Goal: Task Accomplishment & Management: Manage account settings

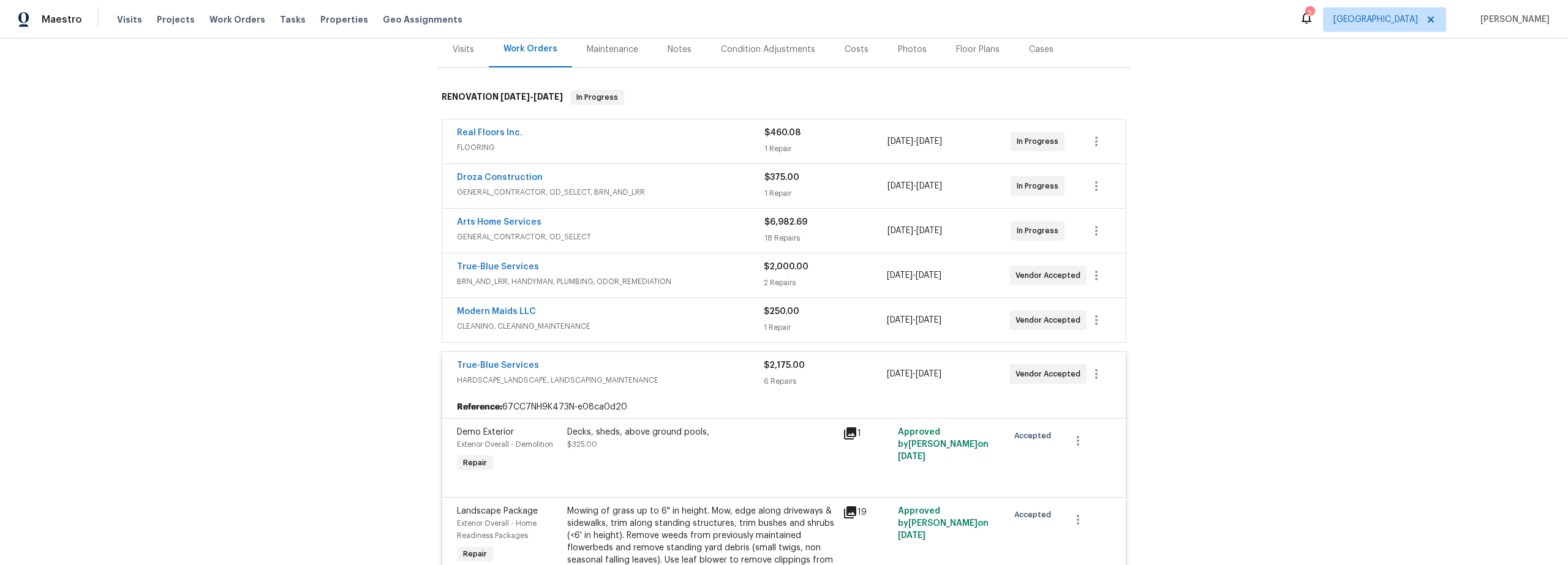
scroll to position [155, 0]
click at [681, 236] on span "GENERAL_CONTRACTOR, OD_SELECT" at bounding box center [610, 236] width 307 height 12
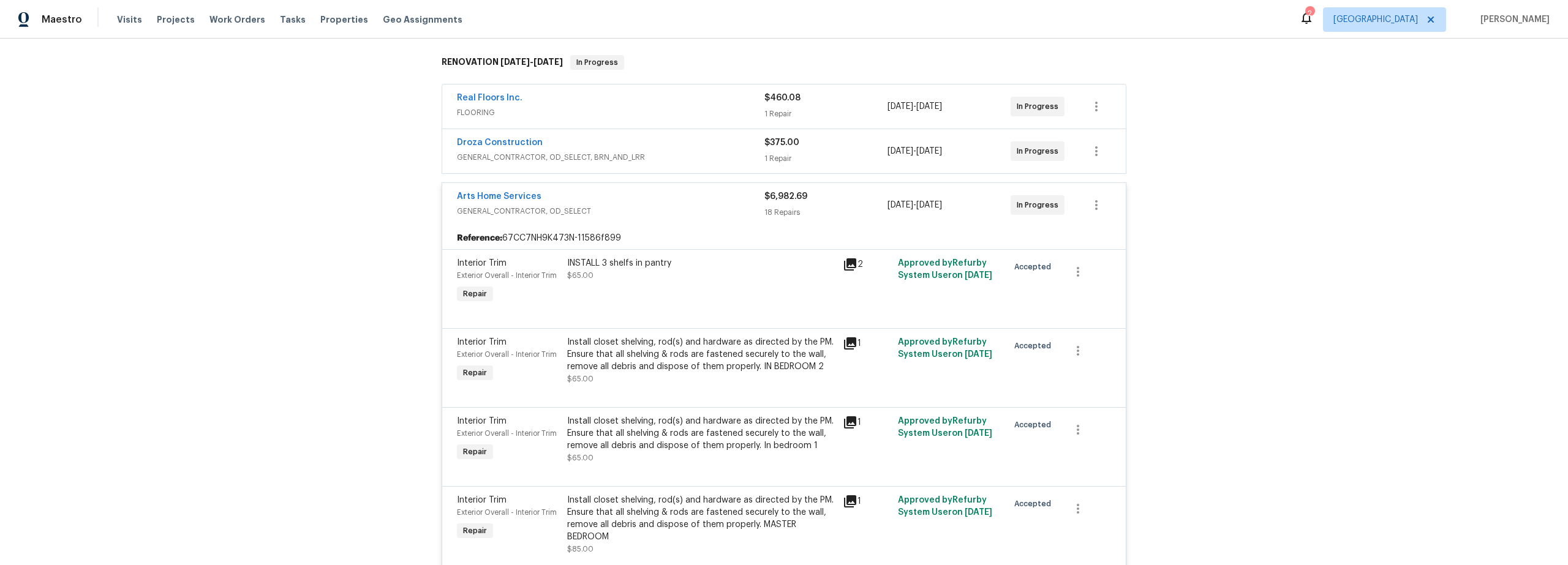
scroll to position [209, 0]
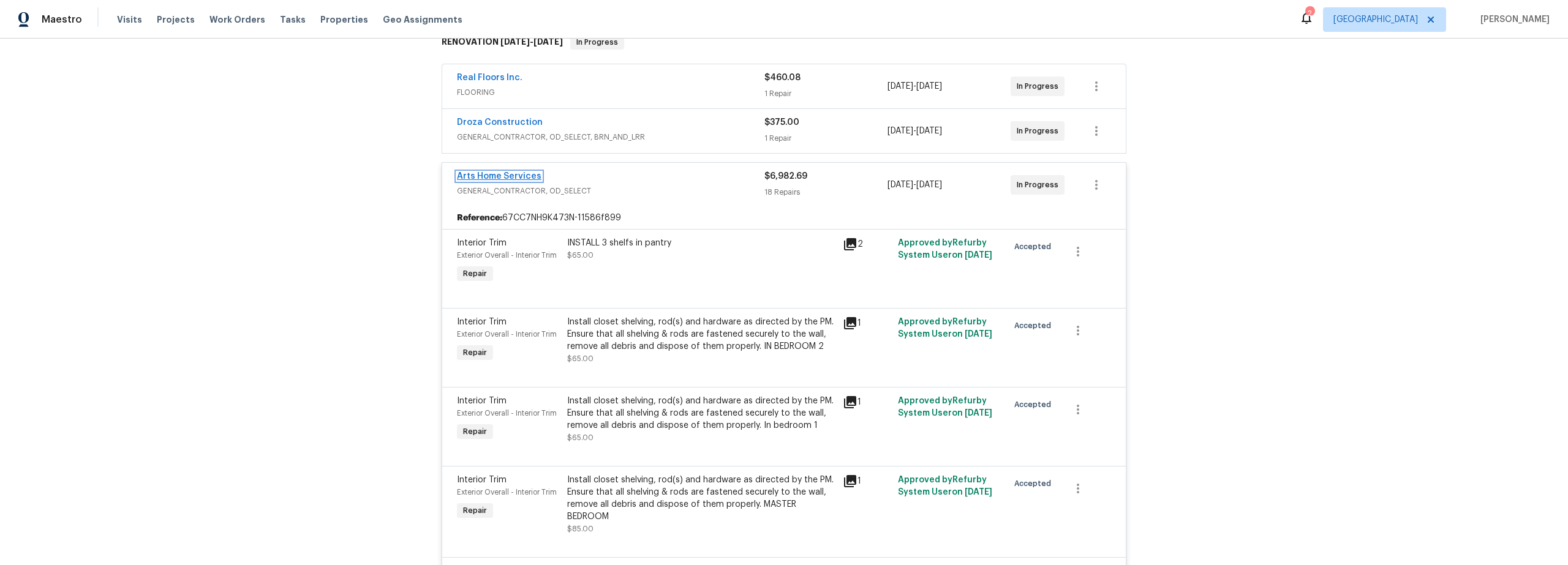
click at [509, 177] on link "Arts Home Services" at bounding box center [499, 176] width 84 height 9
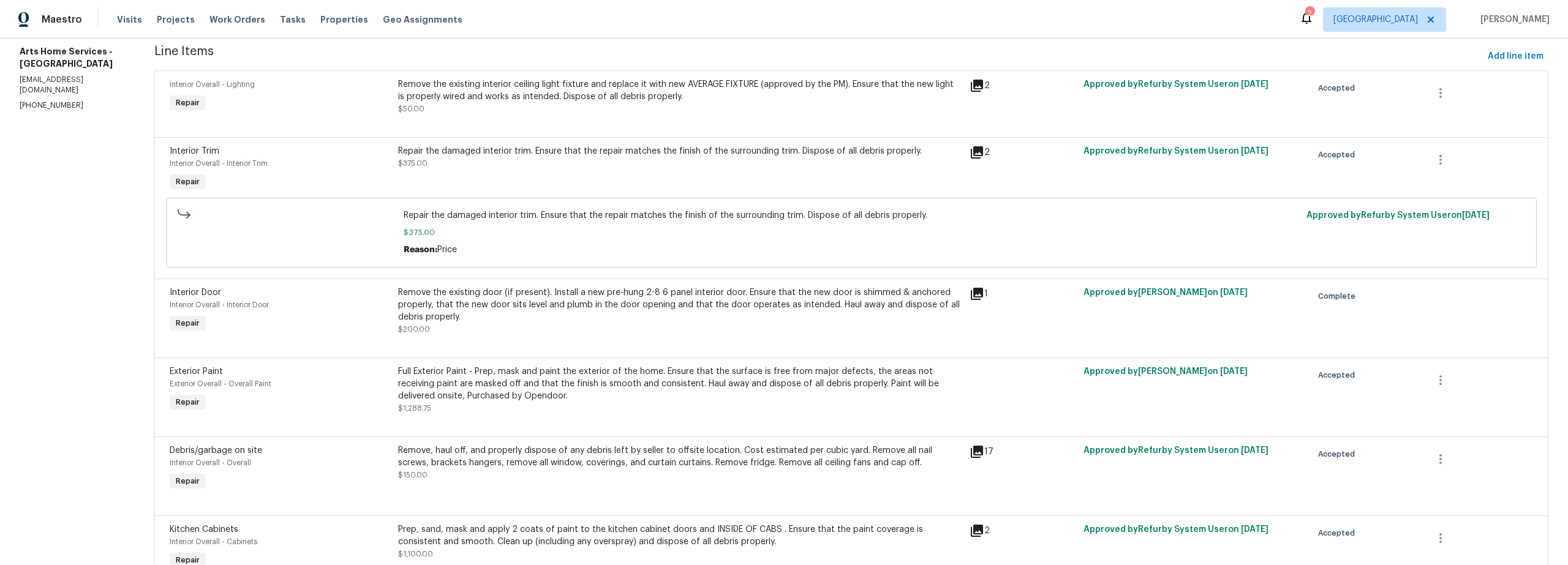
scroll to position [166, 0]
click at [652, 419] on div at bounding box center [851, 421] width 1363 height 15
click at [796, 391] on div "Full Exterior Paint - Prep, mask and paint the exterior of the home. Ensure tha…" at bounding box center [681, 382] width 565 height 37
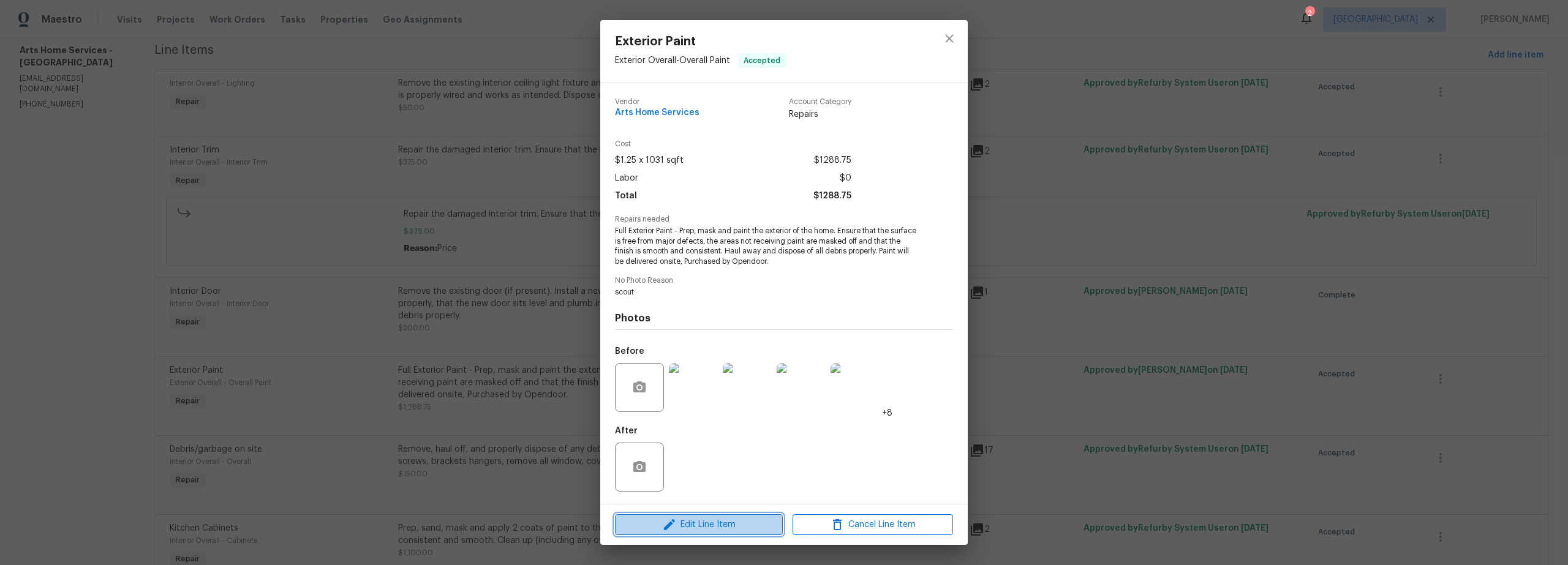
click at [706, 518] on span "Edit Line Item" at bounding box center [699, 525] width 161 height 15
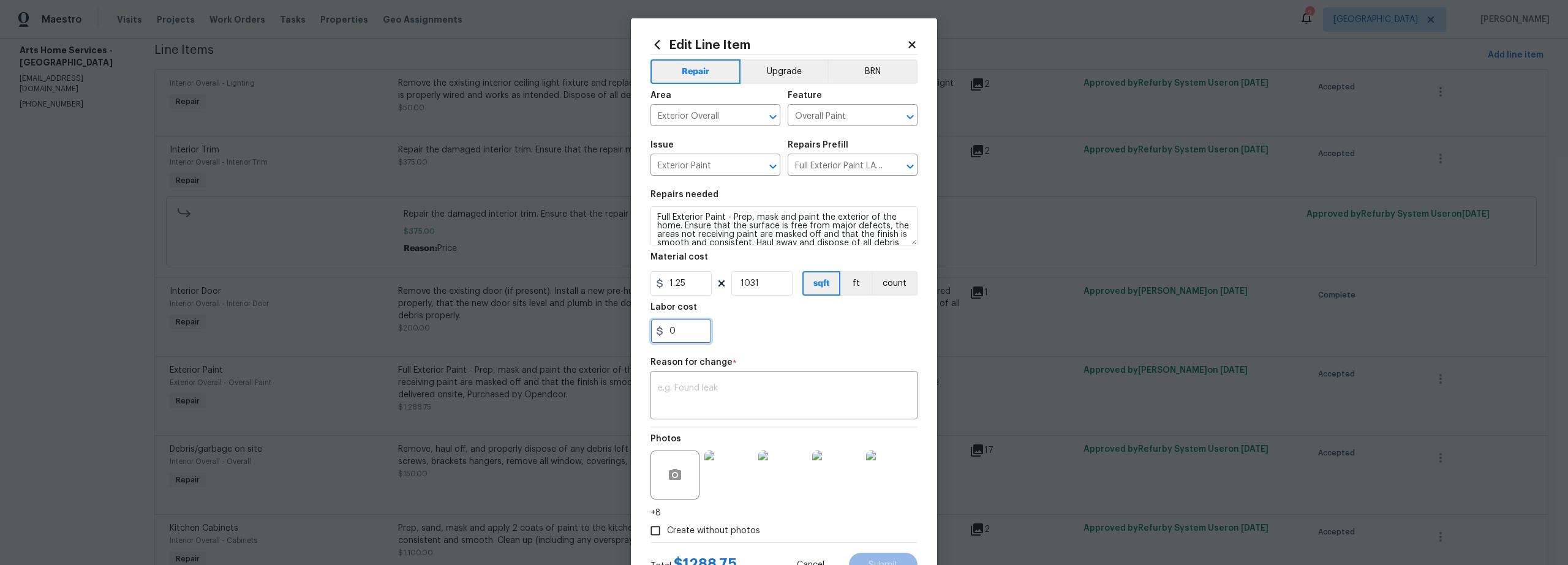
click at [691, 337] on input "0" at bounding box center [681, 331] width 61 height 25
type input "125"
click at [729, 400] on textarea at bounding box center [784, 396] width 252 height 26
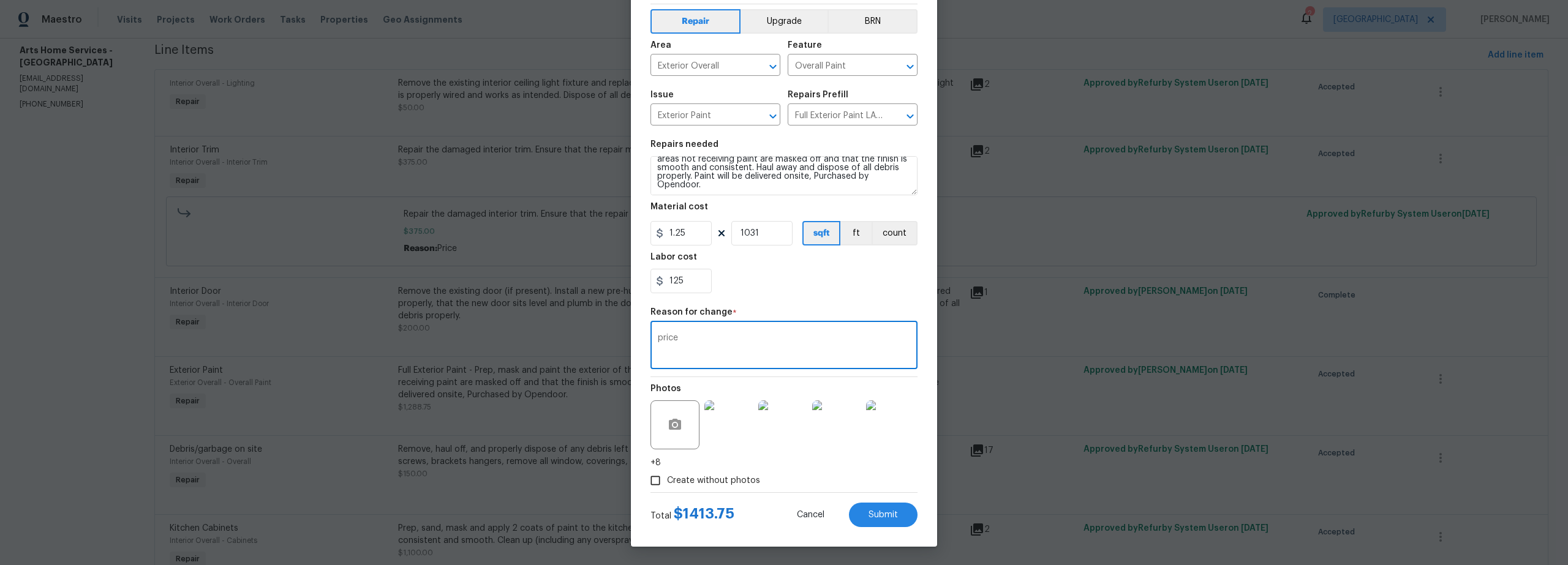
scroll to position [26, 0]
type textarea "price"
click at [720, 185] on textarea "Full Exterior Paint - Prep, mask and paint the exterior of the home. Ensure tha…" at bounding box center [784, 175] width 267 height 39
click at [884, 512] on span "Submit" at bounding box center [883, 515] width 29 height 9
type textarea "Full Exterior Paint - Prep, mask and paint the exterior of the home. Ensure tha…"
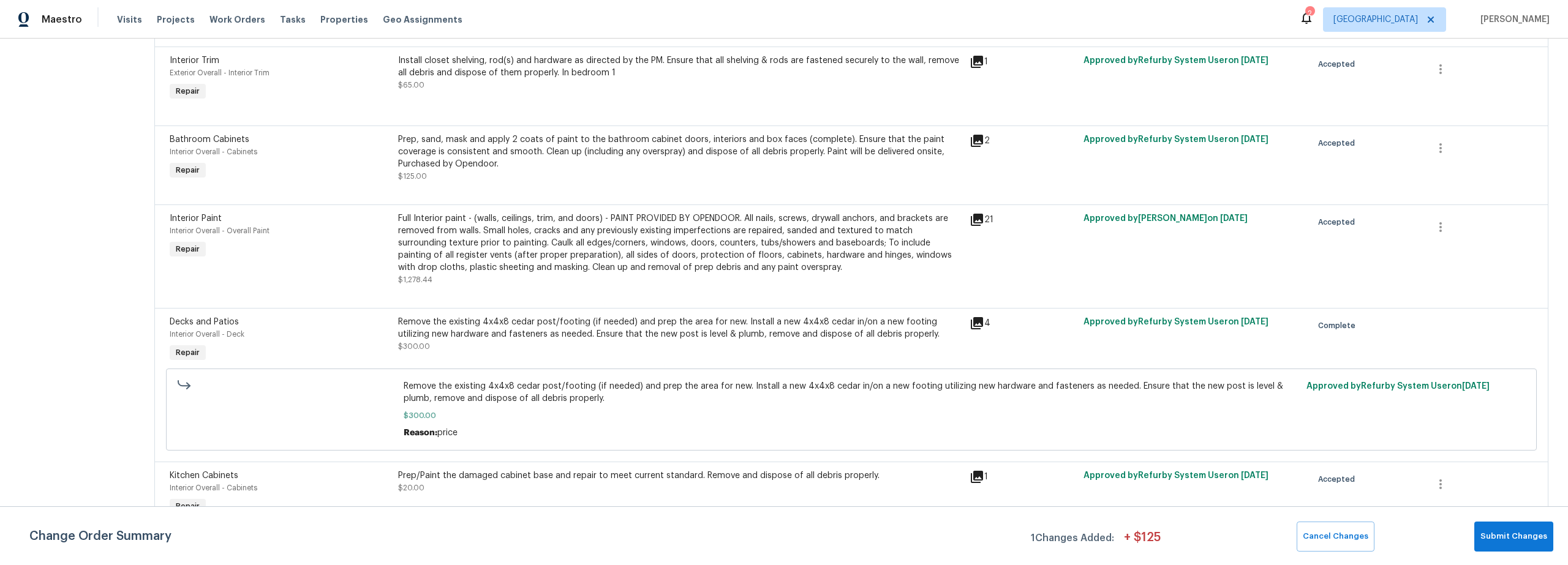
scroll to position [1070, 0]
click at [579, 270] on div "Full Interior paint - (walls, ceilings, trim, and doors) - PAINT PROVIDED BY OP…" at bounding box center [681, 248] width 565 height 74
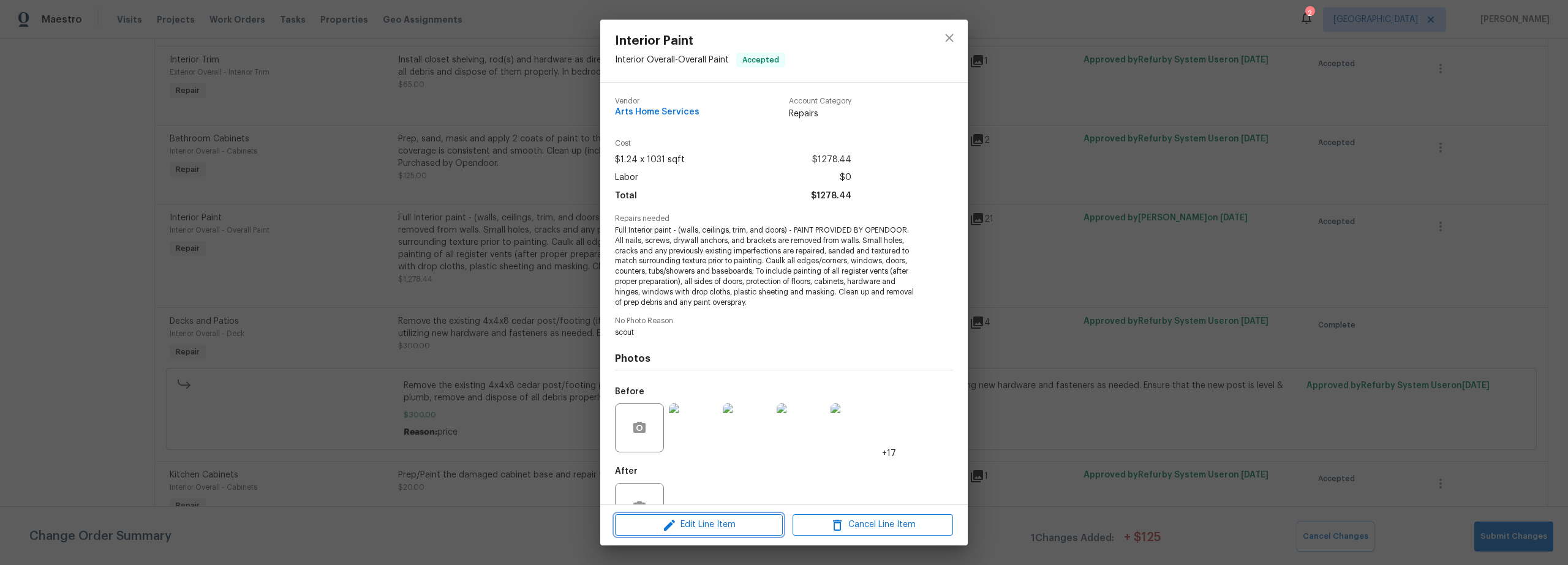
click at [697, 525] on span "Edit Line Item" at bounding box center [699, 525] width 161 height 15
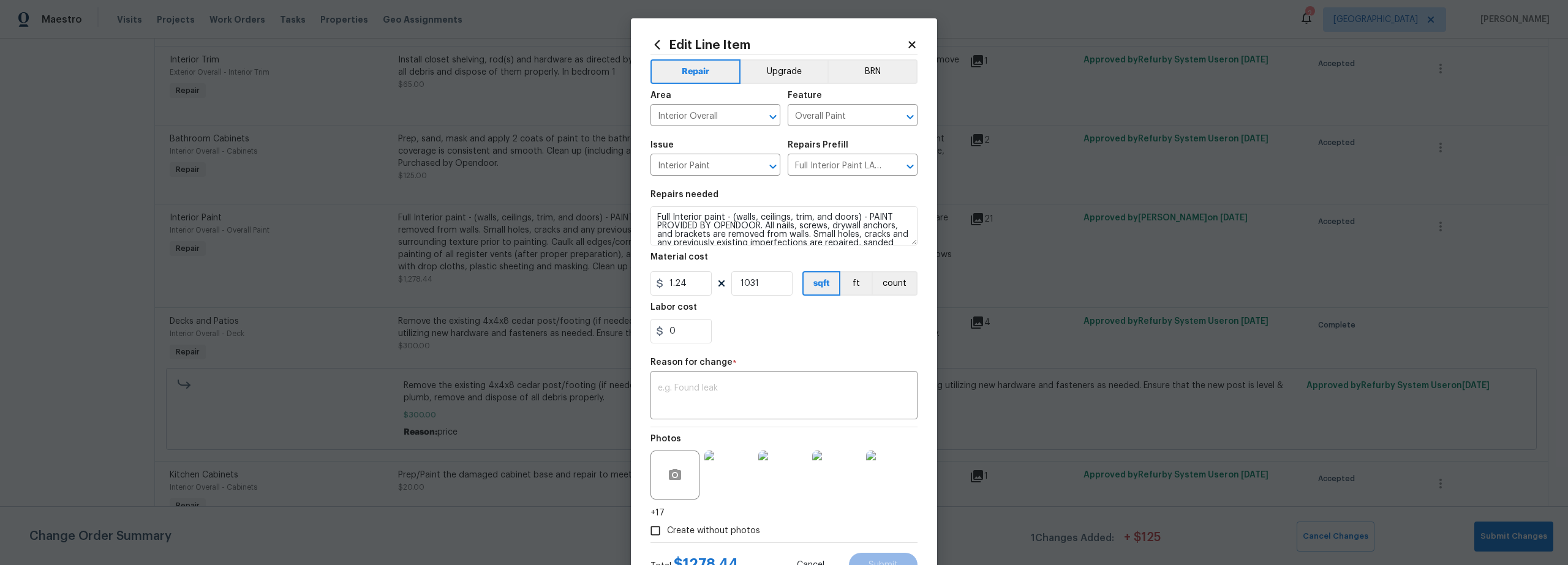
drag, startPoint x: 911, startPoint y: 44, endPoint x: 894, endPoint y: 56, distance: 20.8
click at [910, 45] on icon at bounding box center [912, 44] width 11 height 11
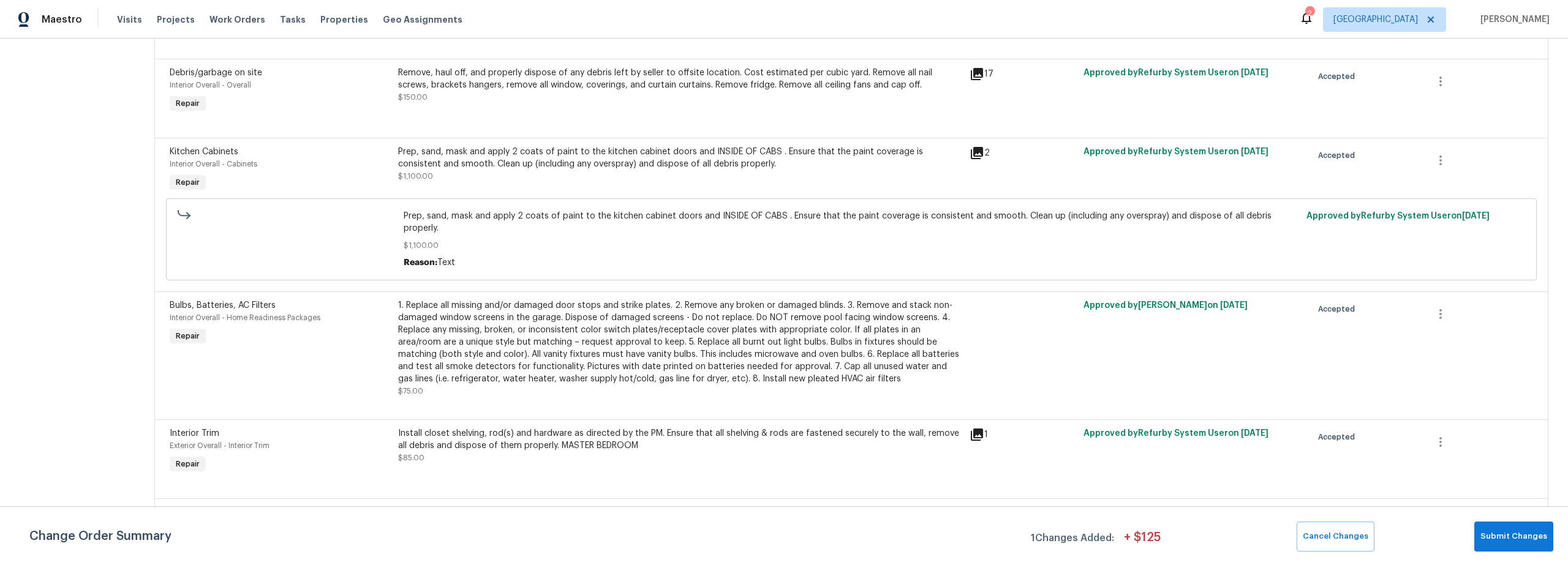
scroll to position [616, 0]
click at [517, 170] on div "Prep, sand, mask and apply 2 coats of paint to the kitchen cabinet doors and IN…" at bounding box center [681, 159] width 565 height 25
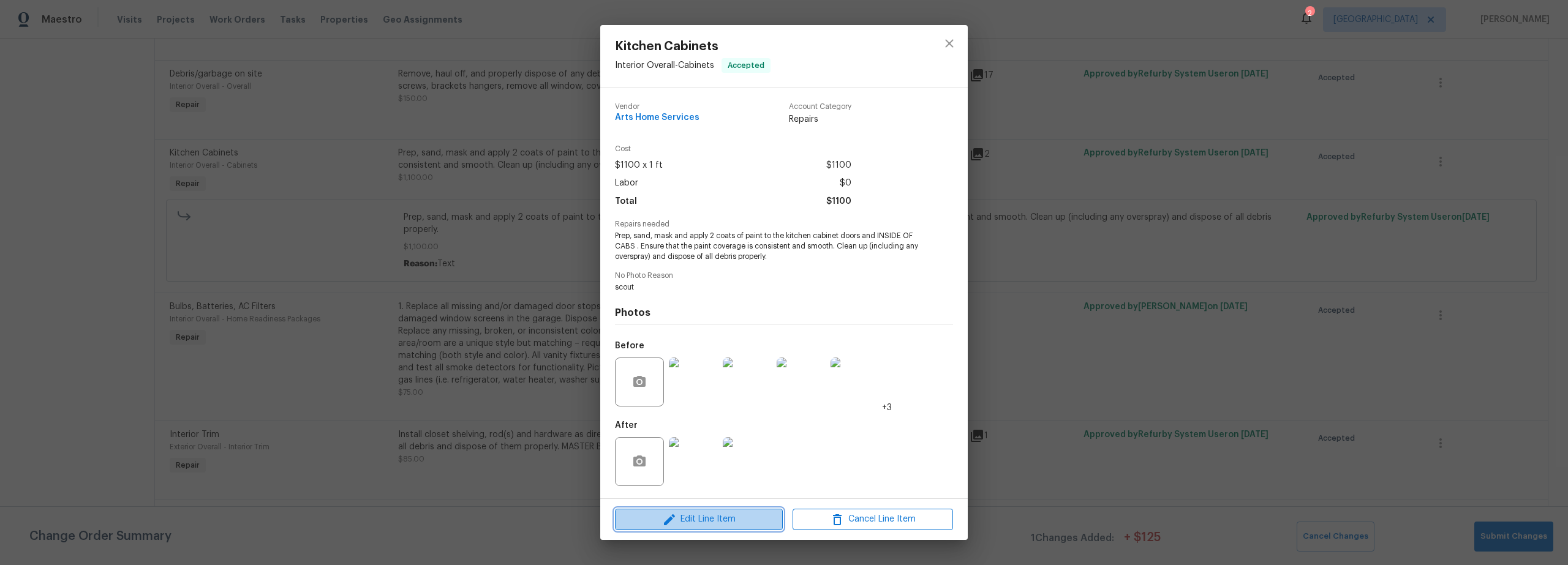
click at [679, 514] on span "Edit Line Item" at bounding box center [699, 519] width 161 height 15
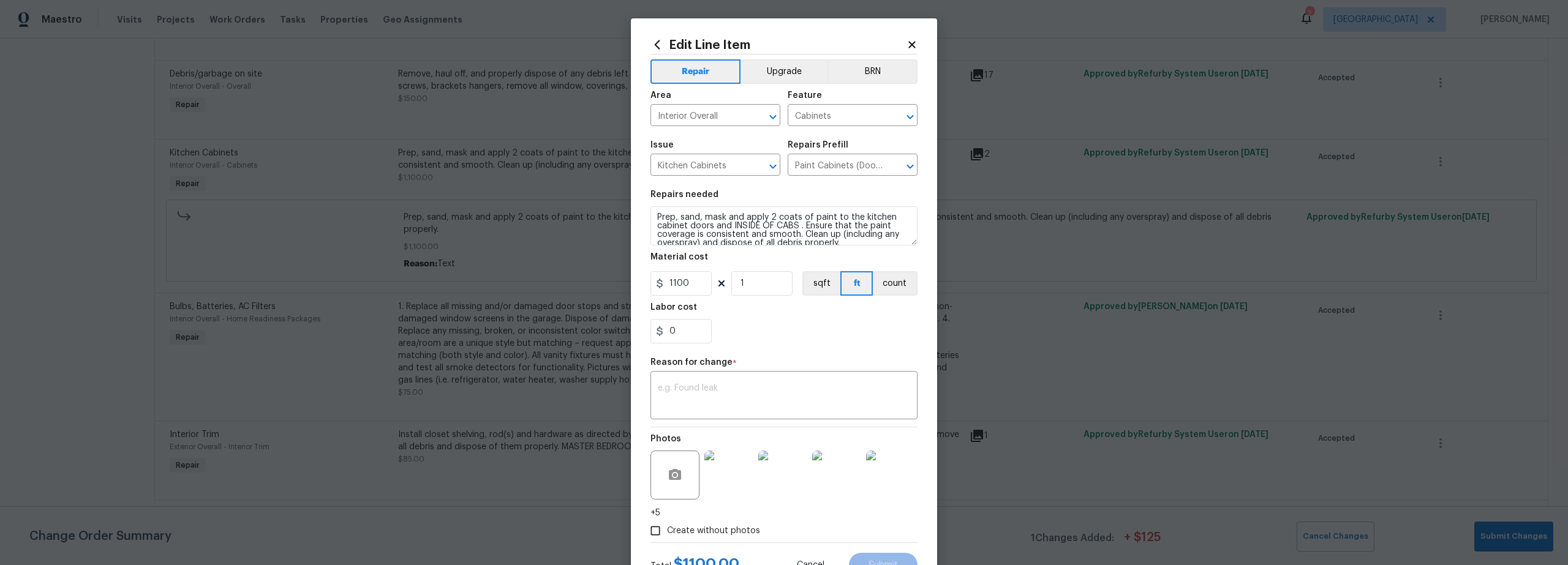
drag, startPoint x: 679, startPoint y: 343, endPoint x: 634, endPoint y: 331, distance: 46.6
click at [634, 334] on div "Edit Line Item Repair Upgrade BRN Area Interior Overall ​ Feature Cabinets ​ Is…" at bounding box center [784, 308] width 306 height 579
click at [681, 335] on input "0" at bounding box center [681, 331] width 61 height 25
type input "125"
click at [719, 398] on textarea at bounding box center [784, 396] width 252 height 26
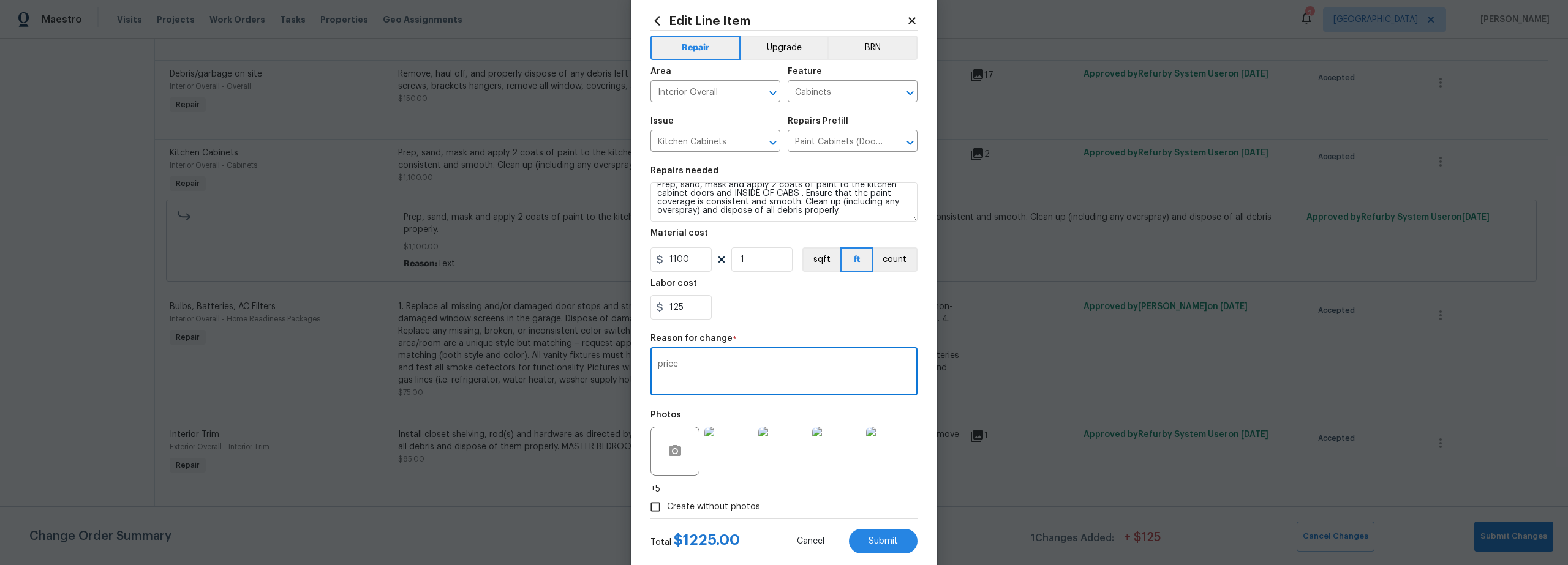
scroll to position [50, 0]
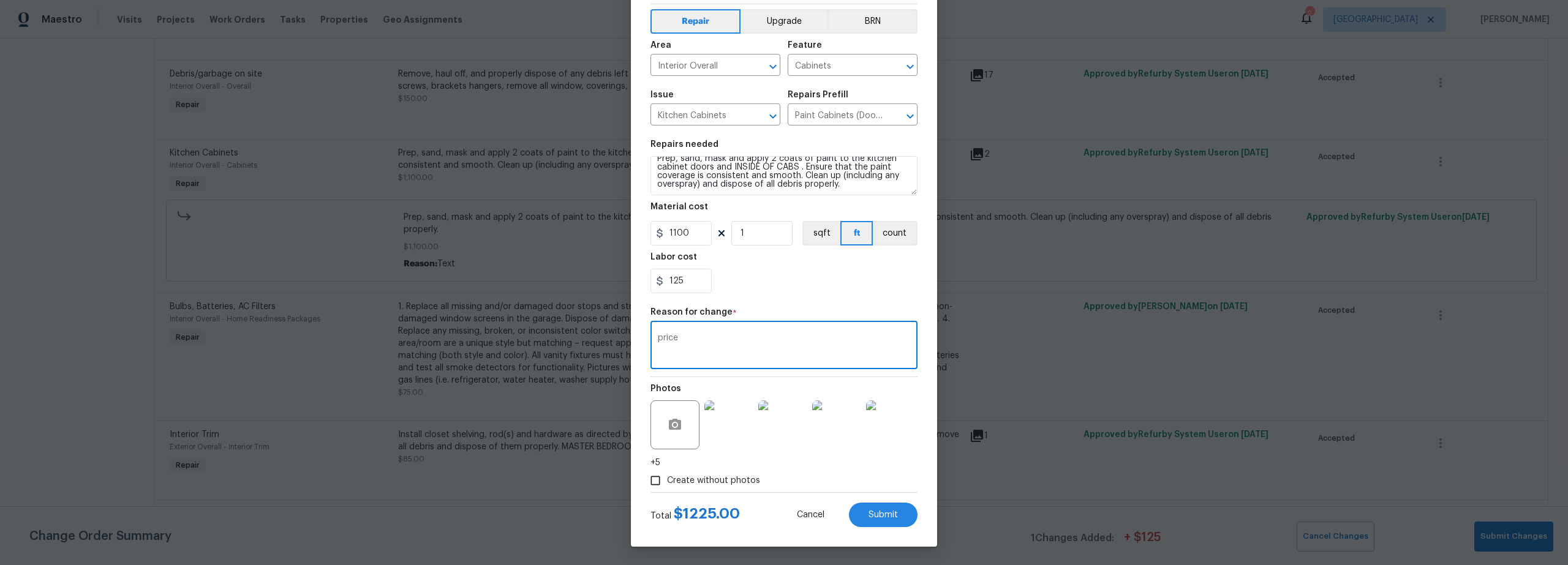
type textarea "price"
click at [679, 286] on input "125" at bounding box center [681, 281] width 61 height 25
type input "125"
click at [804, 296] on section "Repairs needed Prep, sand, mask and apply 2 coats of paint to the kitchen cabin…" at bounding box center [784, 216] width 267 height 168
click at [881, 516] on span "Submit" at bounding box center [883, 515] width 29 height 9
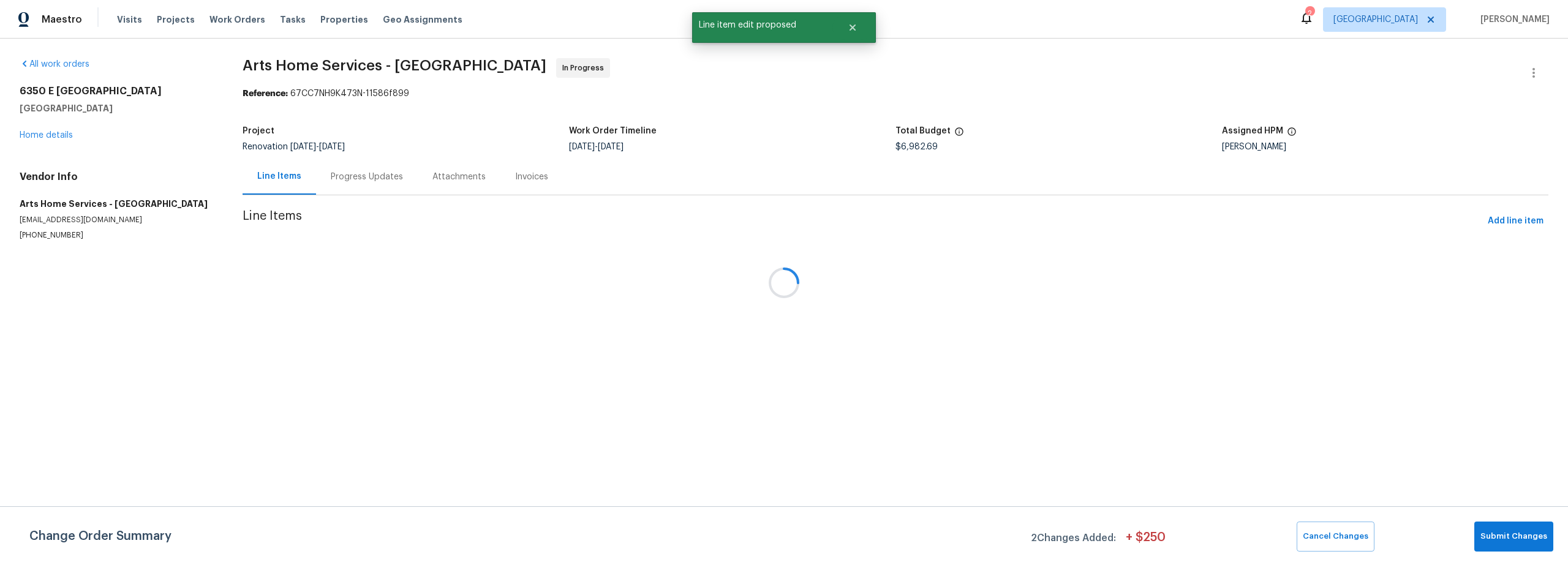
scroll to position [0, 0]
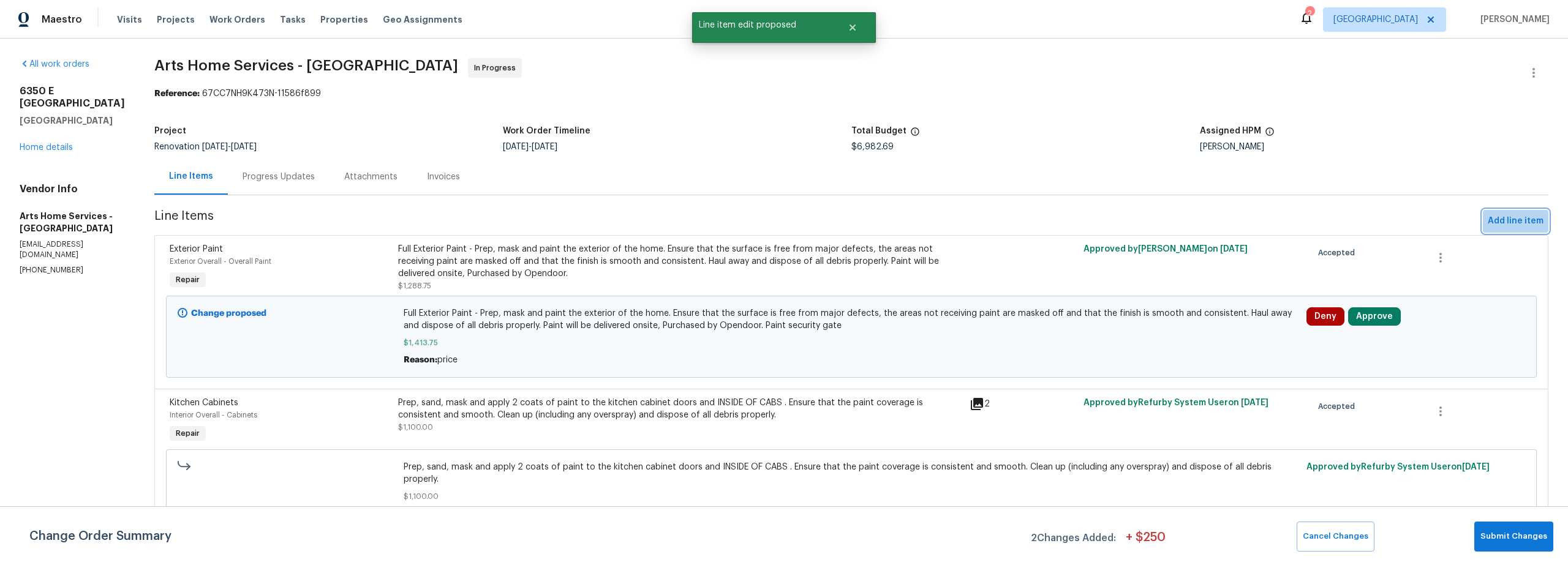
click at [1498, 221] on span "Add line item" at bounding box center [1516, 221] width 56 height 15
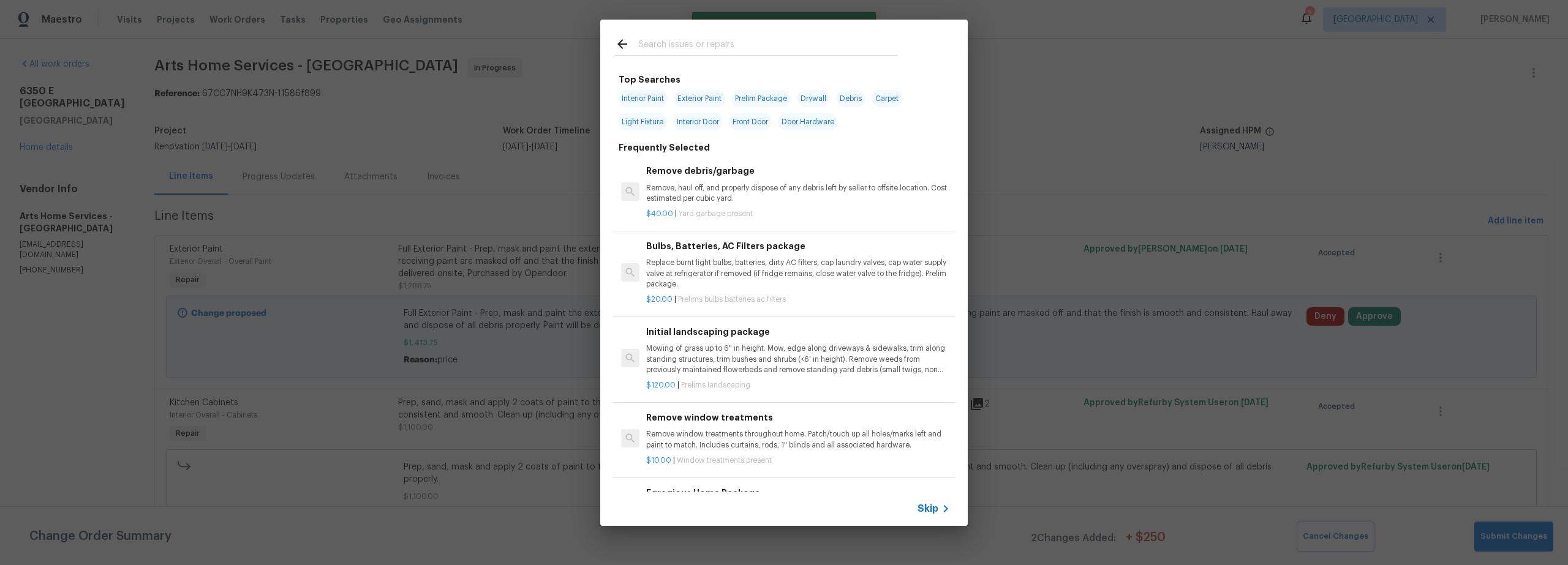
click at [664, 51] on input "text" at bounding box center [768, 46] width 260 height 19
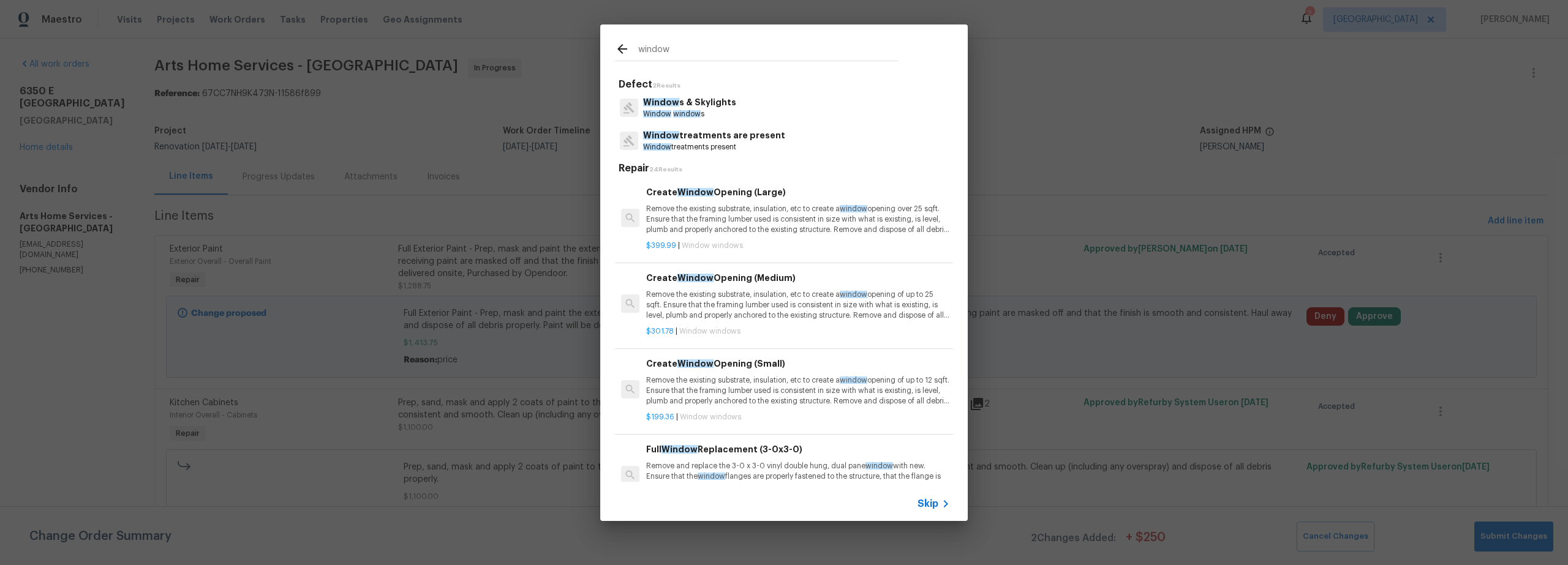
type input "window"
click at [721, 108] on p "Window s & Skylights" at bounding box center [689, 102] width 93 height 13
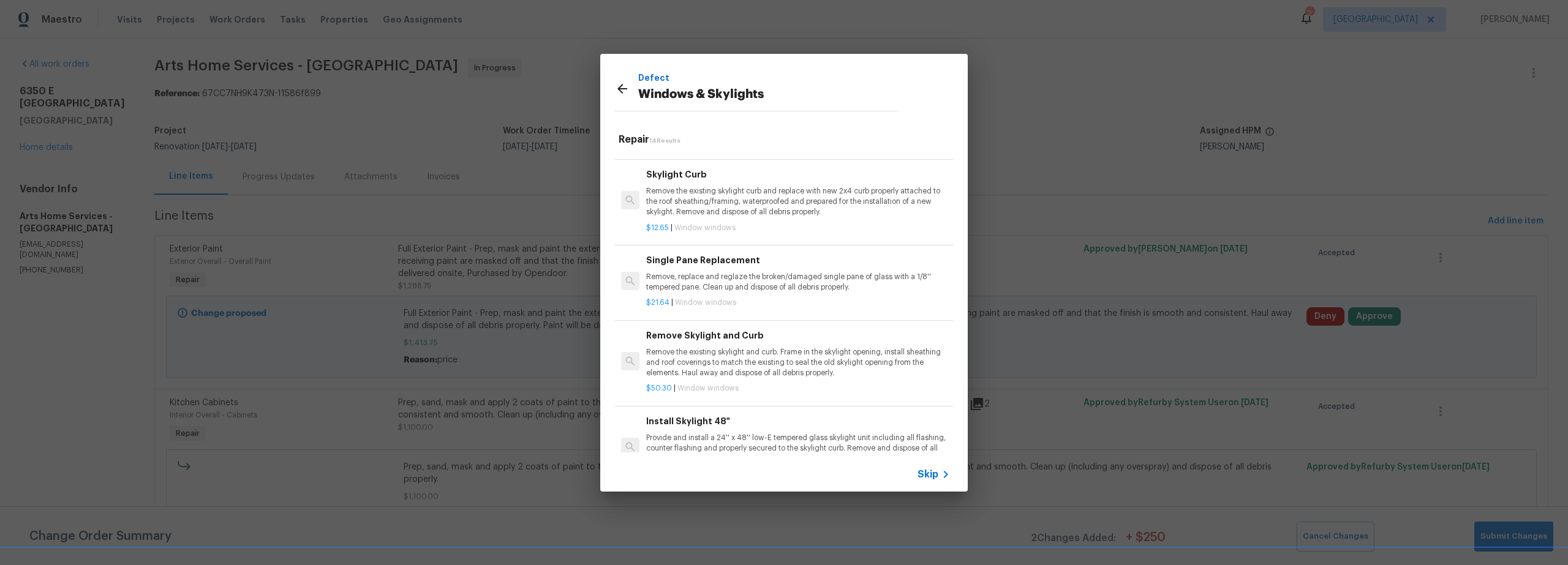
scroll to position [654, 0]
click at [775, 292] on div "$21.64 | Window windows" at bounding box center [798, 299] width 304 height 15
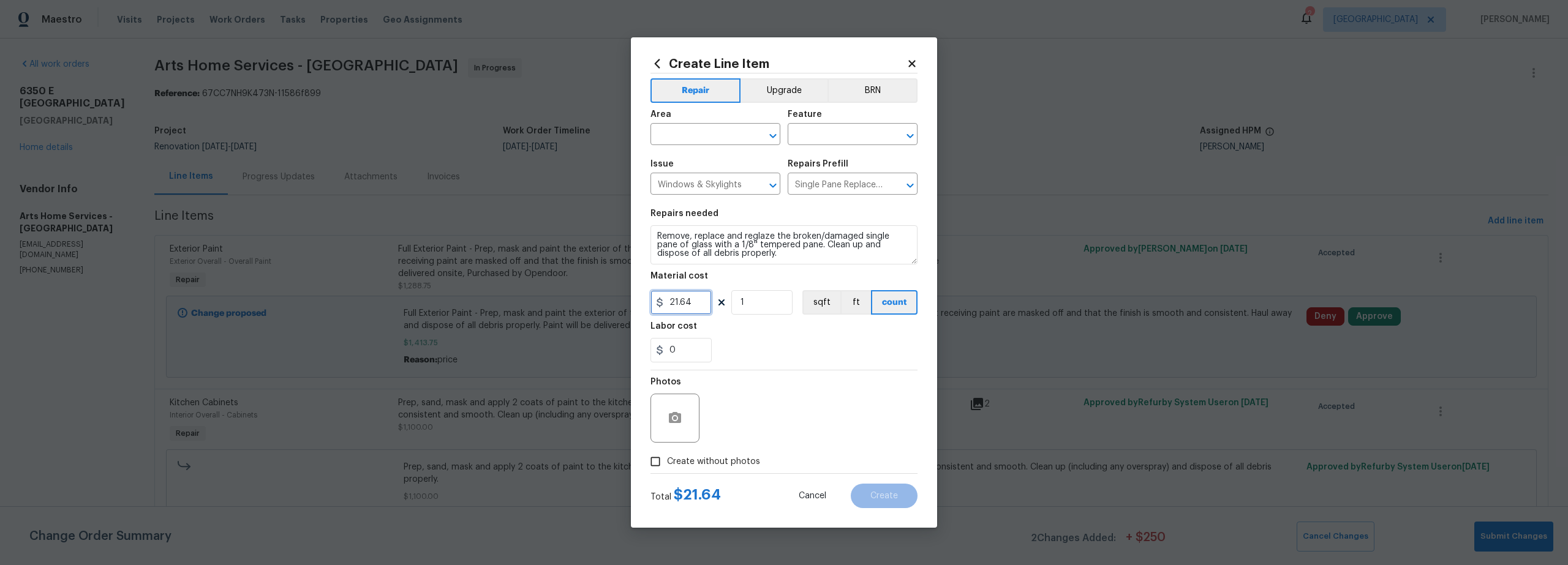
drag, startPoint x: 690, startPoint y: 304, endPoint x: 596, endPoint y: 302, distance: 94.0
click at [615, 303] on div "Create Line Item Repair Upgrade BRN Area ​ Feature ​ Issue Windows & Skylights …" at bounding box center [784, 282] width 1568 height 565
type input "225"
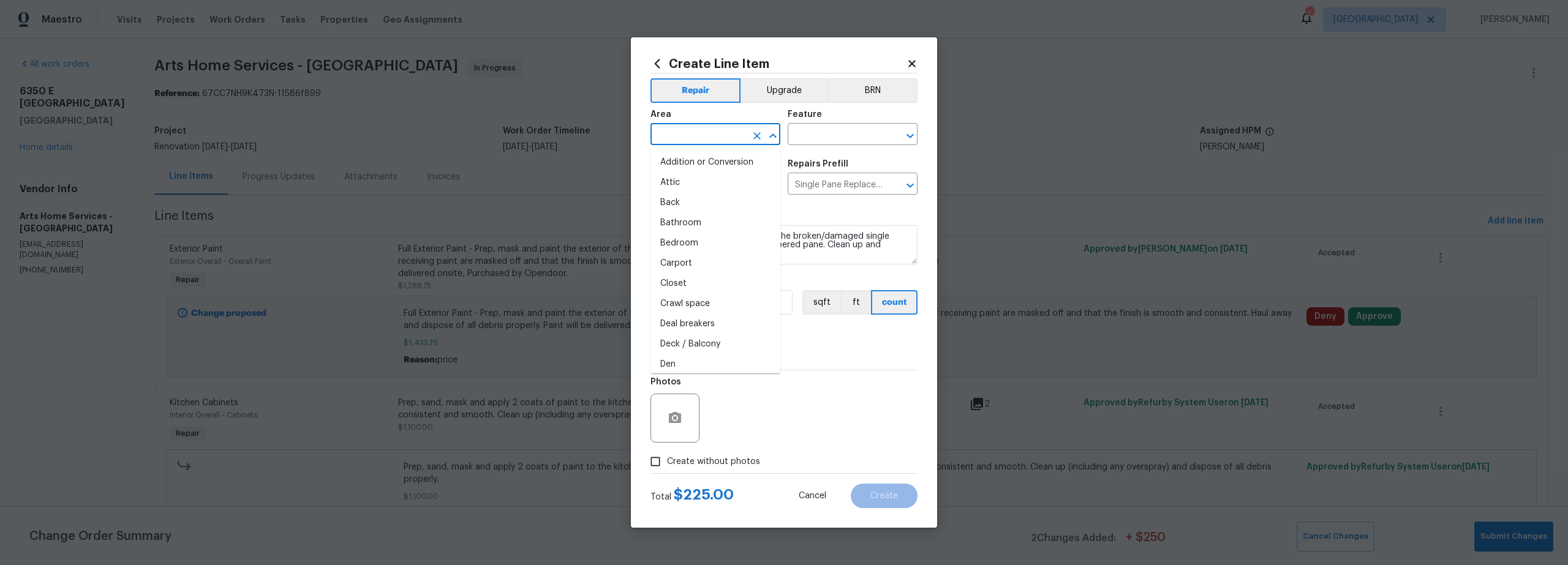
click at [697, 143] on input "text" at bounding box center [699, 135] width 96 height 19
drag, startPoint x: 708, startPoint y: 183, endPoint x: 817, endPoint y: 153, distance: 113.1
click at [710, 183] on li "Exterior Overall" at bounding box center [716, 183] width 130 height 20
type input "Exterior Overall"
click at [839, 139] on input "text" at bounding box center [835, 135] width 96 height 19
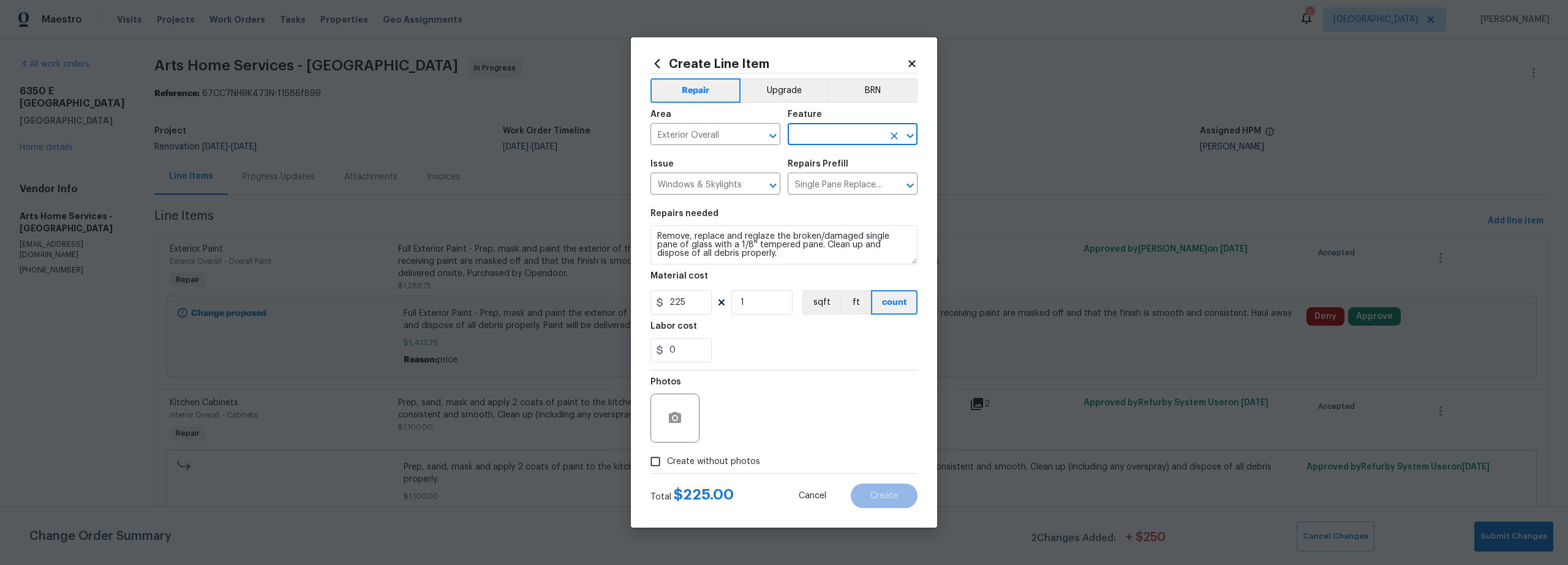
click at [811, 131] on input "text" at bounding box center [835, 135] width 96 height 19
click at [832, 195] on li "Exterior Windows" at bounding box center [853, 192] width 130 height 20
type input "Exterior Windows"
click at [659, 459] on input "Create without photos" at bounding box center [655, 461] width 23 height 23
checkbox input "true"
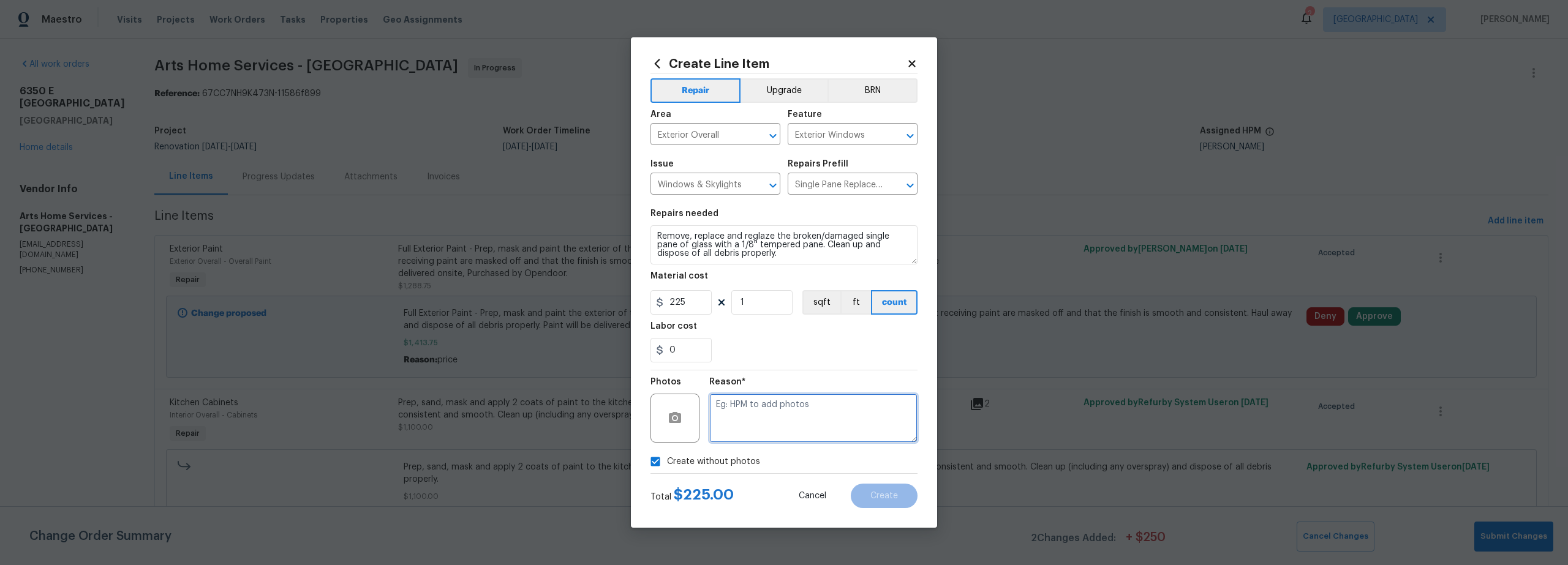
click at [771, 437] on textarea at bounding box center [814, 418] width 209 height 49
type textarea "scout"
click at [887, 493] on span "Create" at bounding box center [885, 497] width 28 height 9
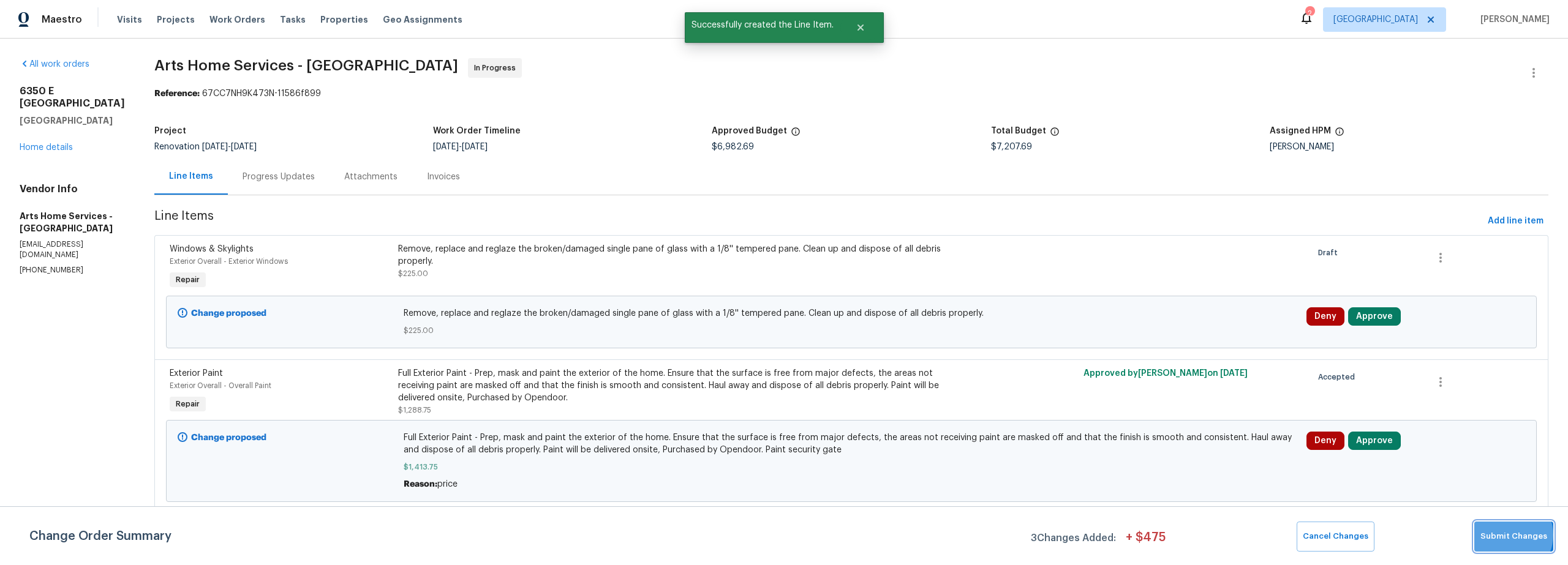
drag, startPoint x: 1511, startPoint y: 535, endPoint x: 1438, endPoint y: 517, distance: 75.2
click at [1509, 535] on span "Submit Changes" at bounding box center [1514, 536] width 67 height 14
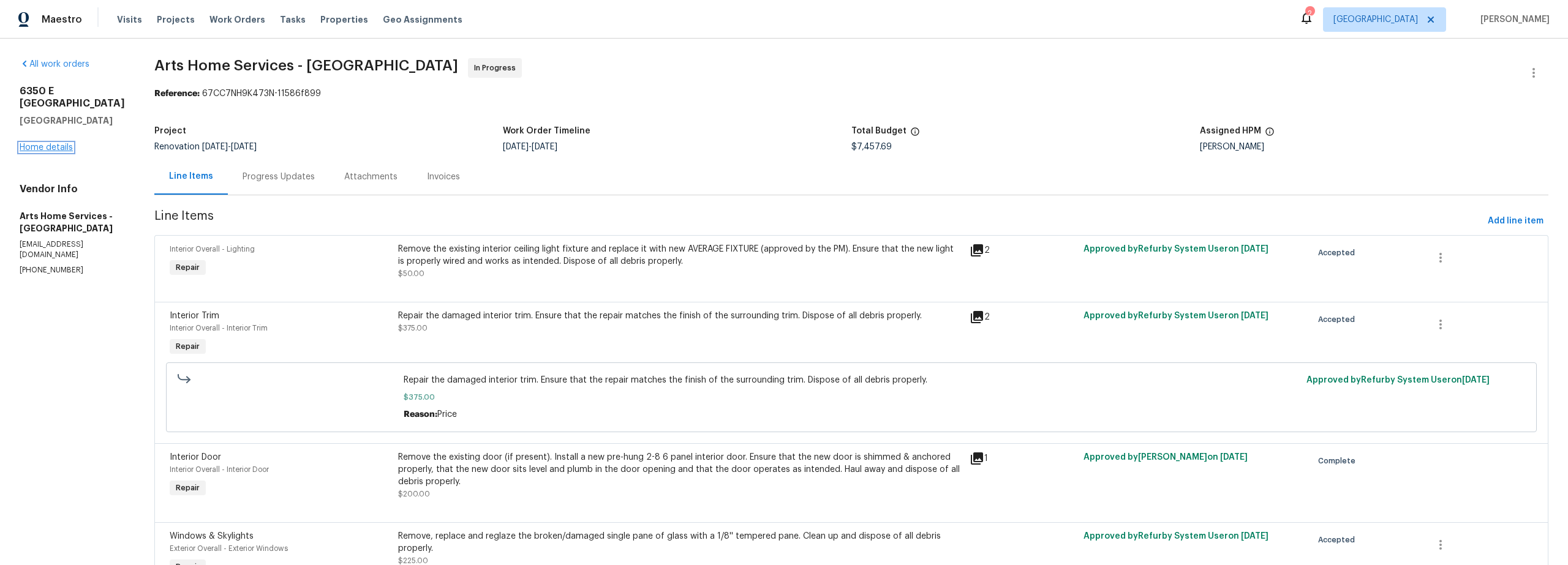
click at [44, 143] on link "Home details" at bounding box center [46, 147] width 53 height 9
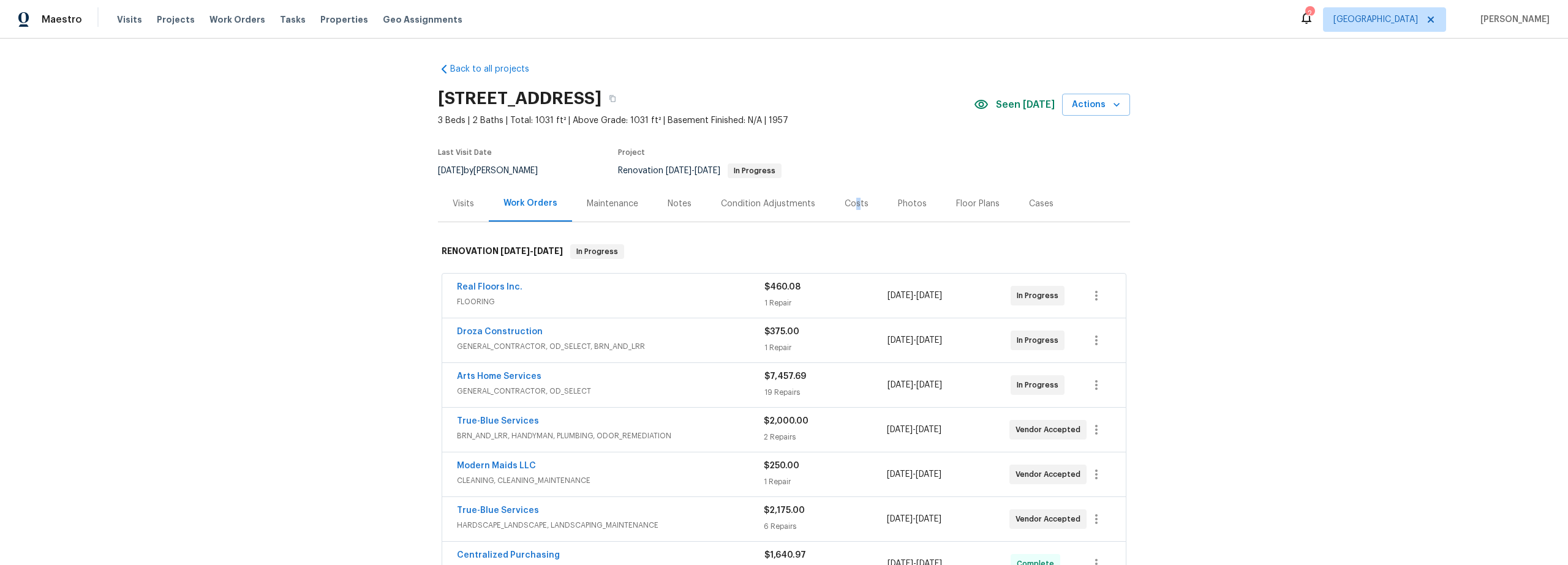
click at [854, 208] on div "Costs" at bounding box center [857, 204] width 24 height 12
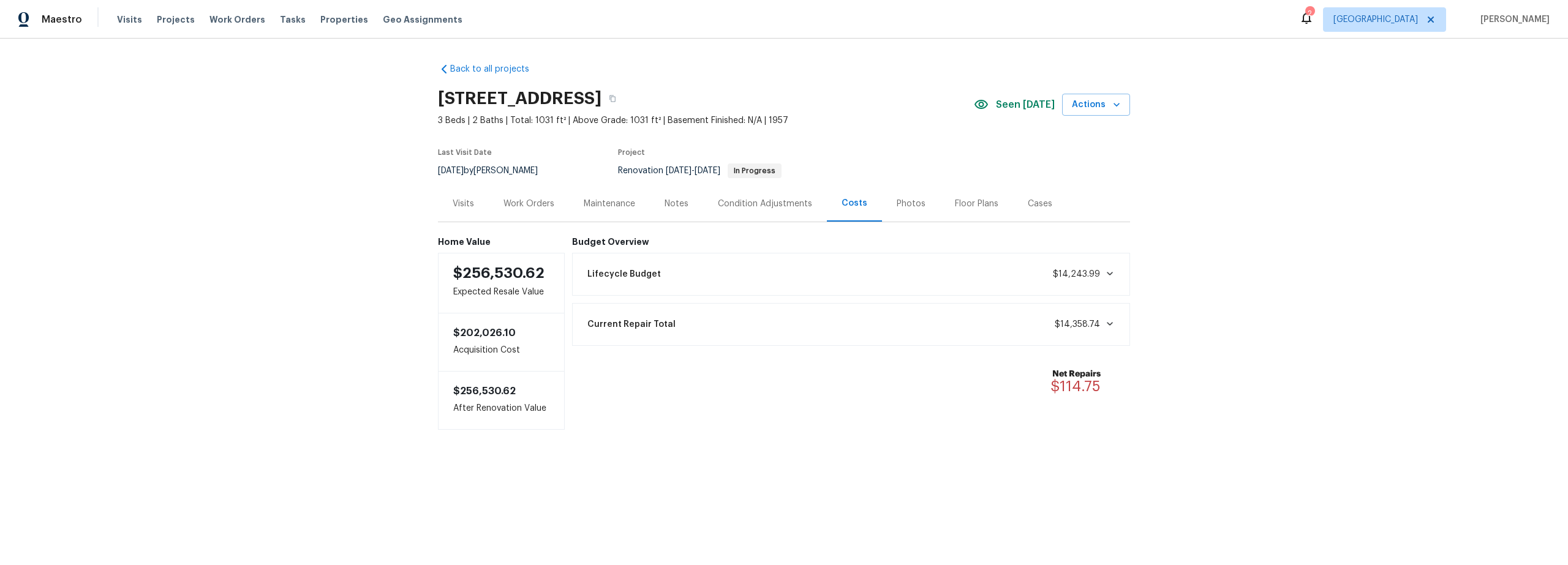
click at [323, 363] on div "Back to all projects 6350 E Calle Orion, Tucson, AZ 85710 3 Beds | 2 Baths | To…" at bounding box center [784, 271] width 1568 height 465
drag, startPoint x: 525, startPoint y: 202, endPoint x: 572, endPoint y: 210, distance: 47.7
click at [527, 202] on div "Work Orders" at bounding box center [529, 204] width 51 height 12
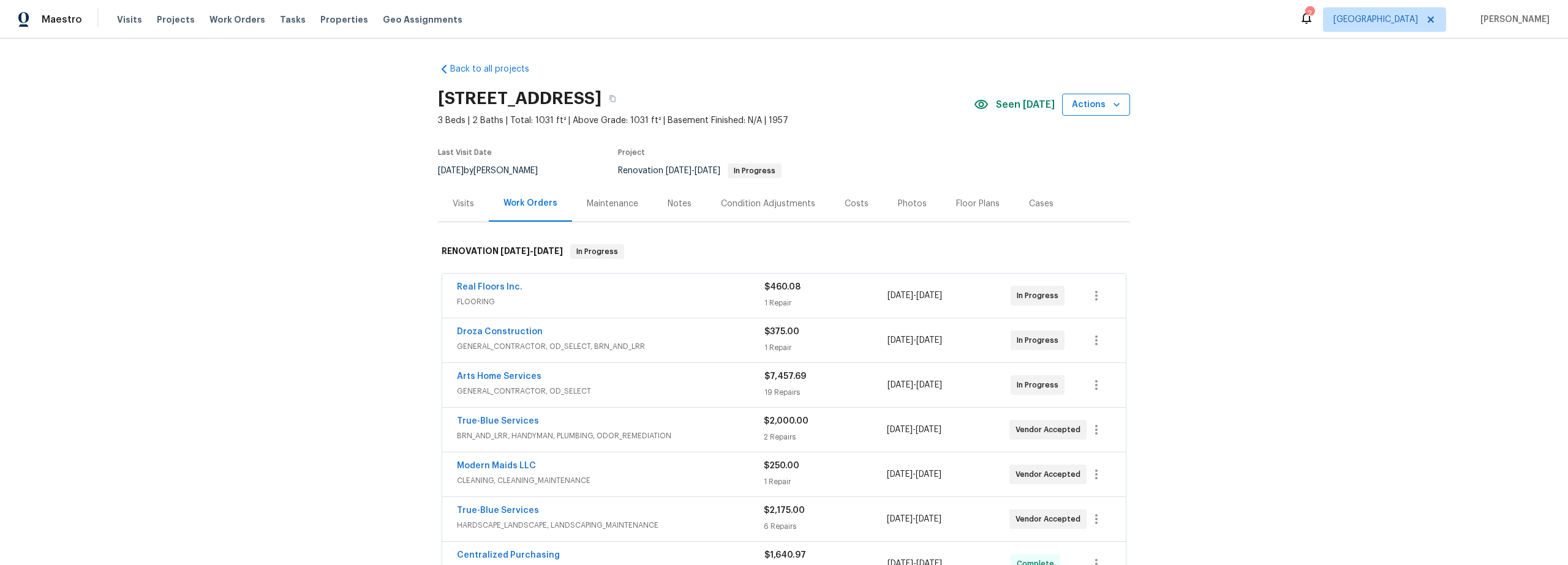
click at [1110, 106] on icon "button" at bounding box center [1116, 105] width 12 height 12
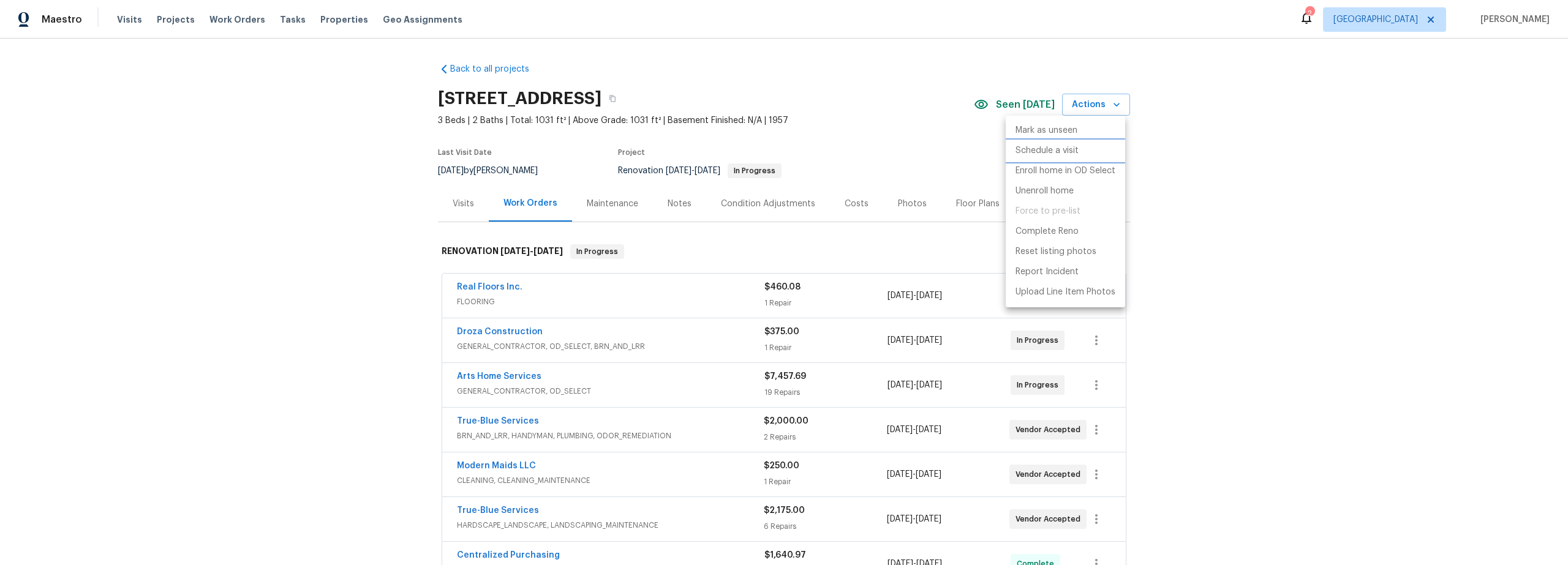
drag, startPoint x: 1046, startPoint y: 151, endPoint x: 968, endPoint y: 162, distance: 78.8
click at [1046, 151] on p "Schedule a visit" at bounding box center [1047, 151] width 63 height 13
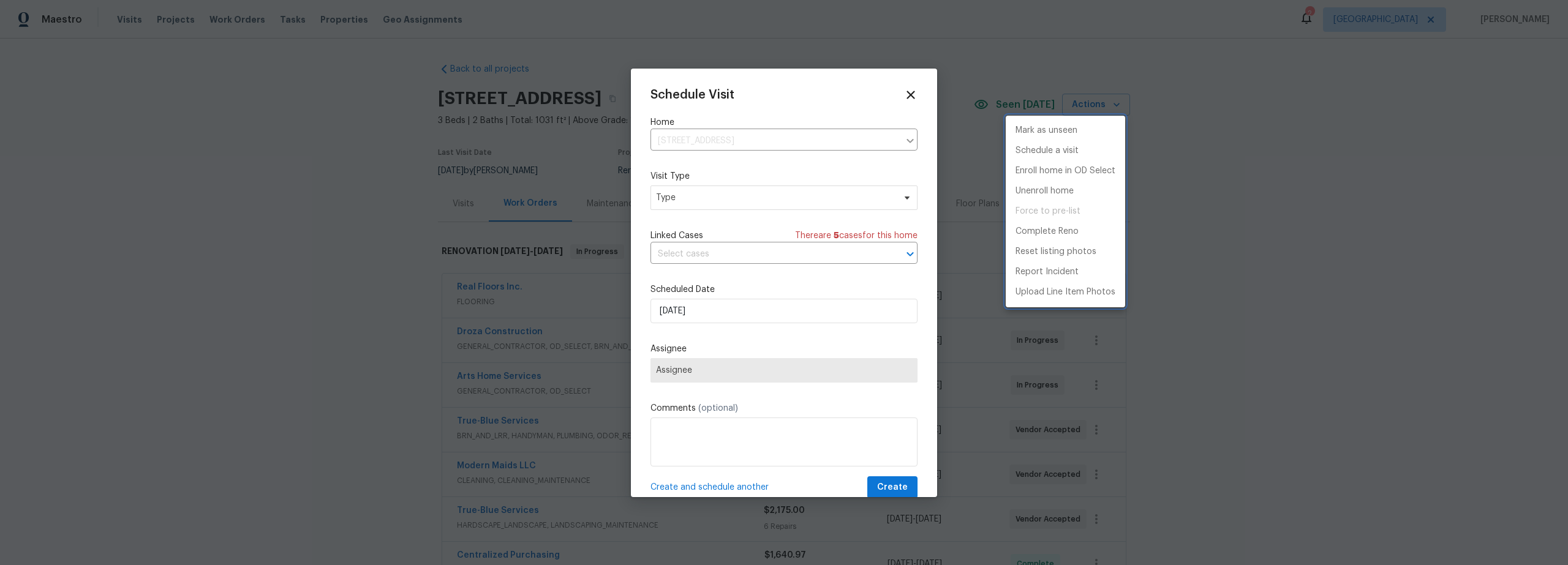
click at [702, 200] on div at bounding box center [784, 282] width 1568 height 565
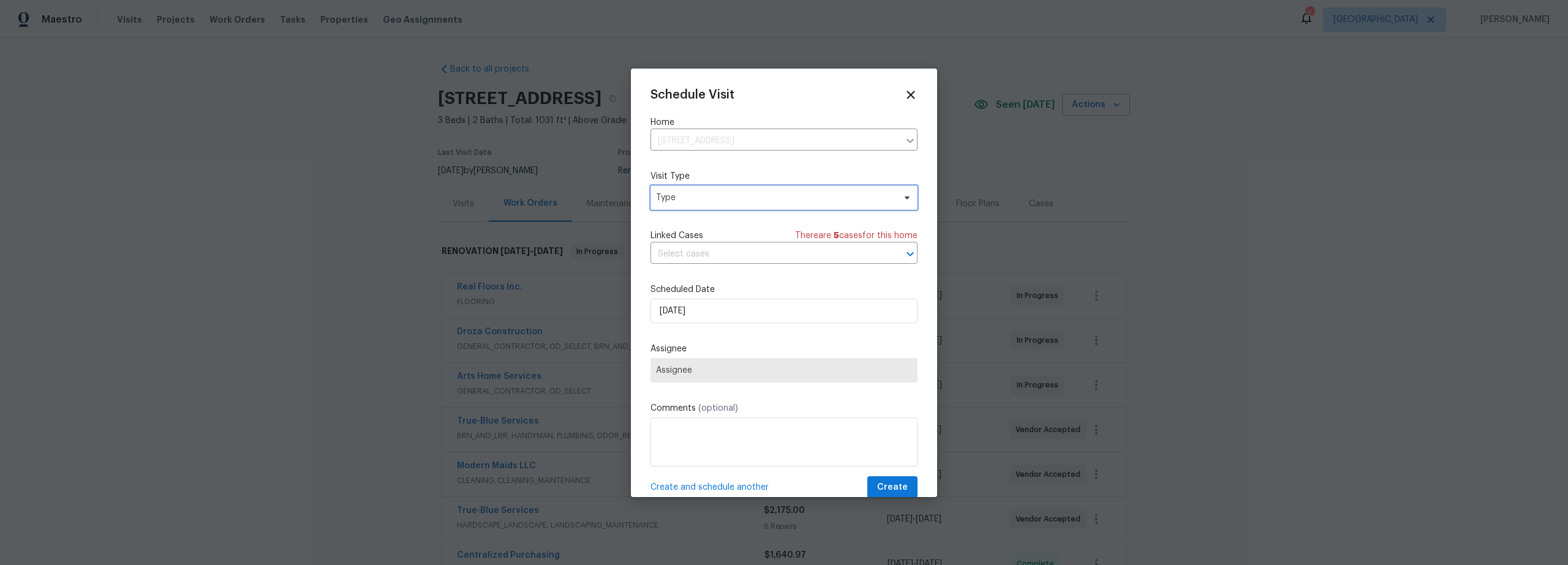
click at [703, 203] on span "Type" at bounding box center [784, 197] width 267 height 25
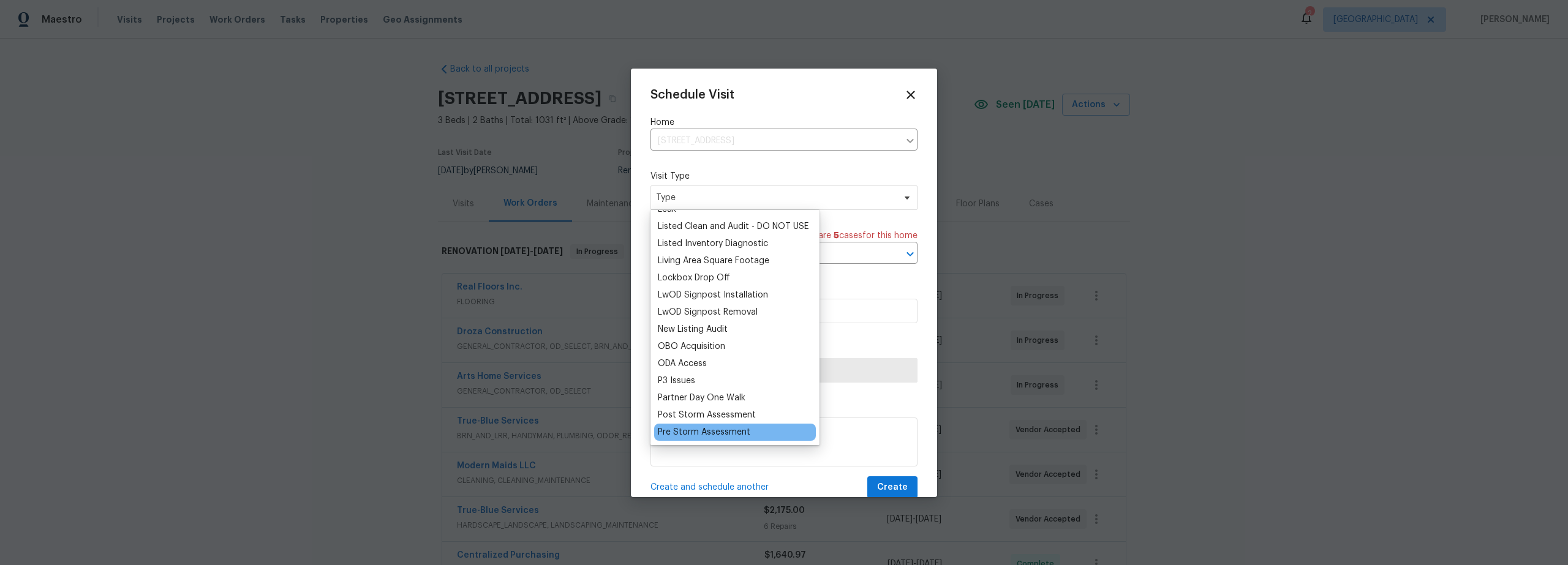
scroll to position [624, 0]
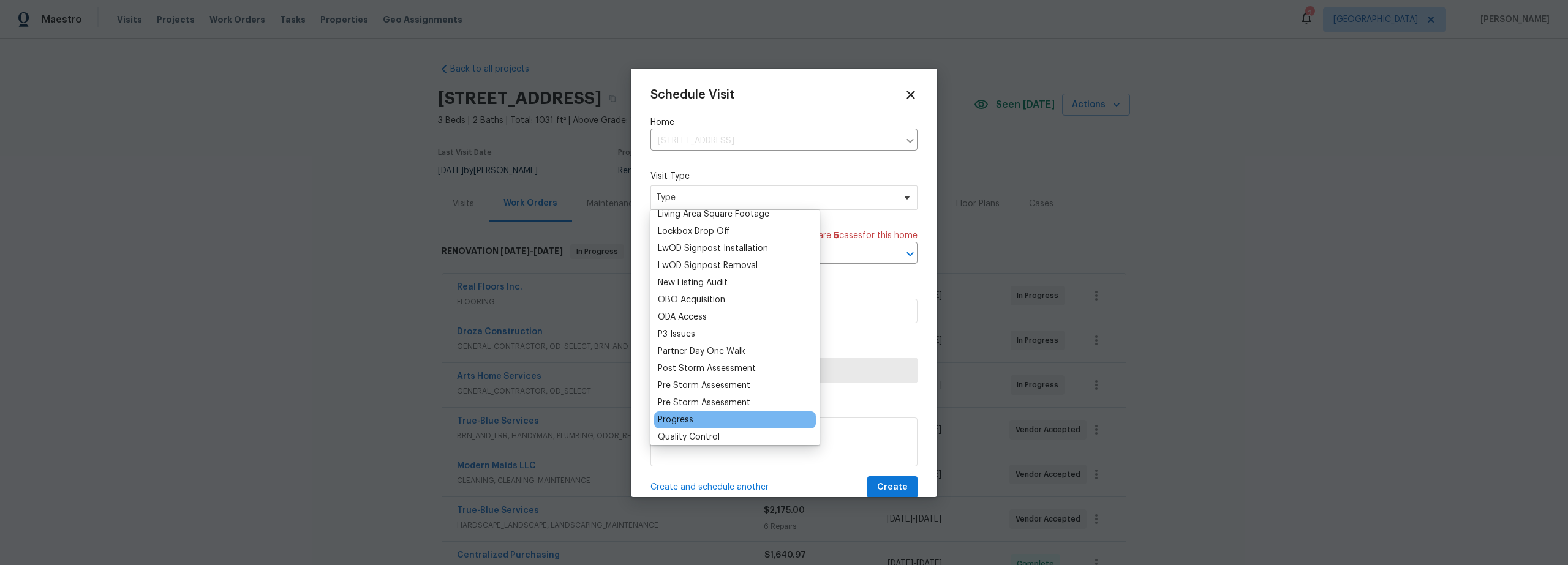
click at [679, 421] on div "Progress" at bounding box center [675, 420] width 35 height 12
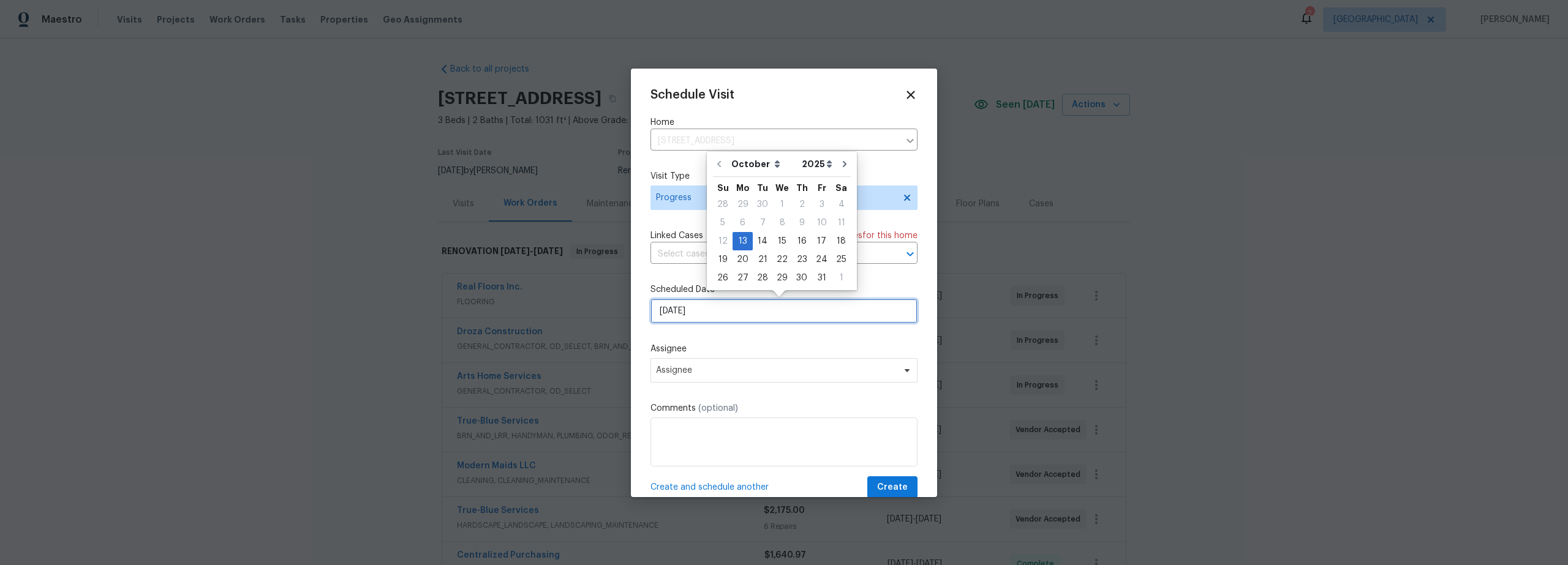
click at [745, 310] on input "10/13/2025" at bounding box center [784, 311] width 267 height 25
click at [761, 244] on div "14" at bounding box center [763, 242] width 20 height 17
type input "[DATE]"
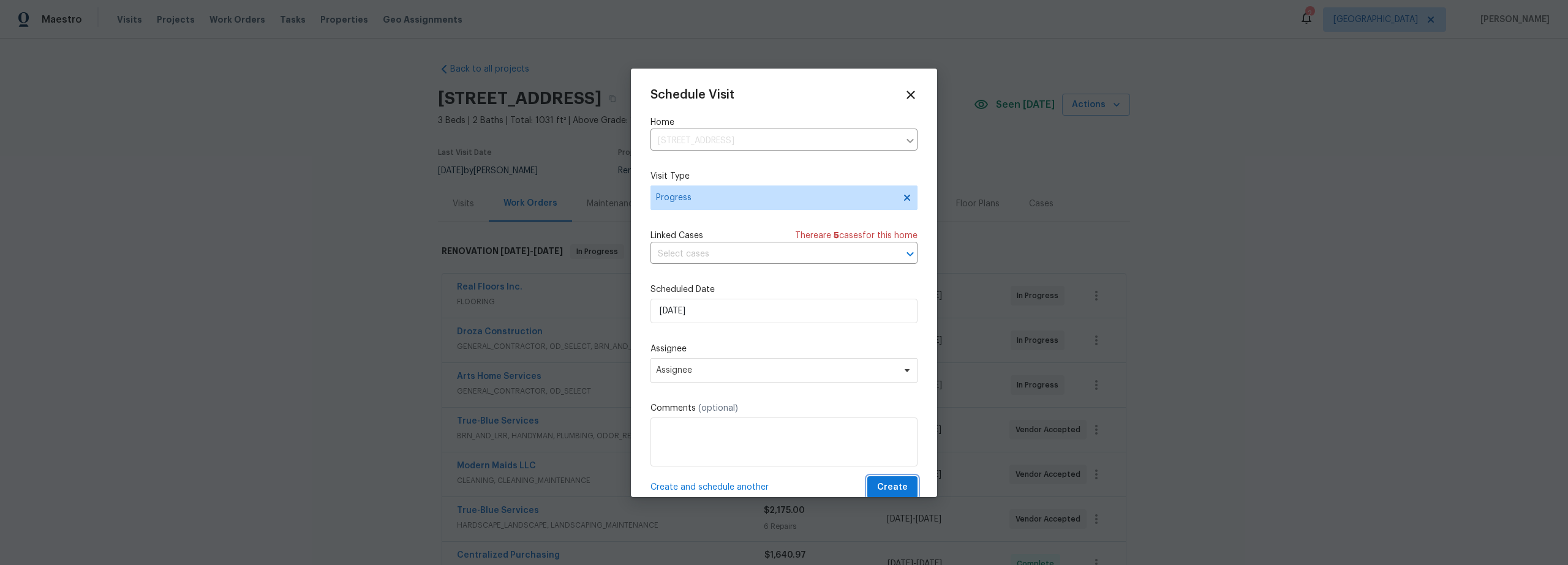
click at [892, 482] on span "Create" at bounding box center [893, 487] width 31 height 15
click at [750, 379] on span "Assignee" at bounding box center [784, 370] width 267 height 25
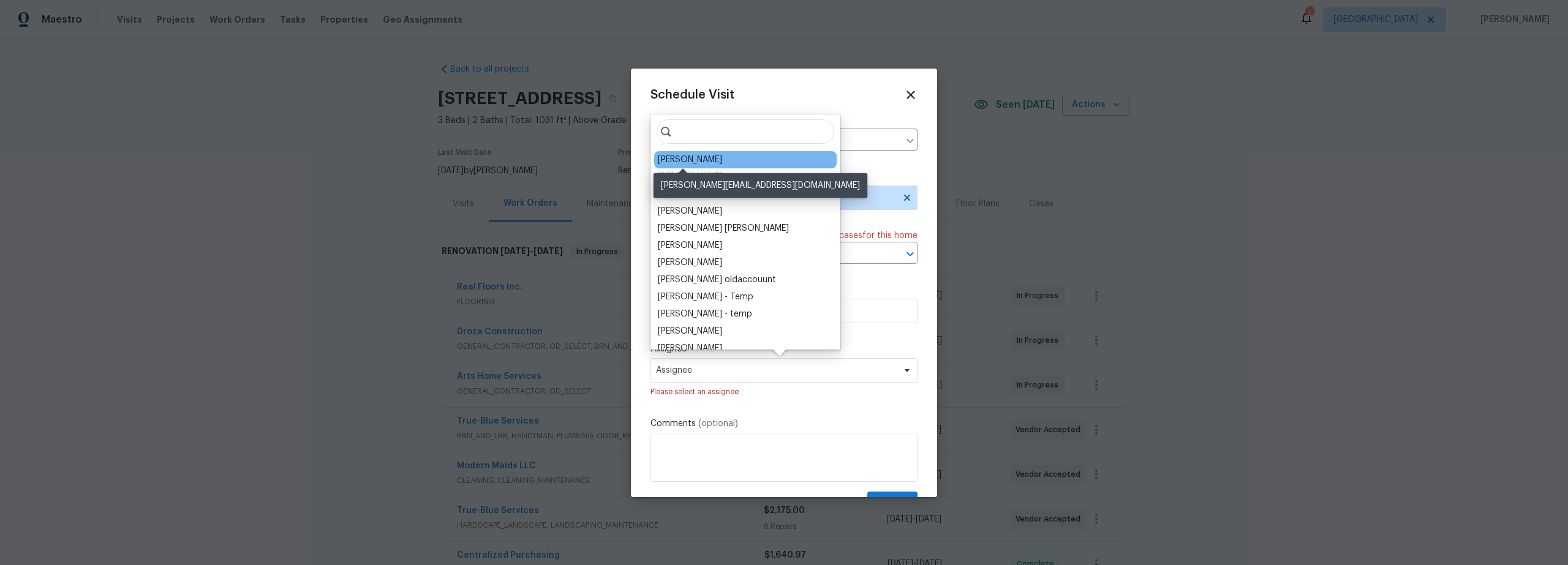
click at [689, 165] on div "[PERSON_NAME]" at bounding box center [690, 160] width 64 height 12
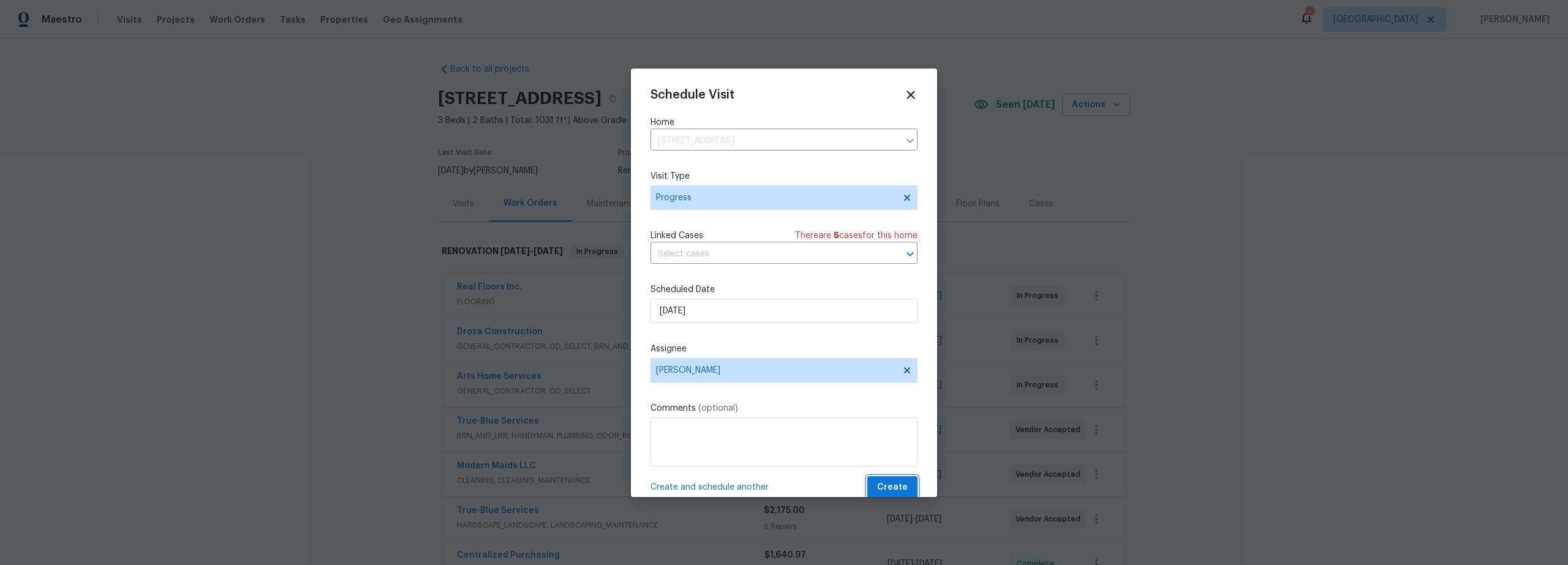
click at [886, 487] on span "Create" at bounding box center [893, 487] width 31 height 15
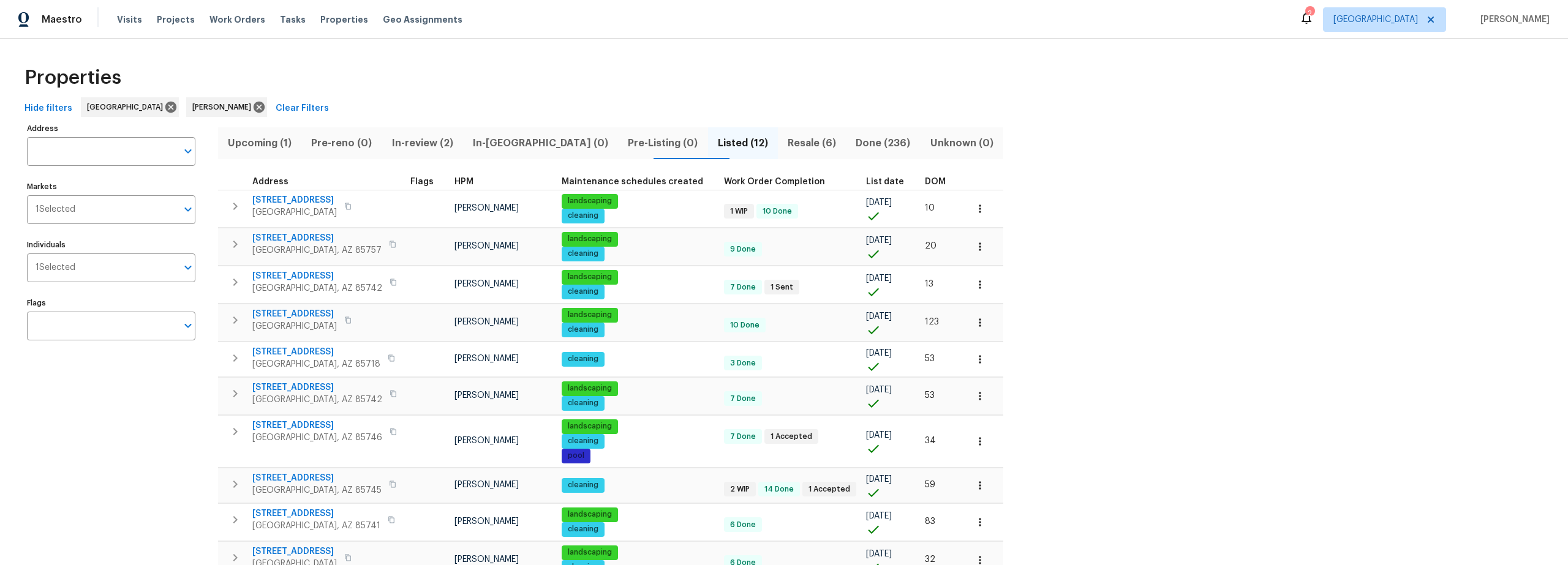
scroll to position [3, 0]
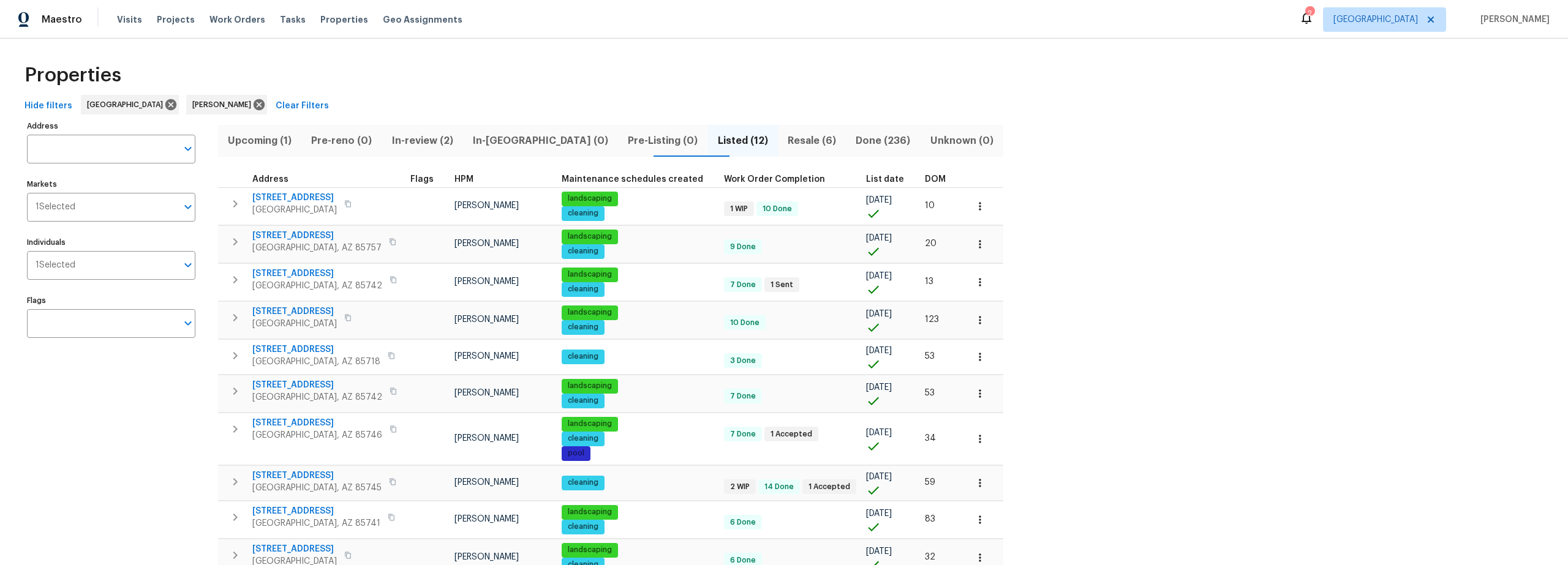
click at [521, 143] on span "In-reno (0)" at bounding box center [540, 141] width 140 height 17
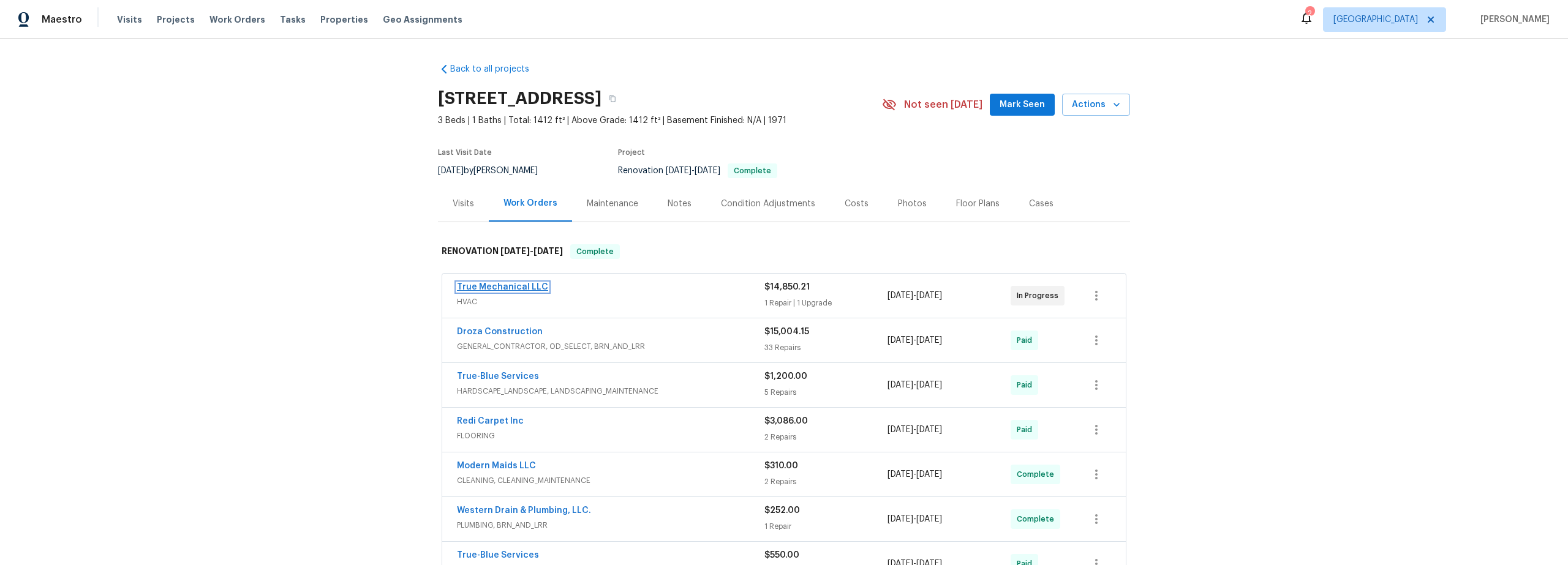
click at [510, 287] on link "True Mechanical LLC" at bounding box center [502, 287] width 91 height 9
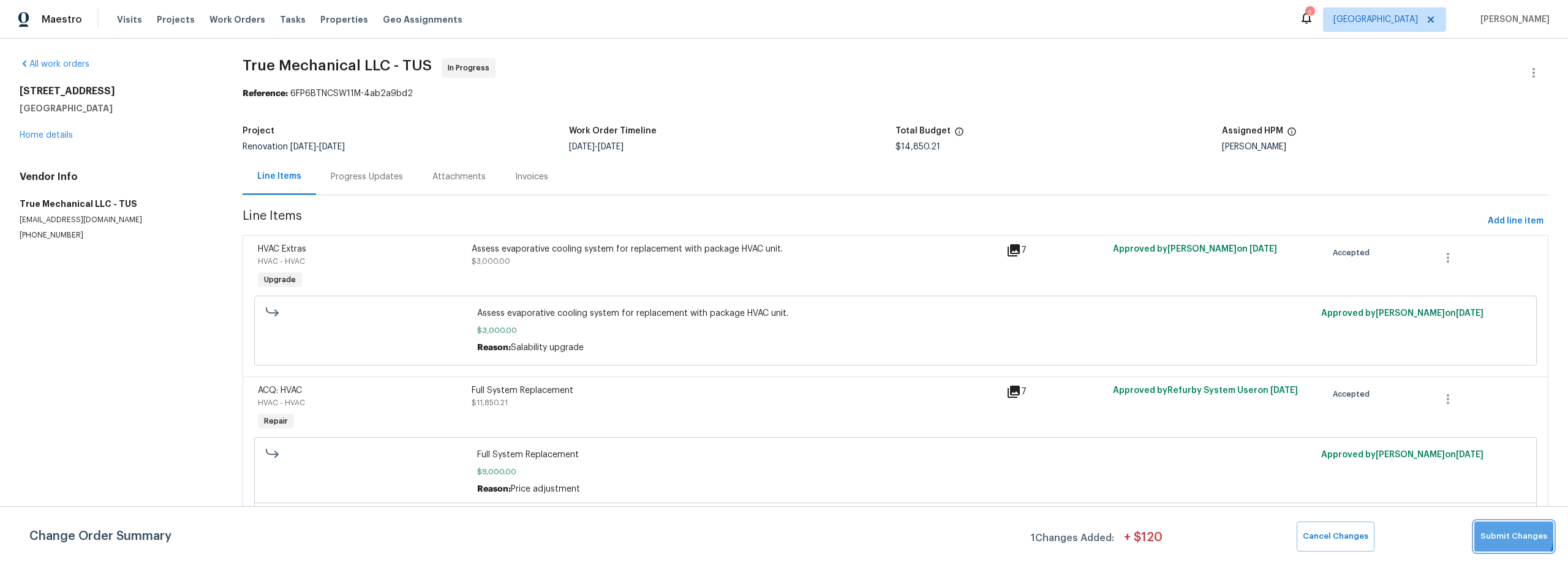
drag, startPoint x: 1489, startPoint y: 532, endPoint x: 1480, endPoint y: 534, distance: 9.2
click at [1492, 534] on span "Submit Changes" at bounding box center [1514, 536] width 67 height 14
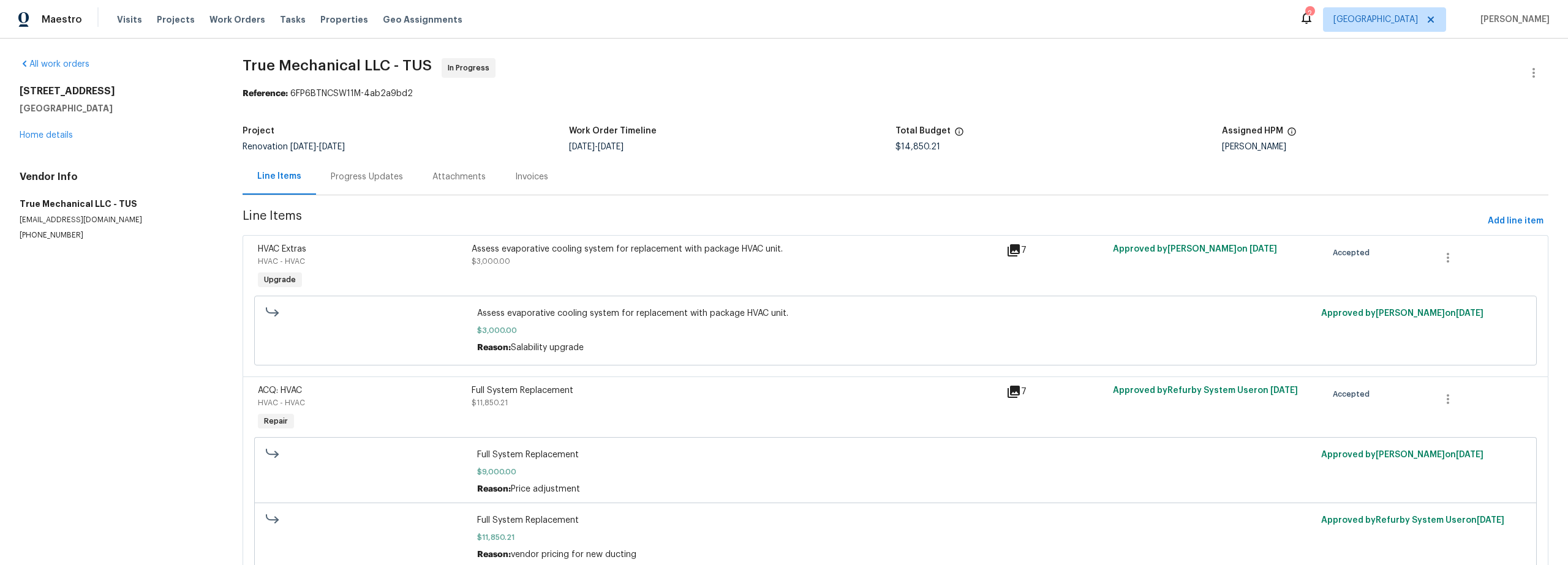
click at [352, 181] on div "Progress Updates" at bounding box center [367, 177] width 72 height 12
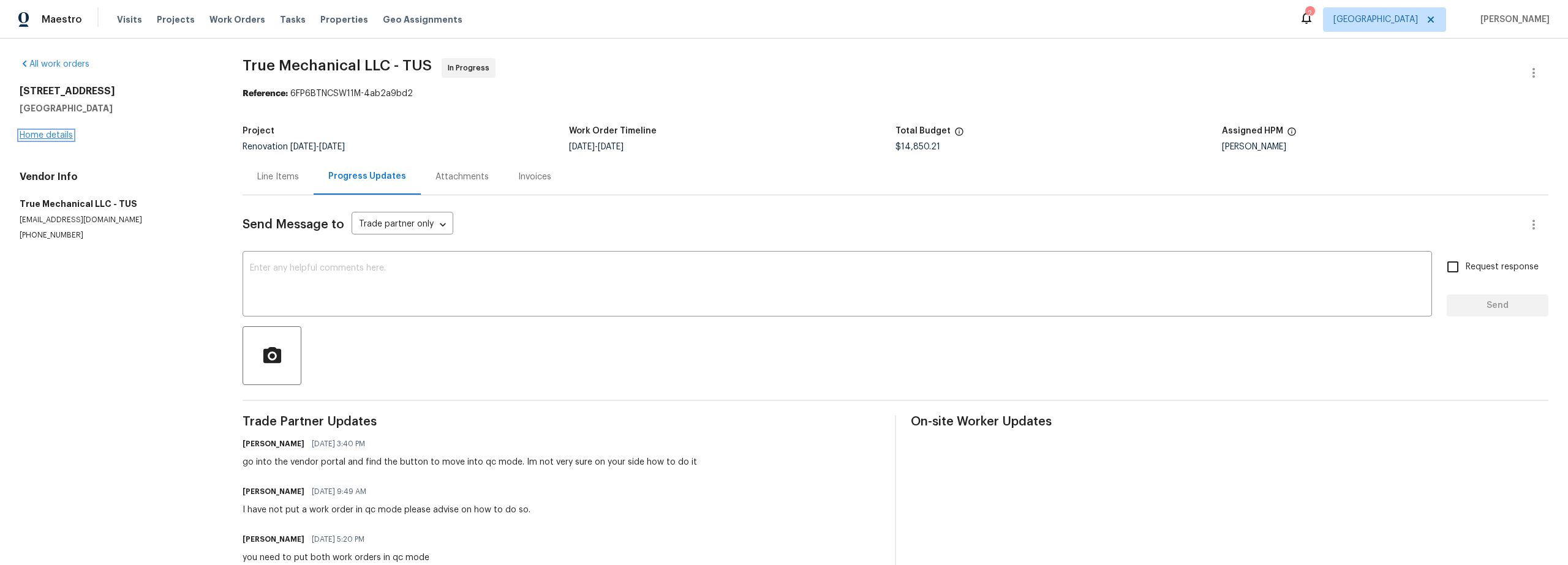
click at [69, 137] on link "Home details" at bounding box center [46, 135] width 53 height 9
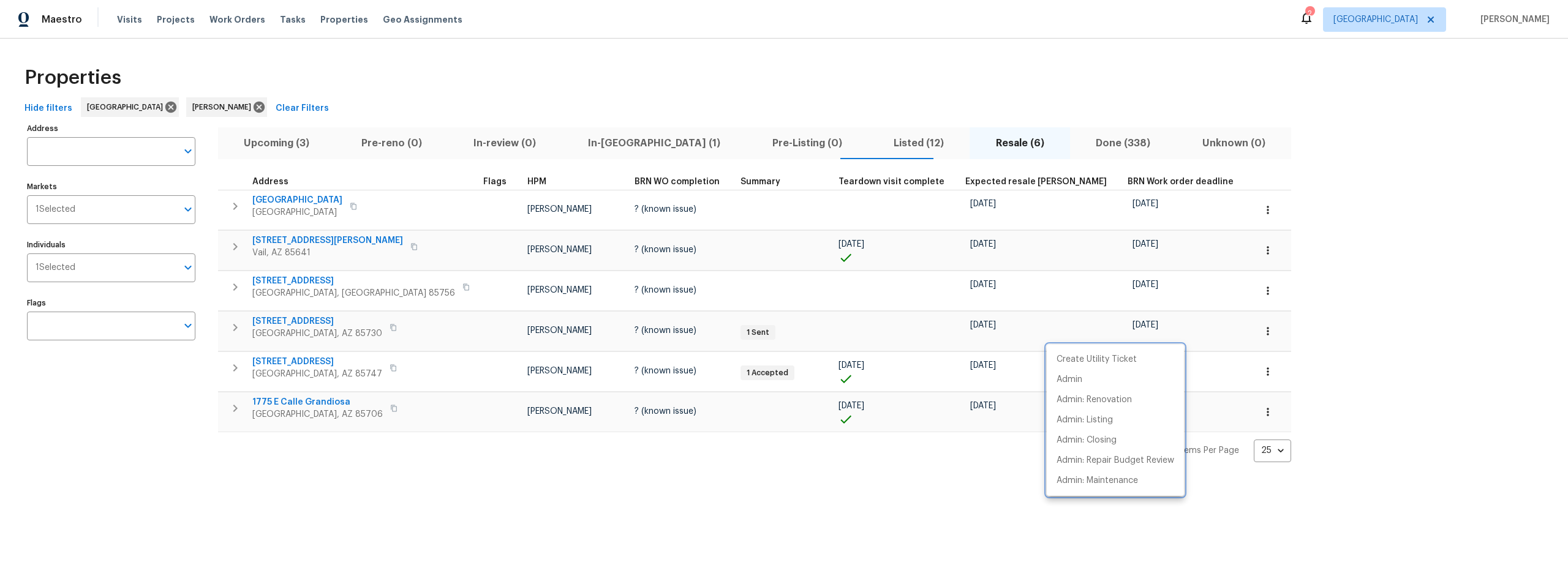
click at [582, 141] on div at bounding box center [784, 282] width 1568 height 565
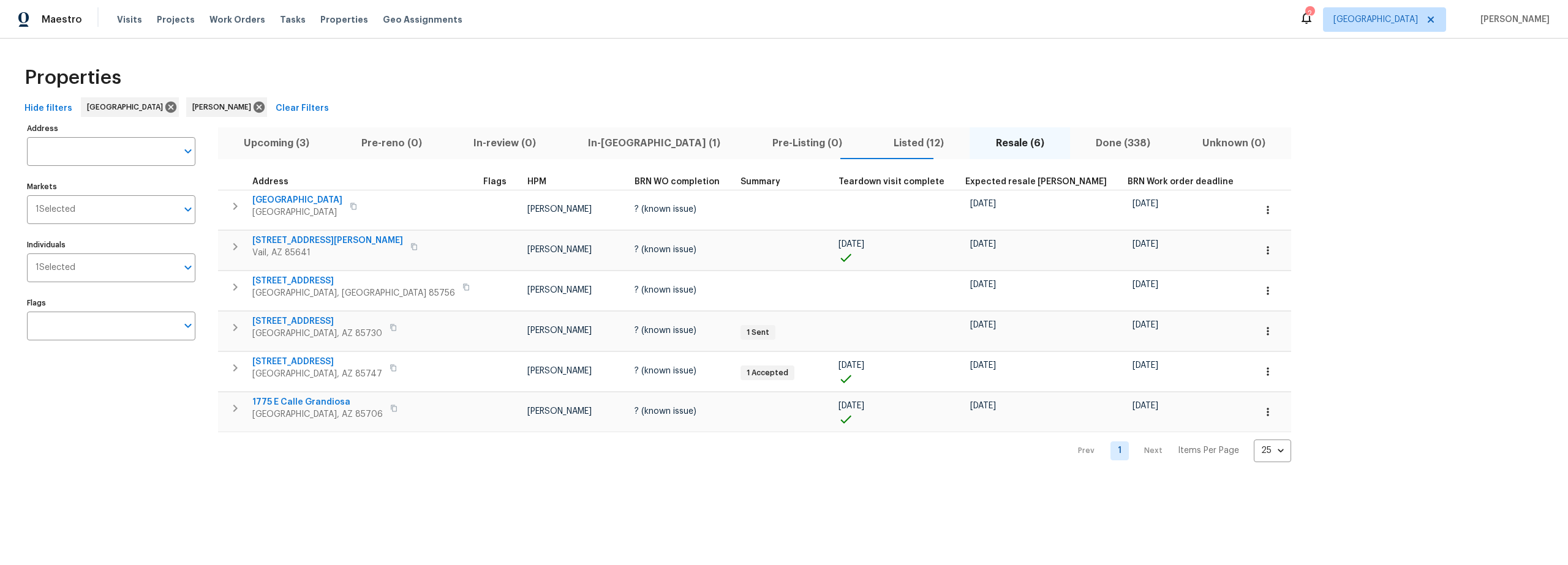
click at [579, 145] on span "In-reno (1)" at bounding box center [654, 143] width 169 height 17
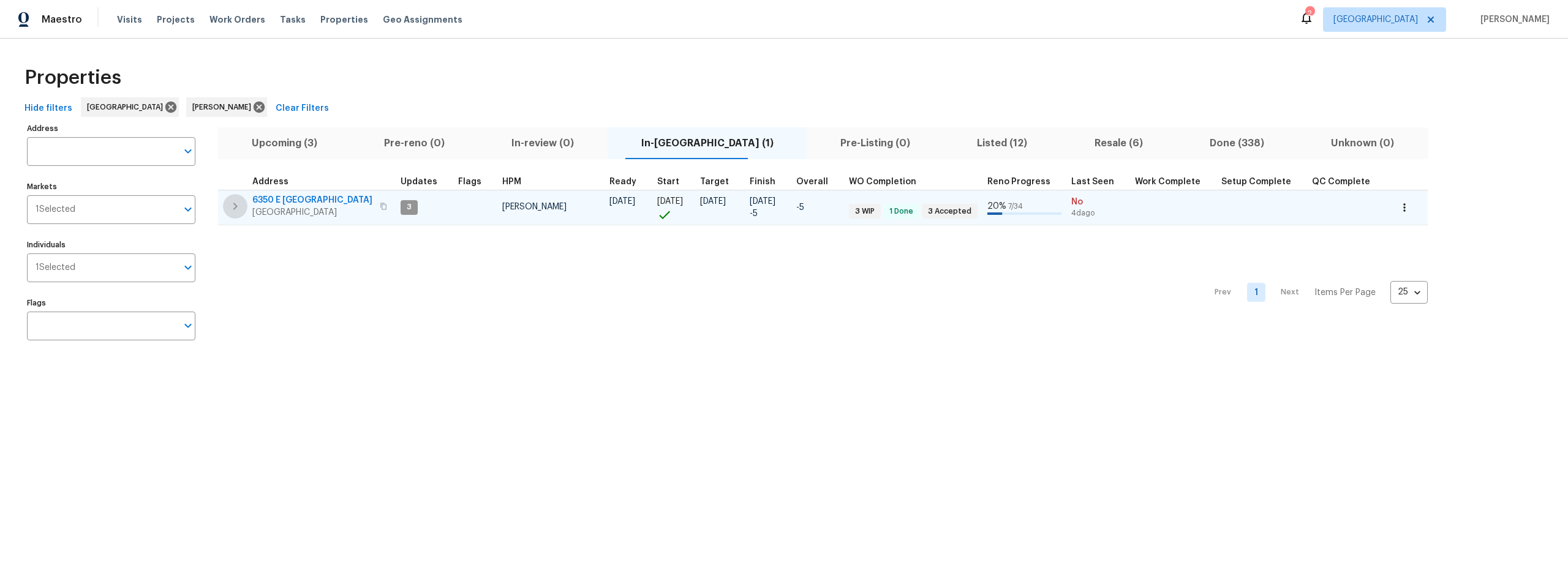
click at [237, 206] on icon "button" at bounding box center [235, 206] width 15 height 15
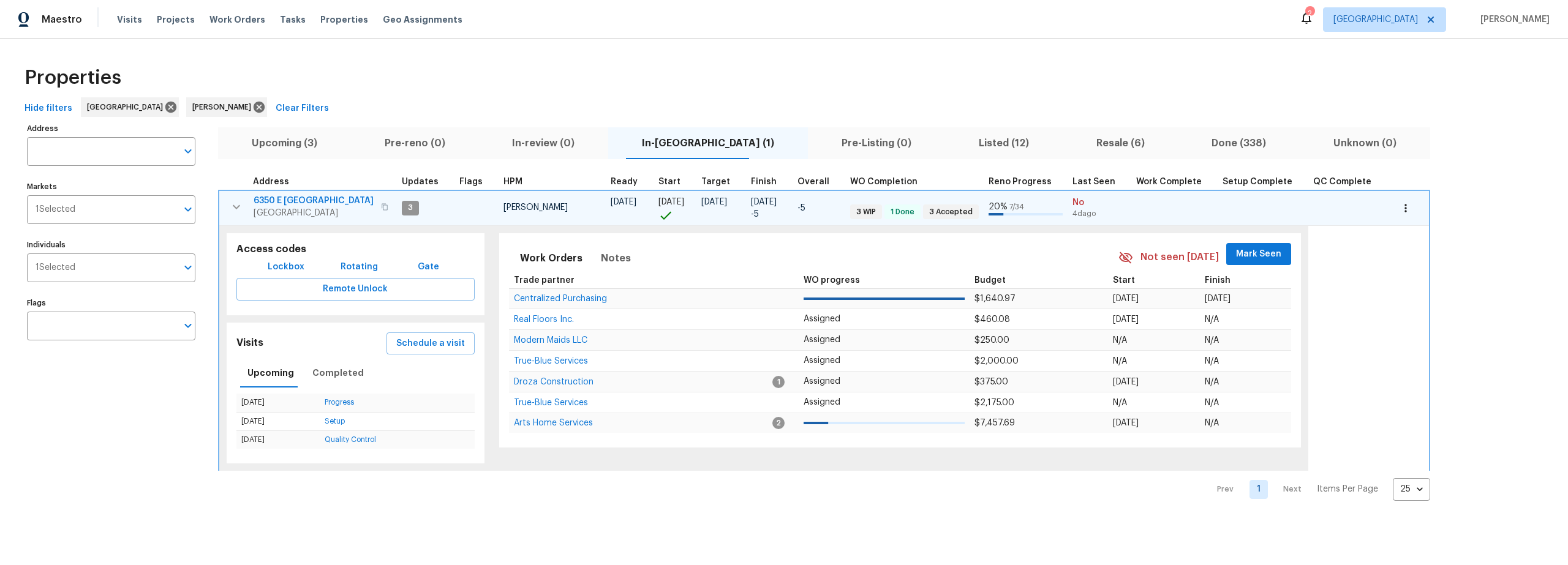
click at [281, 264] on span "Lockbox" at bounding box center [286, 267] width 37 height 15
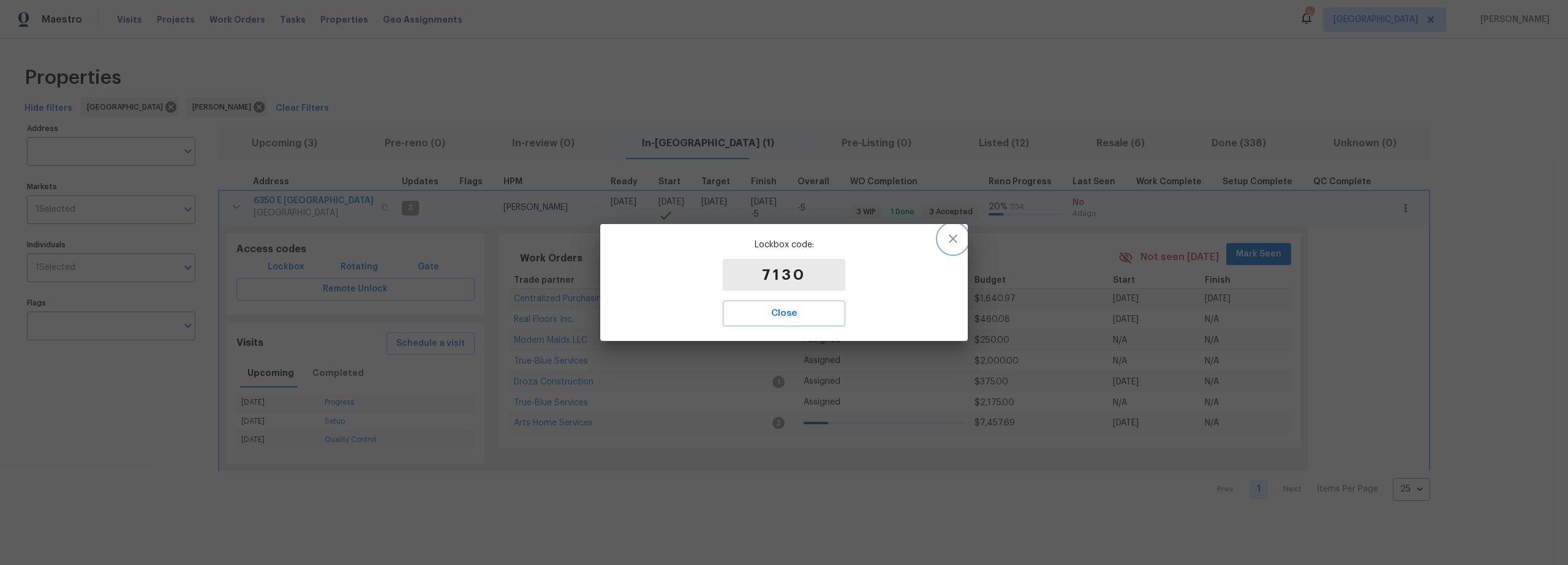
click at [951, 236] on icon "button" at bounding box center [953, 239] width 15 height 15
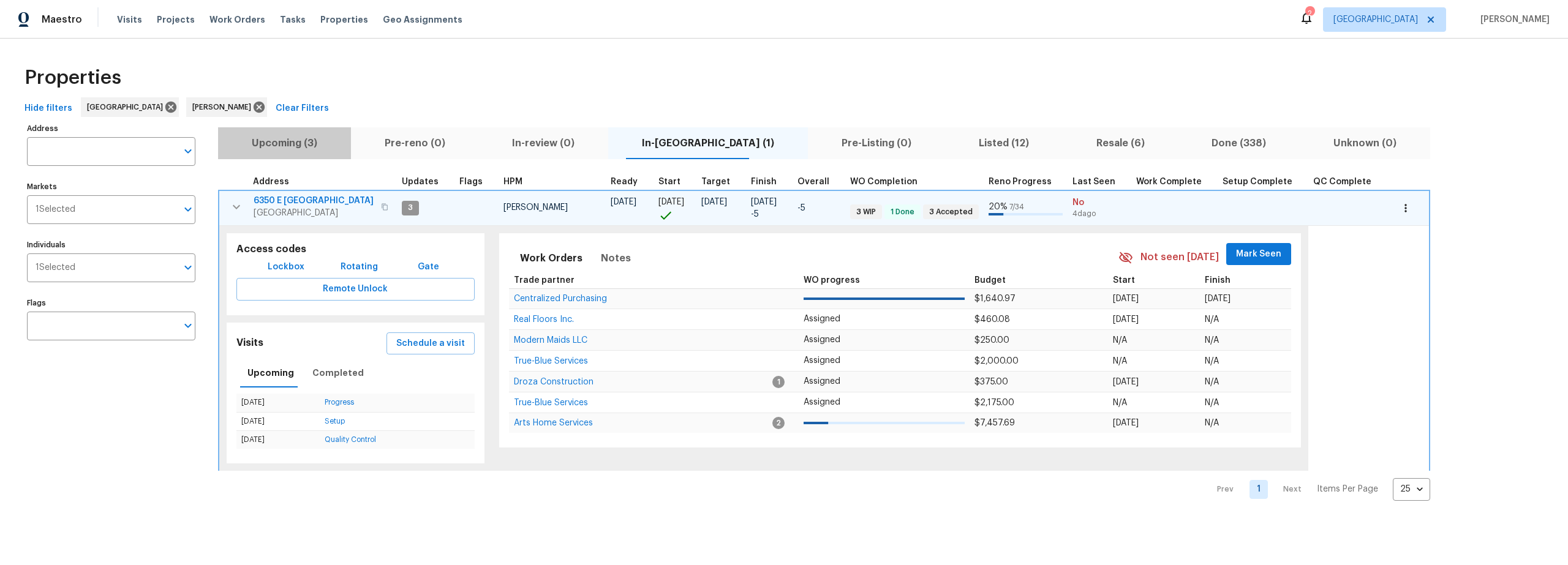
click at [292, 146] on span "Upcoming (3)" at bounding box center [284, 143] width 118 height 17
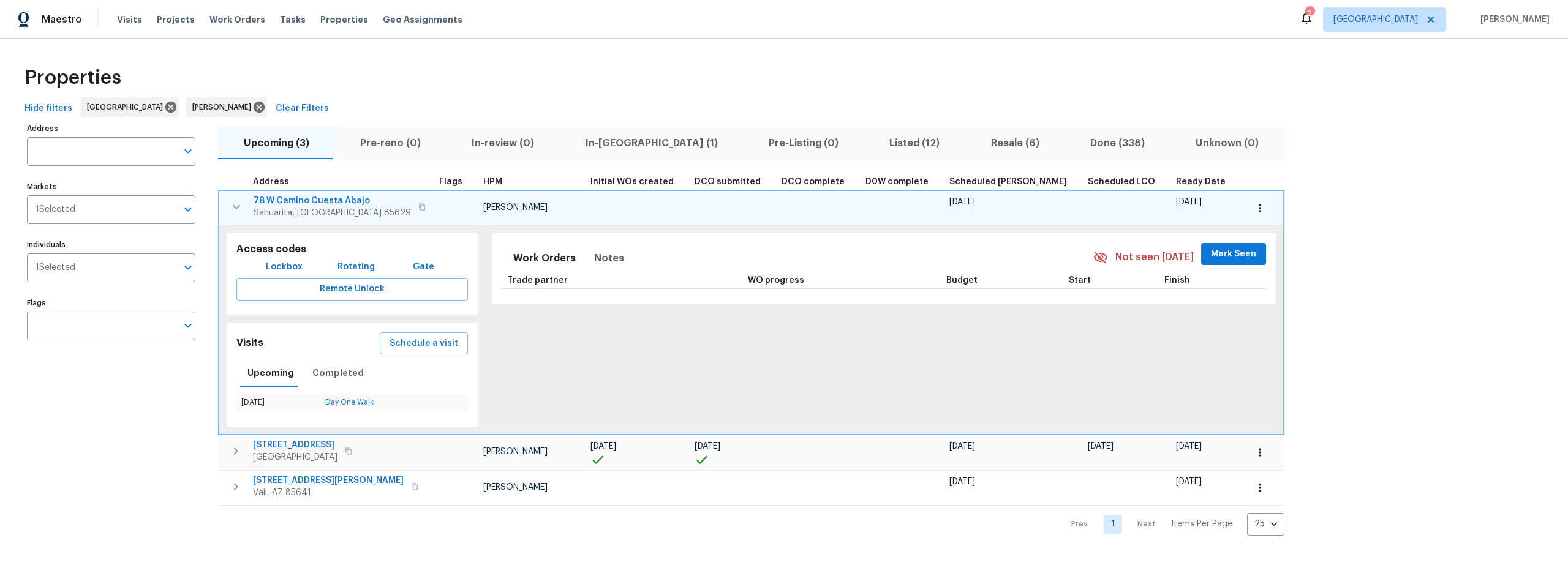
click at [227, 209] on button "button" at bounding box center [236, 206] width 25 height 25
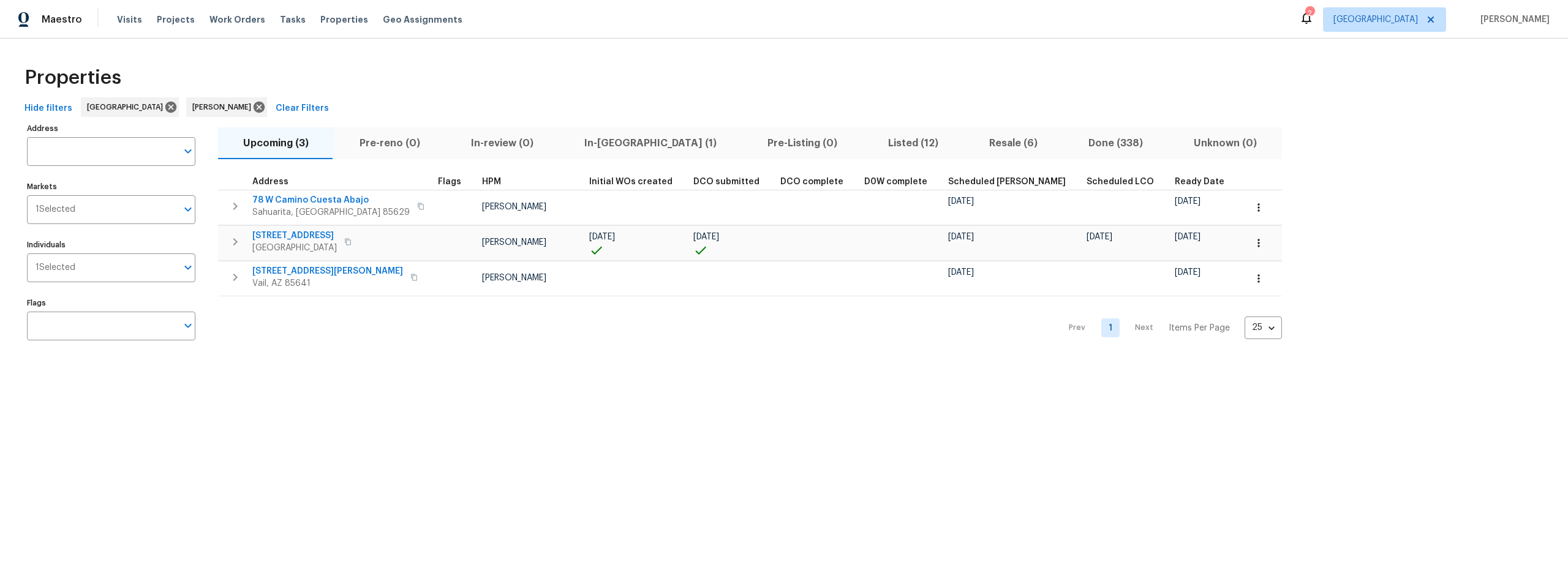
click at [870, 145] on span "Listed (12)" at bounding box center [913, 143] width 86 height 17
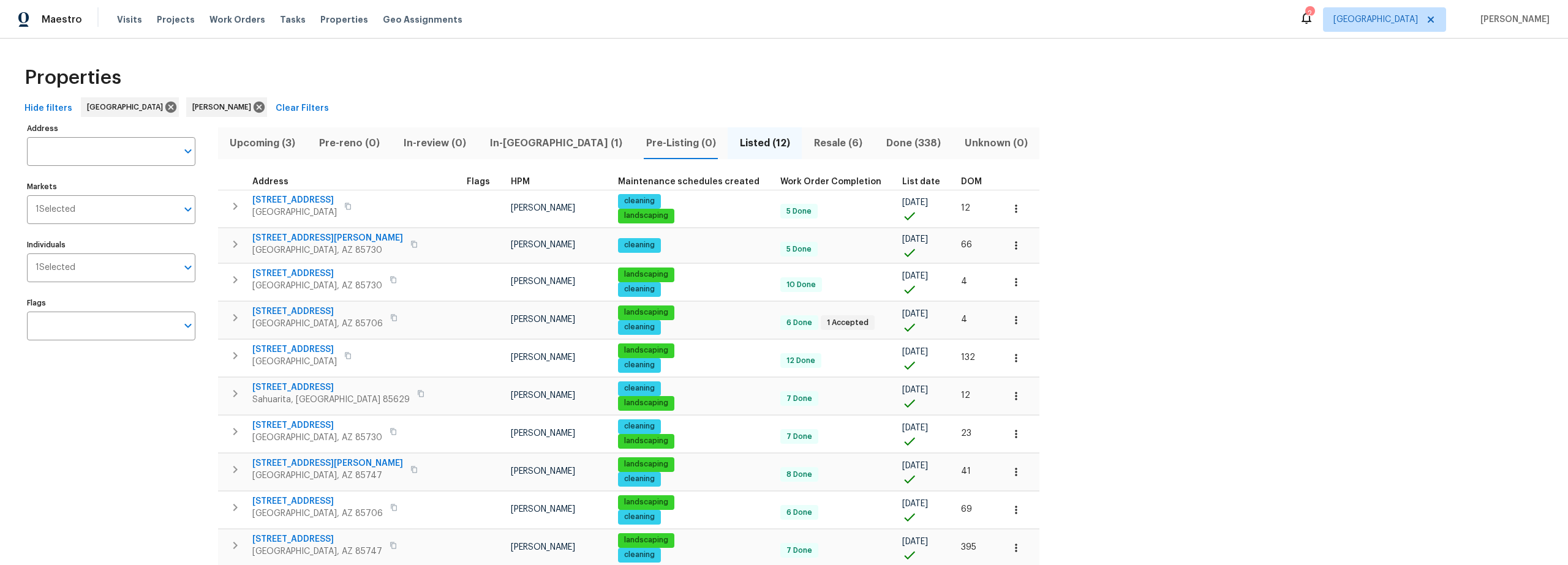
click at [809, 141] on span "Resale (6)" at bounding box center [837, 143] width 58 height 17
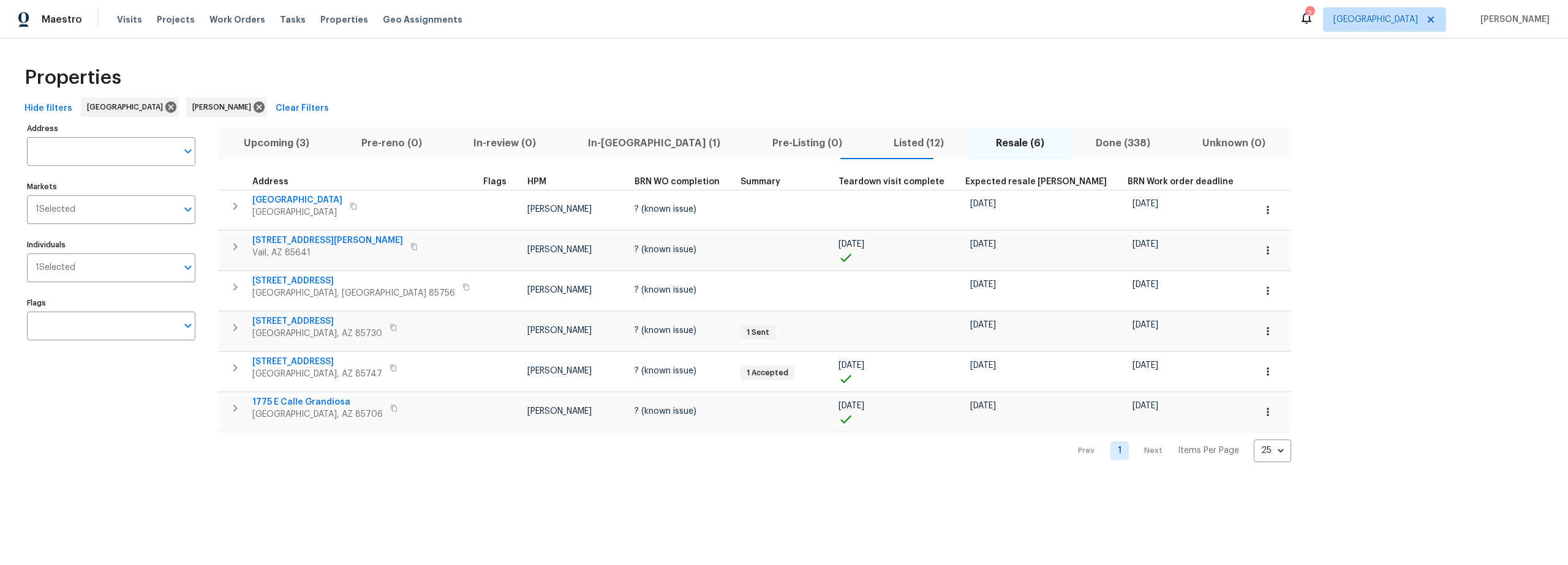
click at [875, 141] on span "Listed (12)" at bounding box center [919, 143] width 88 height 17
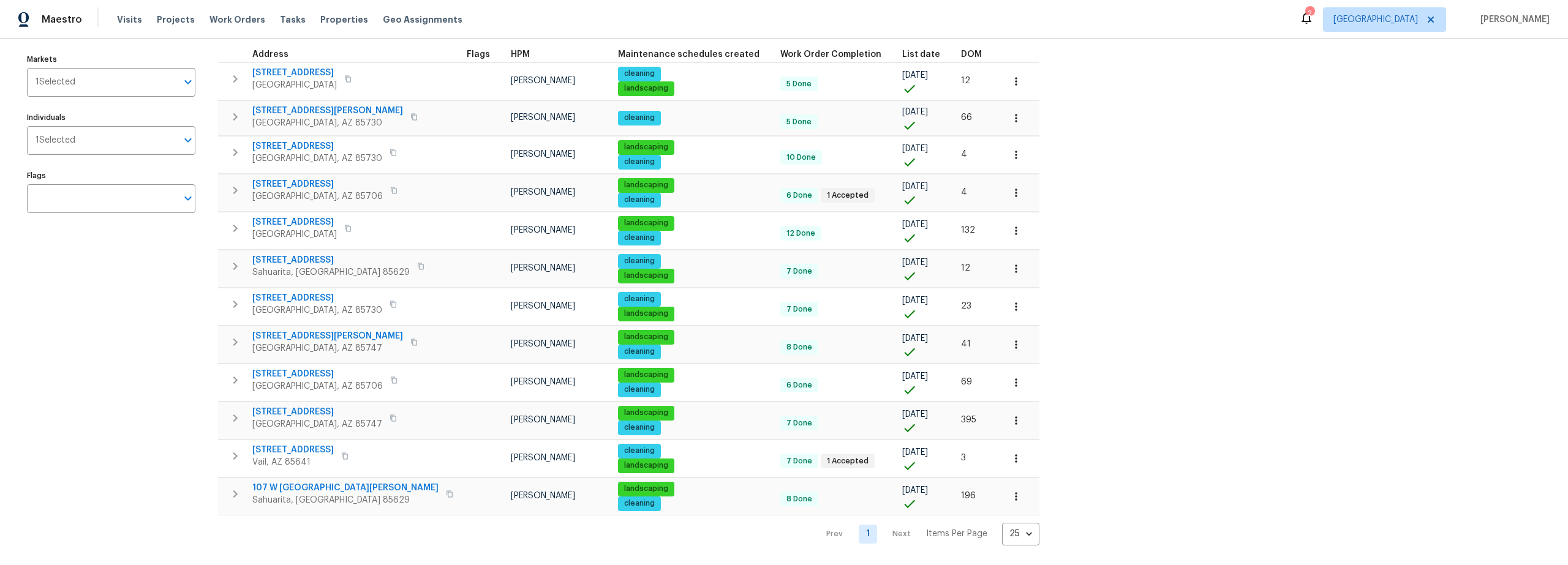
scroll to position [137, 0]
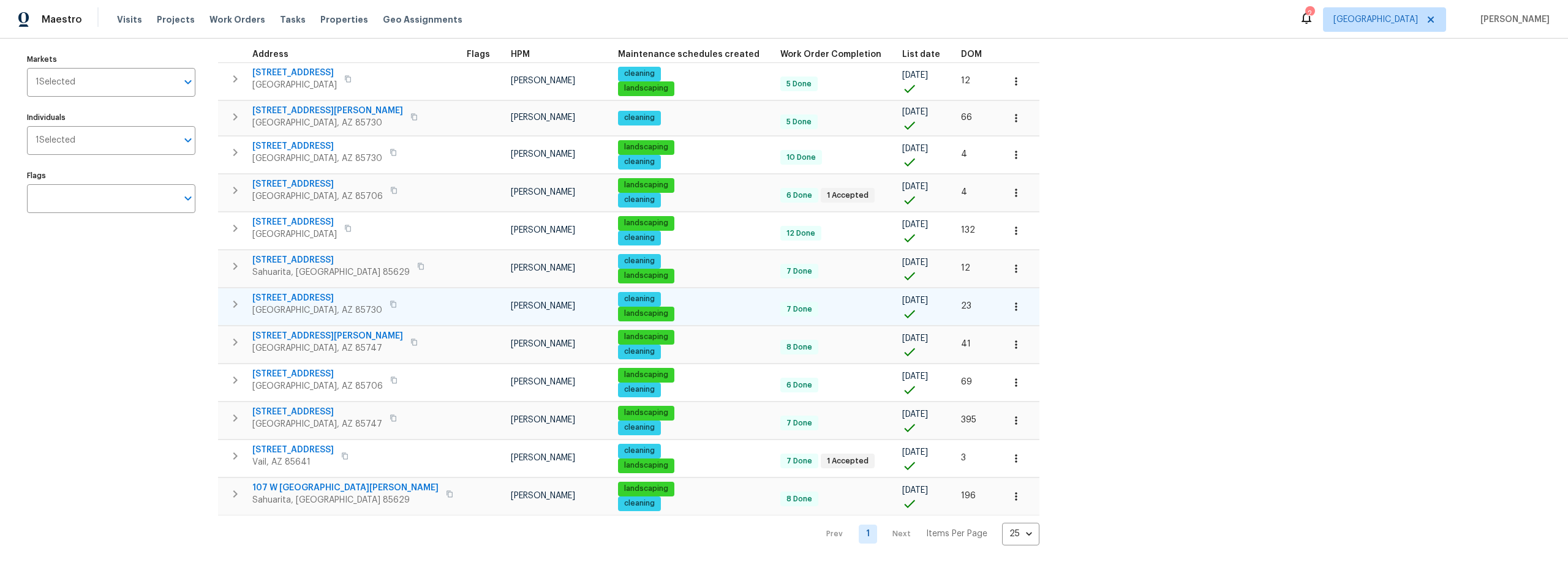
click at [289, 292] on span "10071 E Nicaragua Ln" at bounding box center [317, 298] width 130 height 12
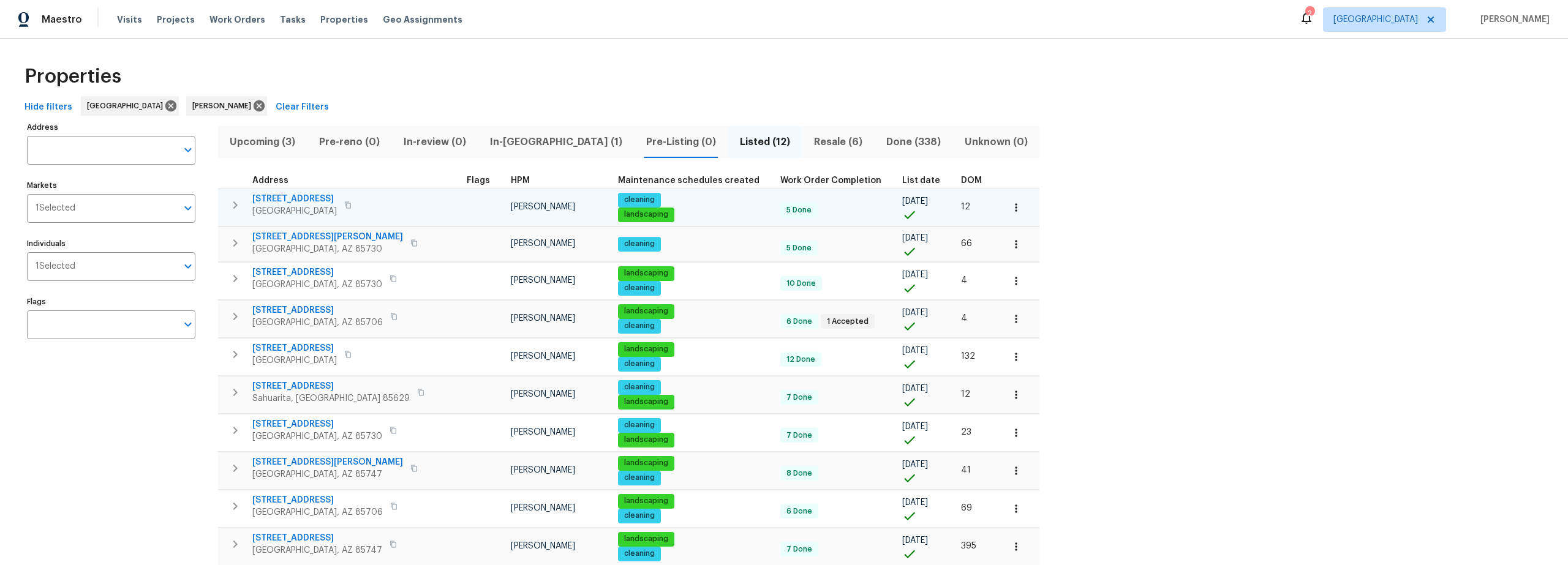
scroll to position [0, 0]
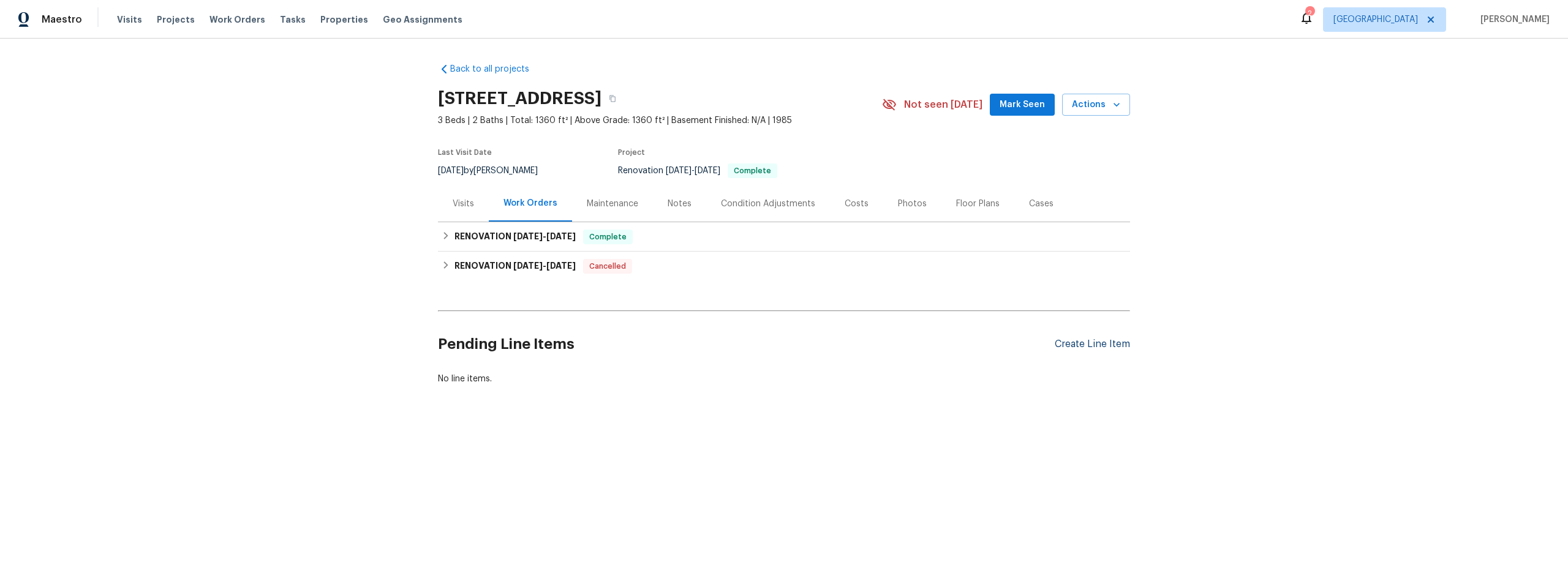
click at [1085, 350] on div "Create Line Item" at bounding box center [1092, 345] width 75 height 12
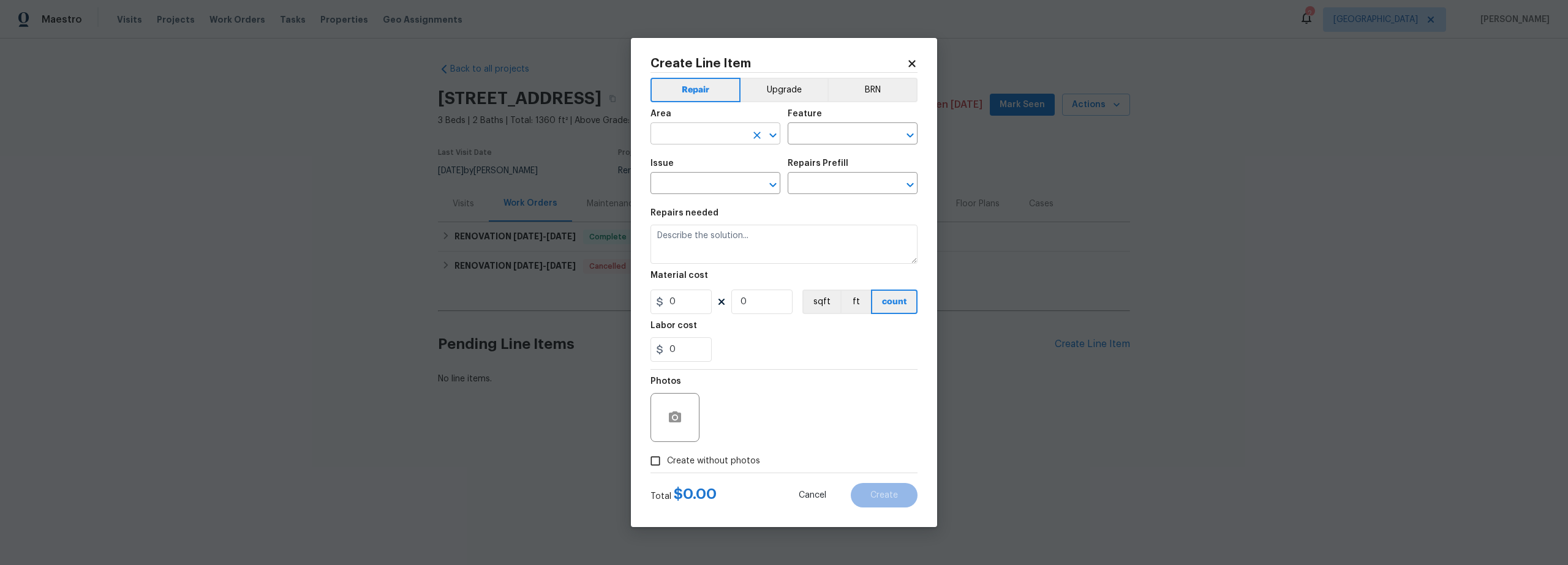
click at [719, 134] on input "text" at bounding box center [699, 135] width 96 height 19
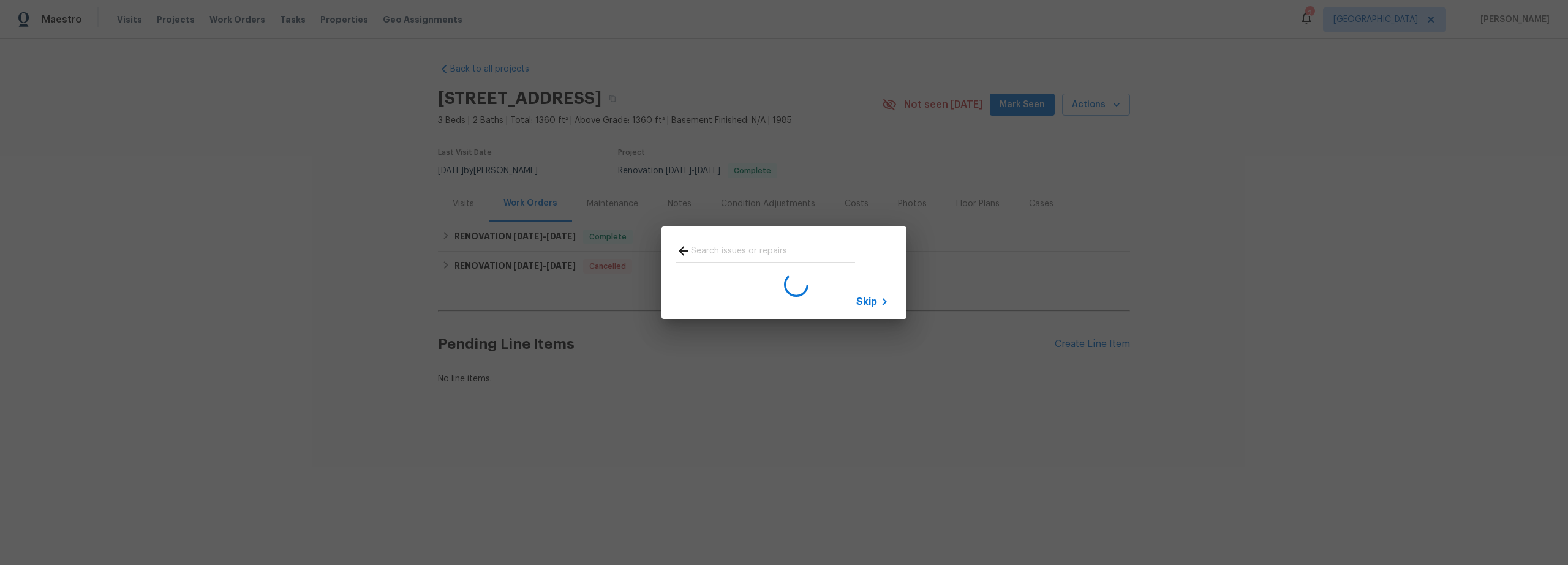
click at [685, 131] on div "Skip" at bounding box center [784, 273] width 1568 height 546
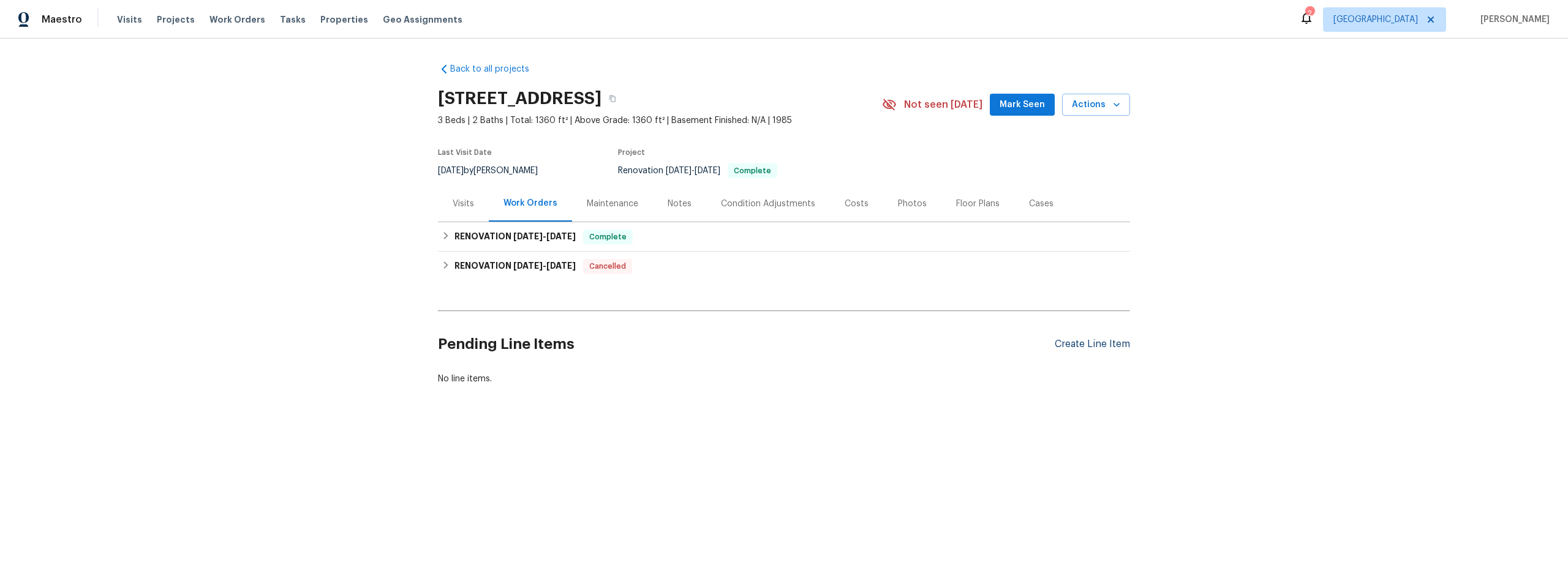
click at [1078, 343] on div "Create Line Item" at bounding box center [1092, 345] width 75 height 12
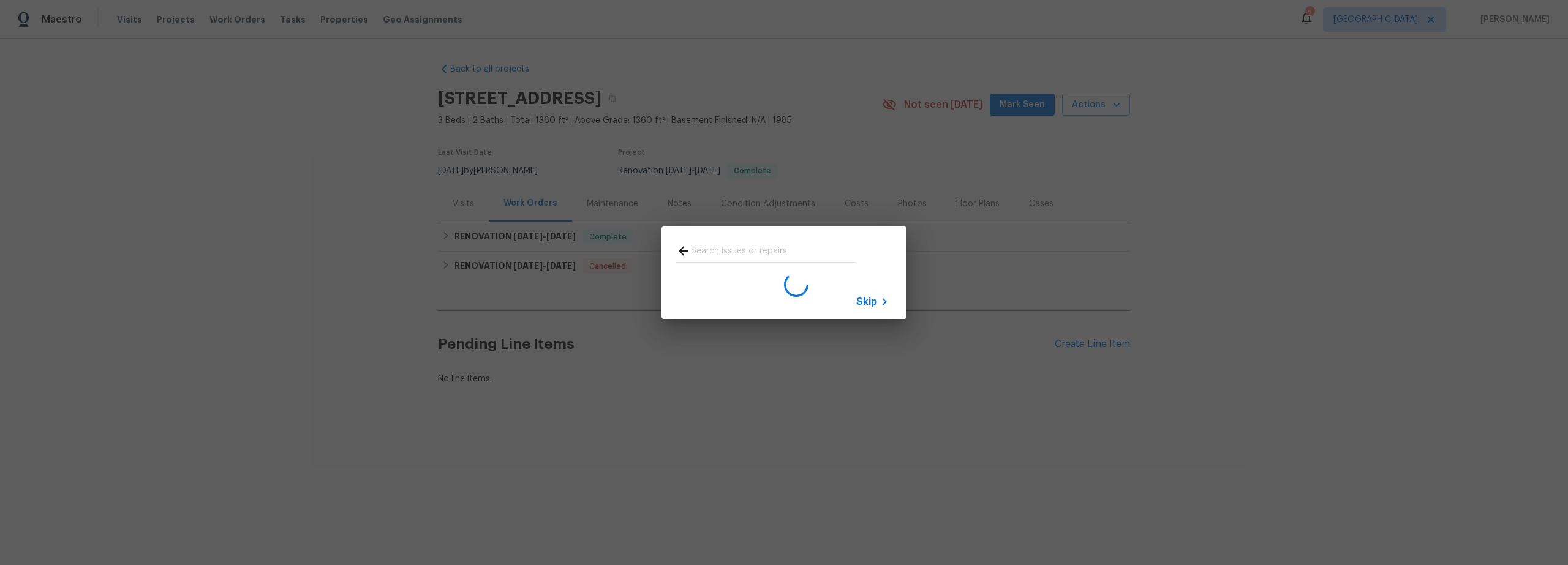
click at [864, 301] on span "Skip" at bounding box center [866, 302] width 21 height 12
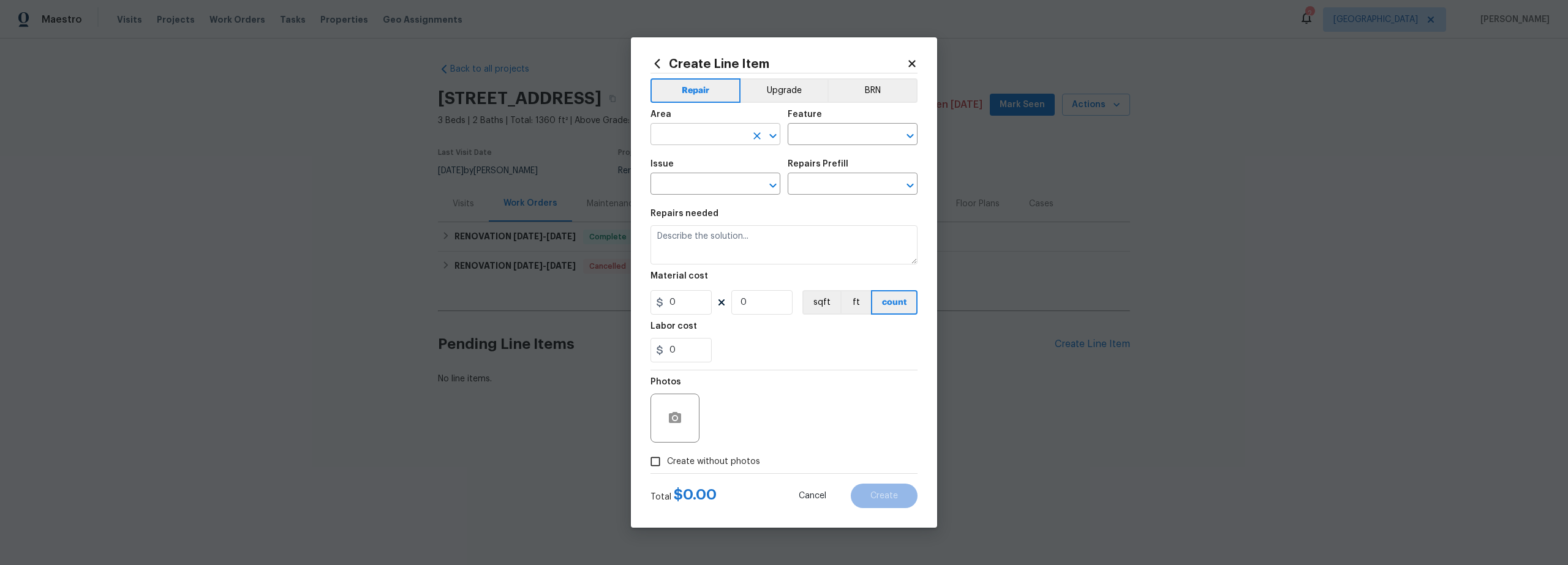
drag, startPoint x: 706, startPoint y: 123, endPoint x: 705, endPoint y: 131, distance: 8.1
click at [705, 128] on figure "Area ​" at bounding box center [716, 127] width 130 height 35
click at [702, 140] on input "text" at bounding box center [699, 135] width 96 height 19
click at [703, 185] on li "Exterior Overall" at bounding box center [716, 183] width 130 height 20
type input "Exterior Overall"
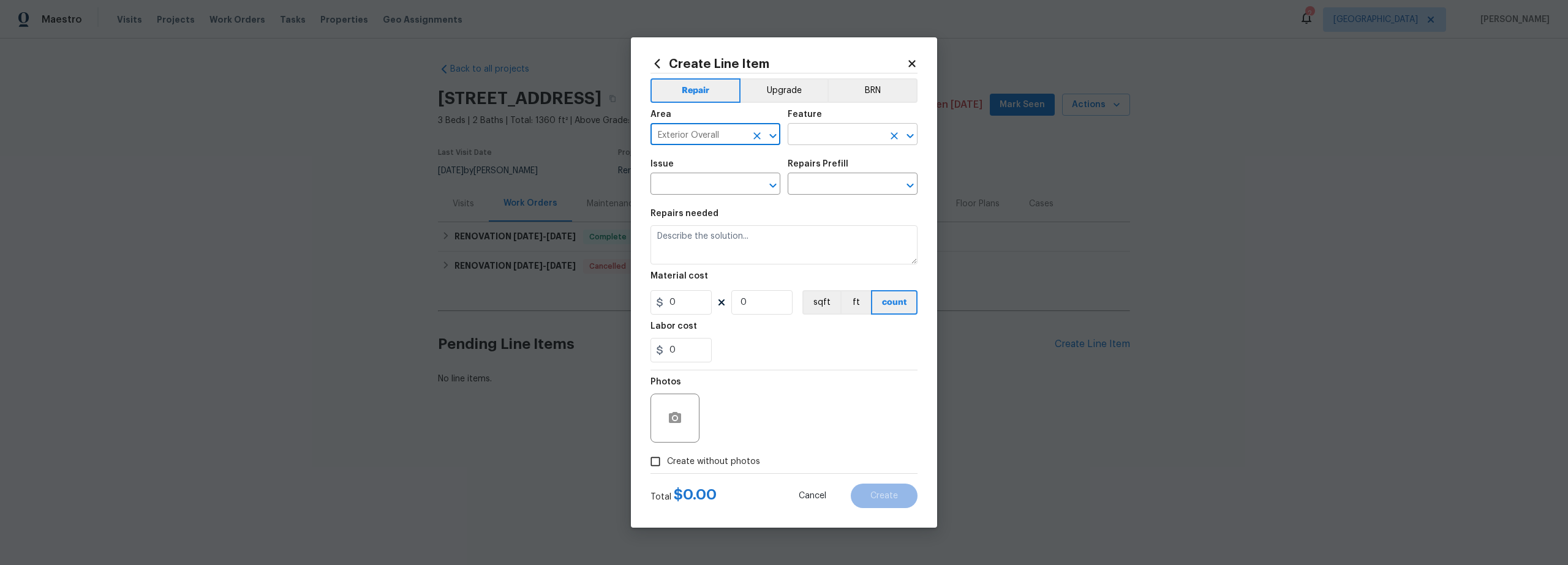
click at [817, 142] on input "text" at bounding box center [835, 135] width 96 height 19
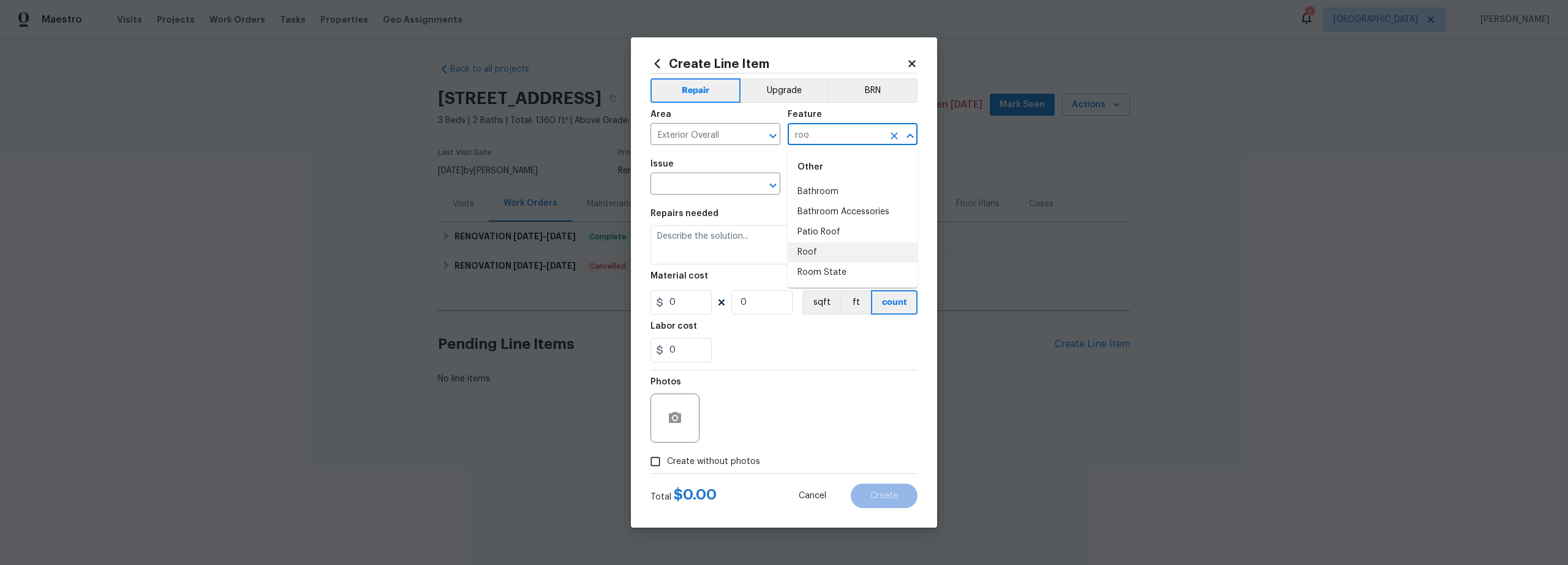
drag, startPoint x: 824, startPoint y: 251, endPoint x: 758, endPoint y: 228, distance: 69.9
click at [821, 251] on li "Roof" at bounding box center [853, 252] width 130 height 20
type input "Roof"
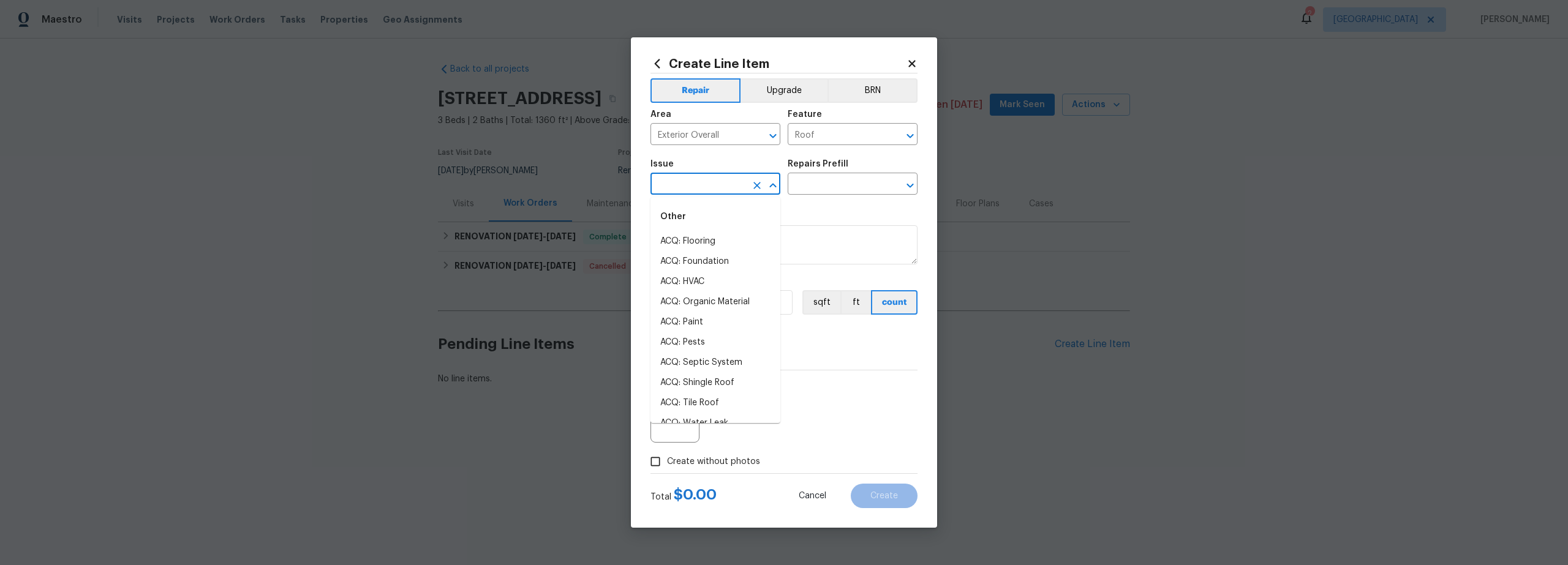
click at [693, 191] on input "text" at bounding box center [699, 185] width 96 height 19
type input "e"
drag, startPoint x: 712, startPoint y: 244, endPoint x: 747, endPoint y: 236, distance: 35.9
click at [713, 244] on li "ACQ: Shingle Roof" at bounding box center [716, 242] width 130 height 20
type input "ACQ: Shingle Roof"
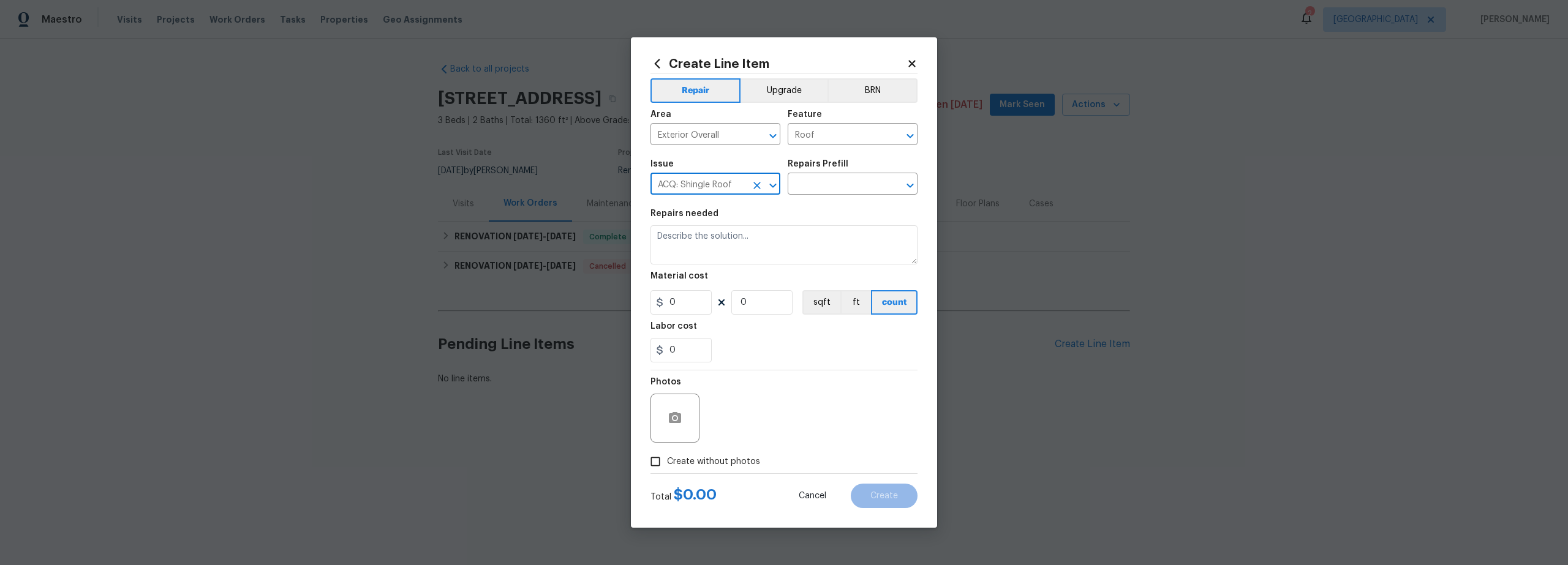
drag, startPoint x: 733, startPoint y: 183, endPoint x: 582, endPoint y: 185, distance: 151.0
click at [609, 185] on div "Create Line Item Repair Upgrade BRN Area Exterior Overall ​ Feature Roof ​ Issu…" at bounding box center [784, 282] width 1568 height 565
click at [691, 339] on li "Roof Repair" at bounding box center [716, 343] width 130 height 20
type input "Roof Repair"
click at [818, 189] on input "text" at bounding box center [835, 185] width 96 height 19
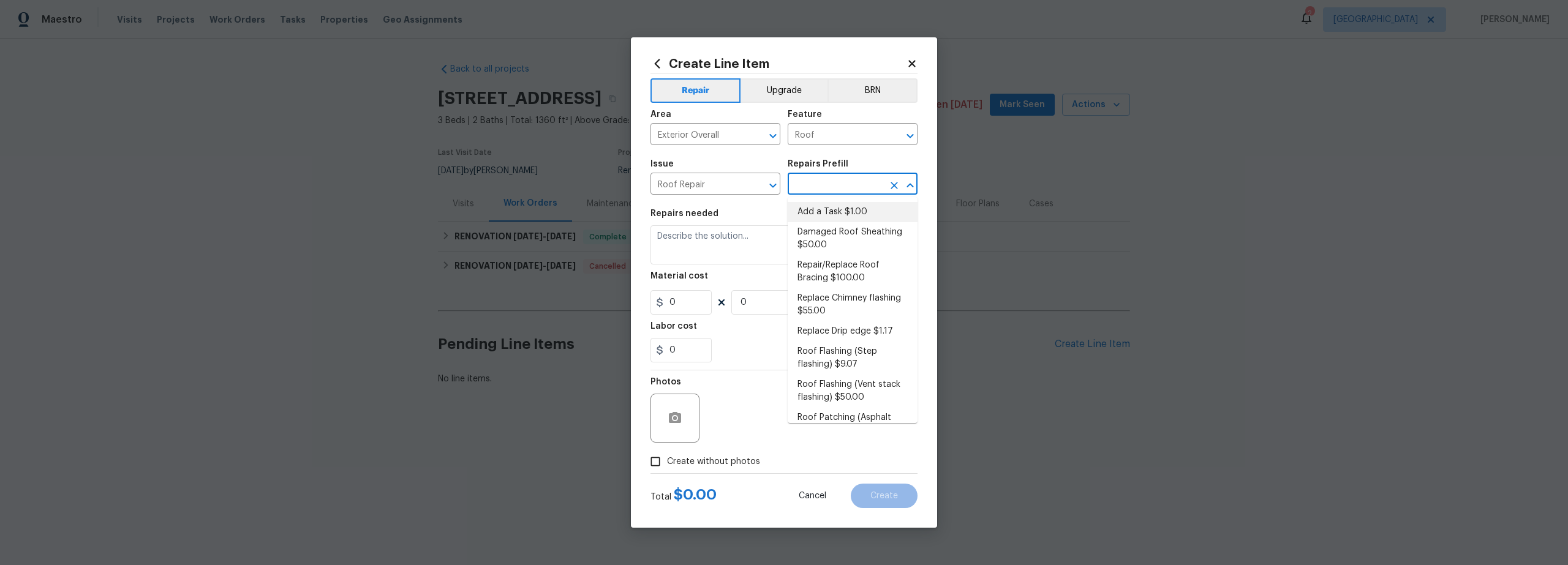
click at [827, 209] on li "Add a Task $1.00" at bounding box center [853, 212] width 130 height 20
type input "Eaves and Trim"
type input "Add a Task $1.00"
type textarea "HPM to detail"
type input "1"
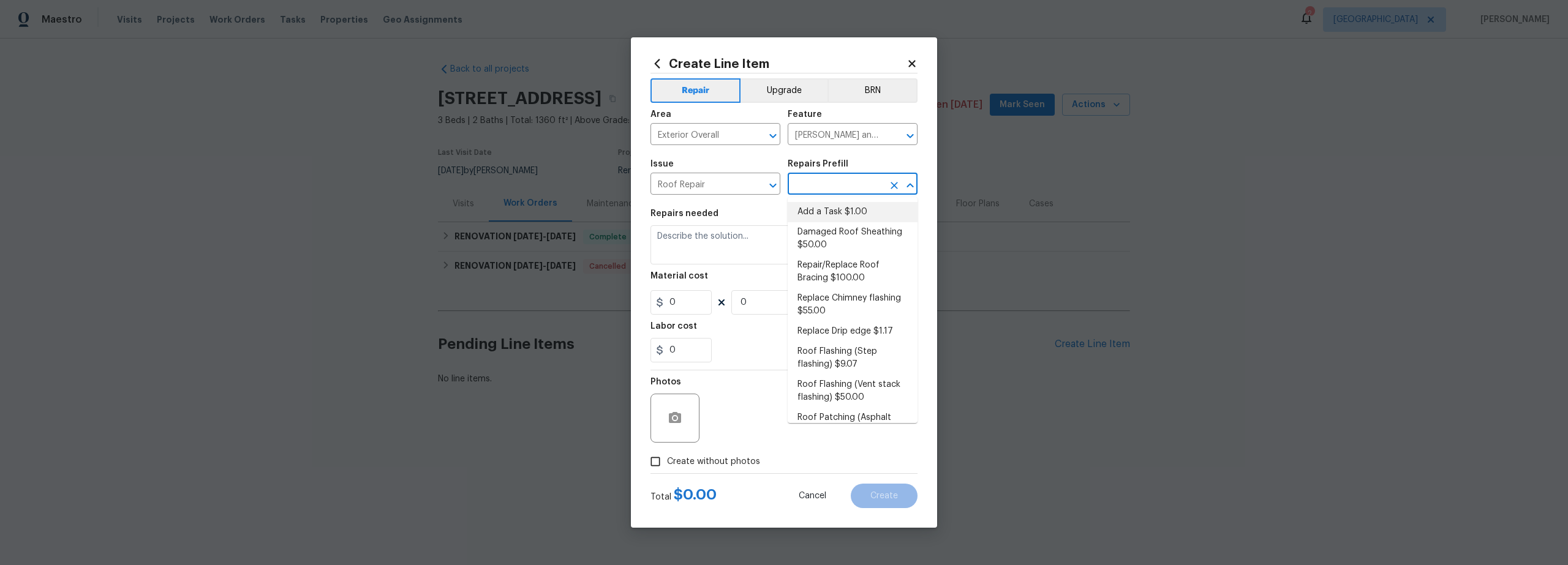
type input "1"
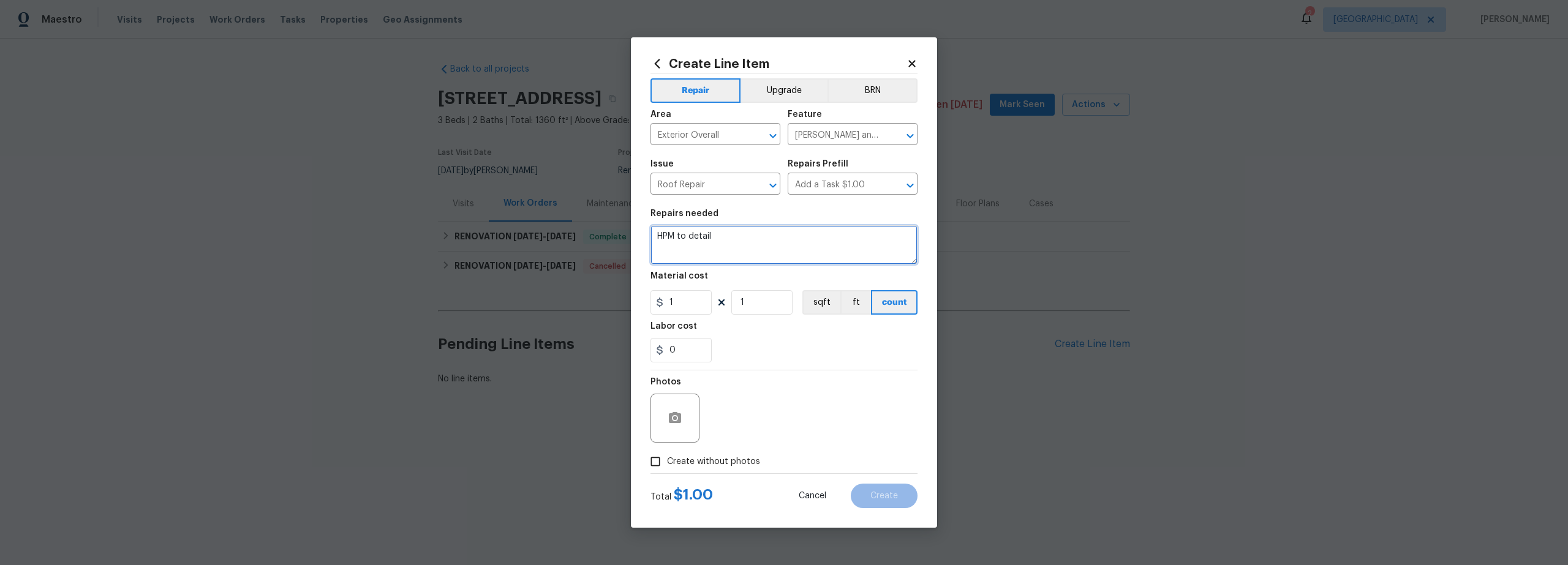
drag, startPoint x: 735, startPoint y: 246, endPoint x: 743, endPoint y: 246, distance: 8.0
click at [735, 246] on textarea "HPM to detail" at bounding box center [784, 244] width 267 height 39
click at [739, 243] on textarea "HPM to detail" at bounding box center [784, 244] width 267 height 39
drag, startPoint x: 738, startPoint y: 236, endPoint x: 651, endPoint y: 231, distance: 87.1
click at [658, 231] on textarea "HPM to detail" at bounding box center [784, 244] width 267 height 39
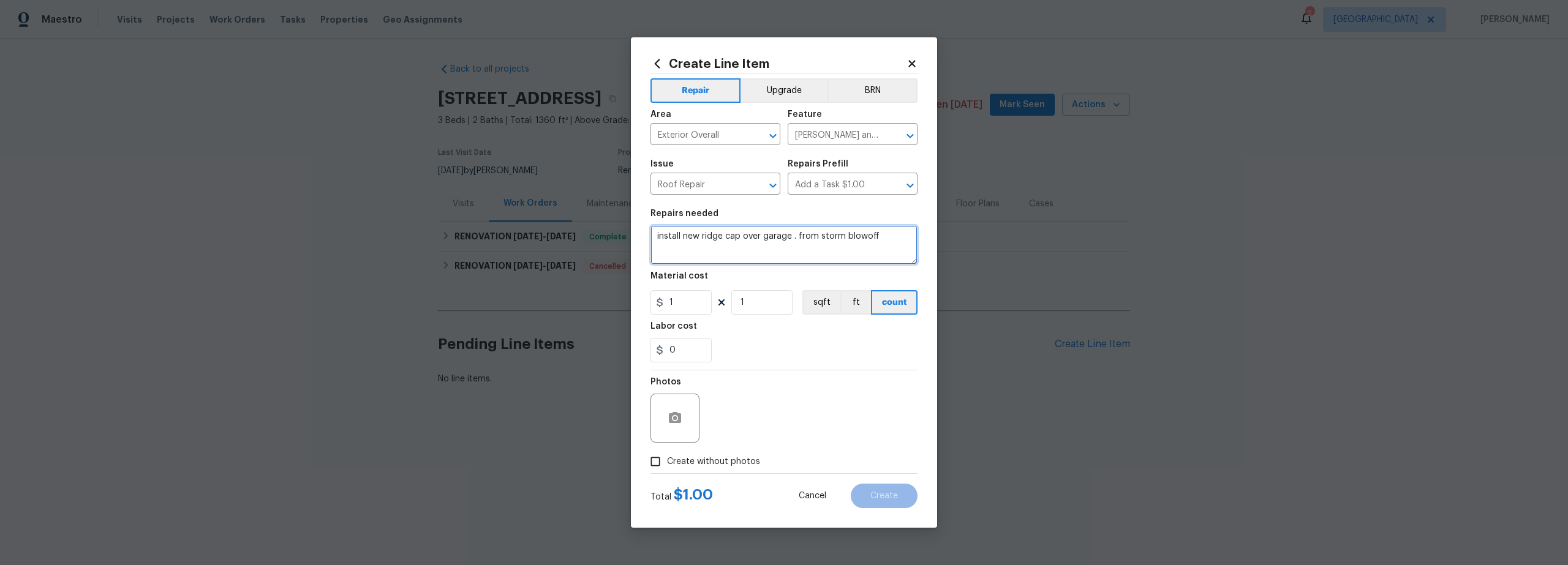
type textarea "install new ridge cap over garage . from storm blowoff"
click at [680, 311] on input "1" at bounding box center [681, 302] width 61 height 25
type input "150"
drag, startPoint x: 689, startPoint y: 352, endPoint x: 703, endPoint y: 359, distance: 15.7
click at [691, 353] on input "0" at bounding box center [681, 350] width 61 height 25
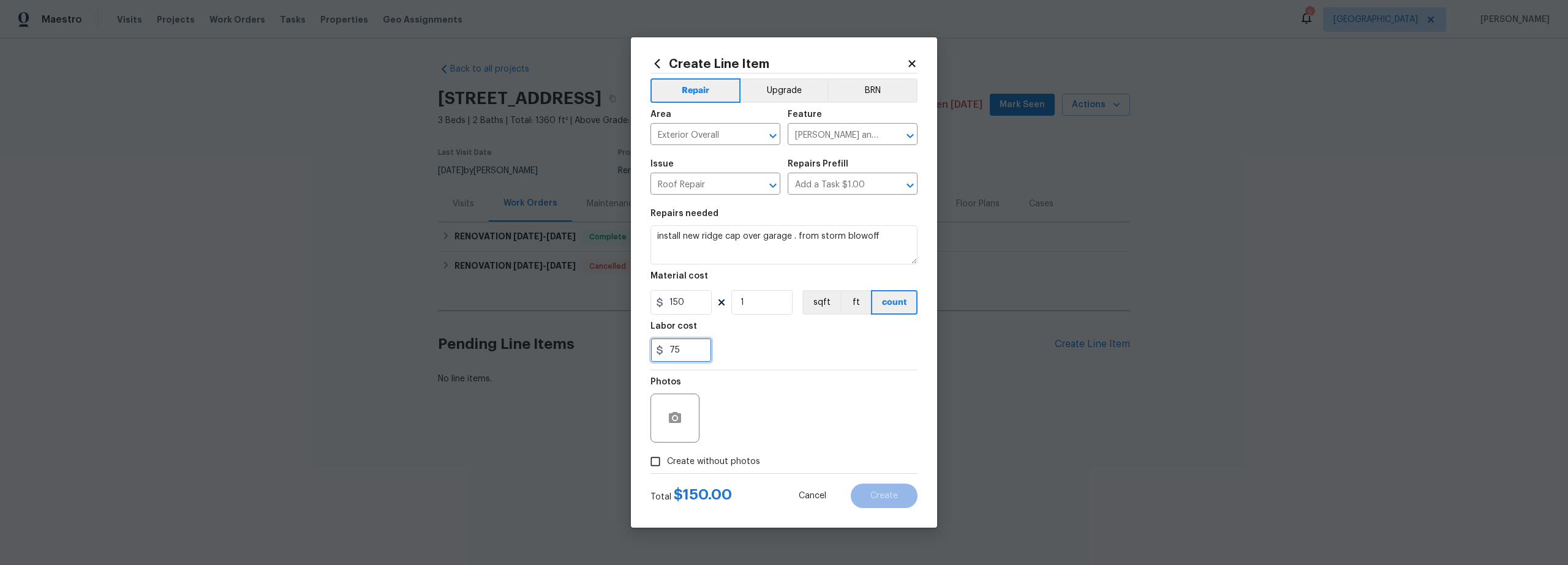
type input "75"
click at [760, 426] on div "Photos" at bounding box center [784, 410] width 267 height 80
click at [657, 461] on input "Create without photos" at bounding box center [655, 461] width 23 height 23
checkbox input "true"
click at [782, 427] on textarea at bounding box center [814, 418] width 209 height 49
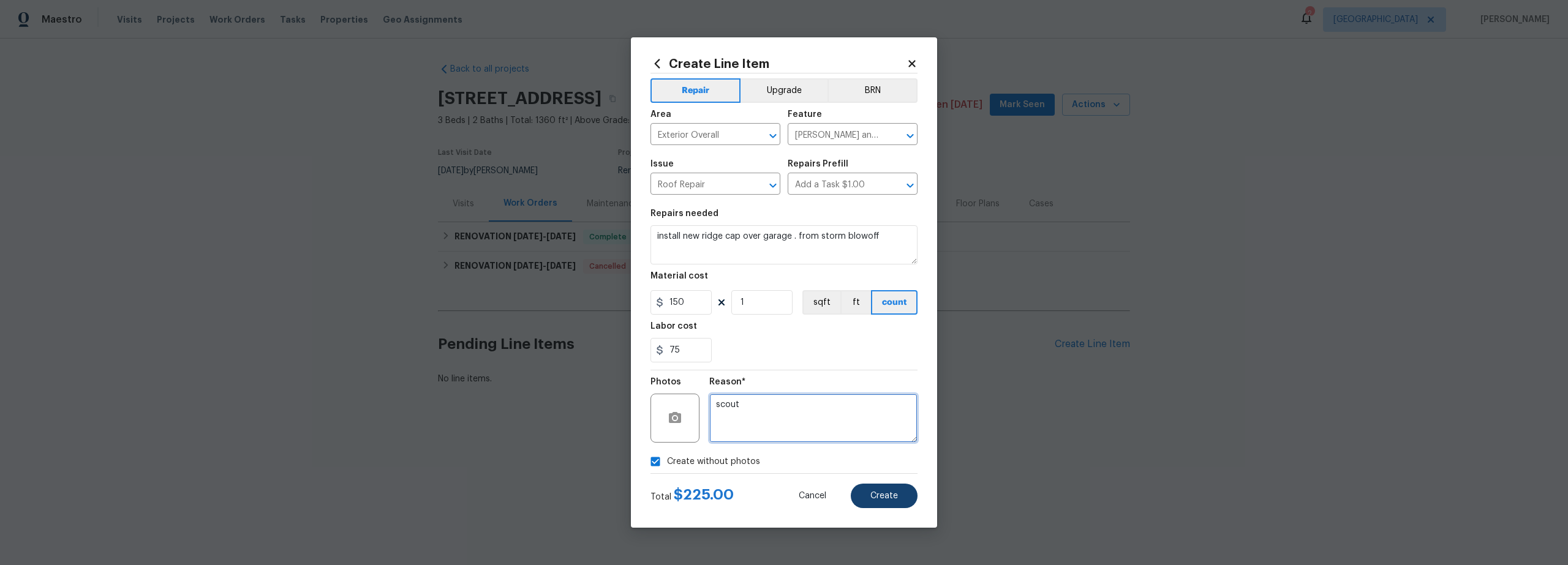
type textarea "scout"
click at [881, 495] on span "Create" at bounding box center [885, 497] width 28 height 9
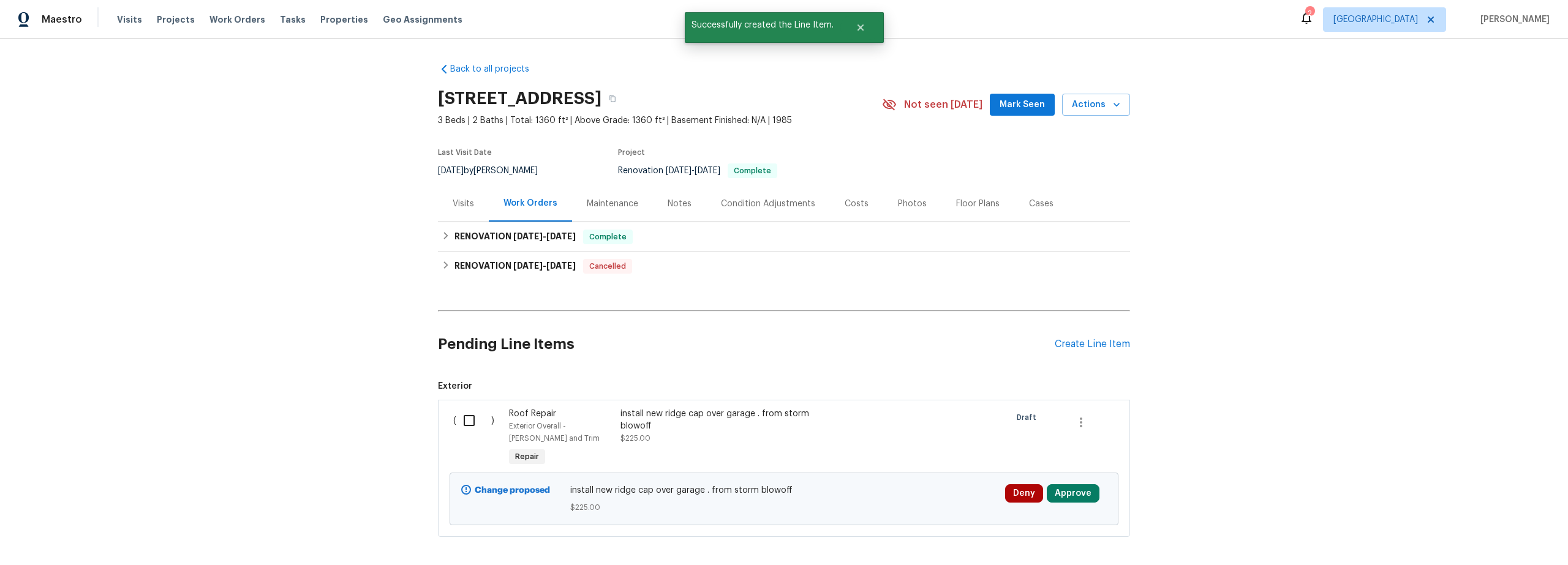
drag, startPoint x: 463, startPoint y: 420, endPoint x: 492, endPoint y: 426, distance: 29.6
click at [463, 421] on input "checkbox" at bounding box center [474, 420] width 35 height 26
checkbox input "true"
click at [1472, 528] on span "Create Work Order" at bounding box center [1498, 534] width 82 height 15
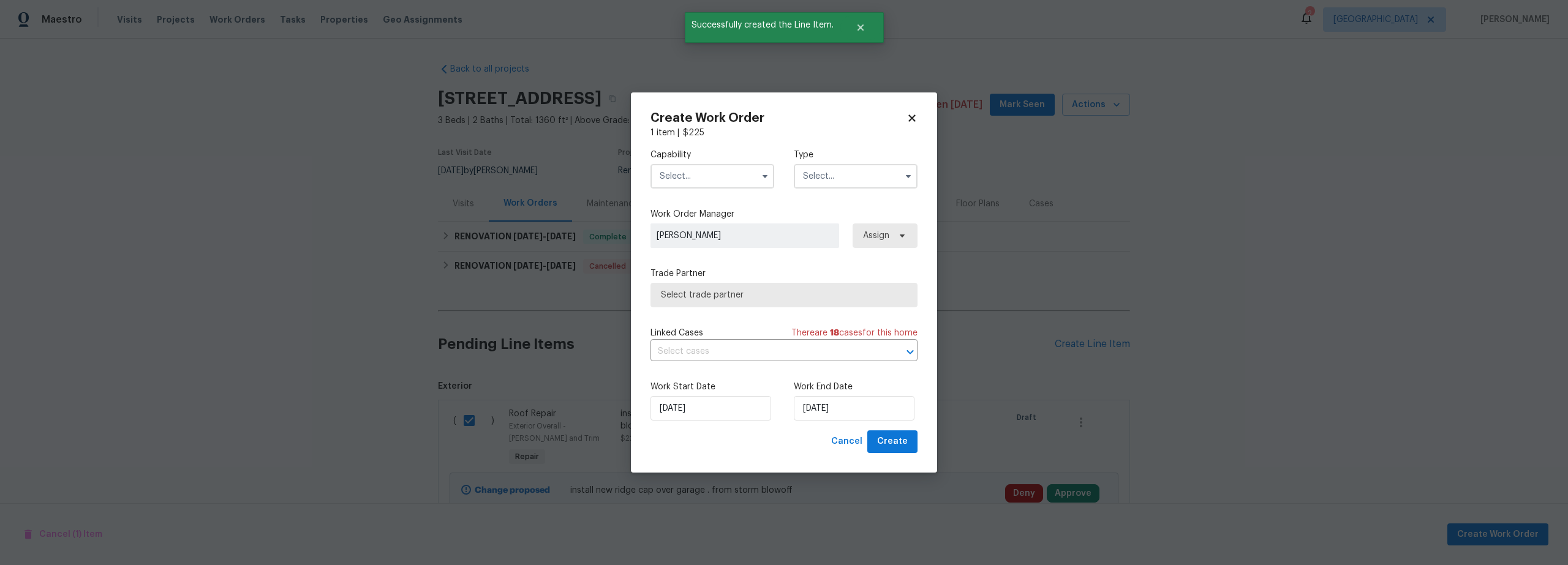
click at [704, 177] on input "text" at bounding box center [713, 176] width 124 height 25
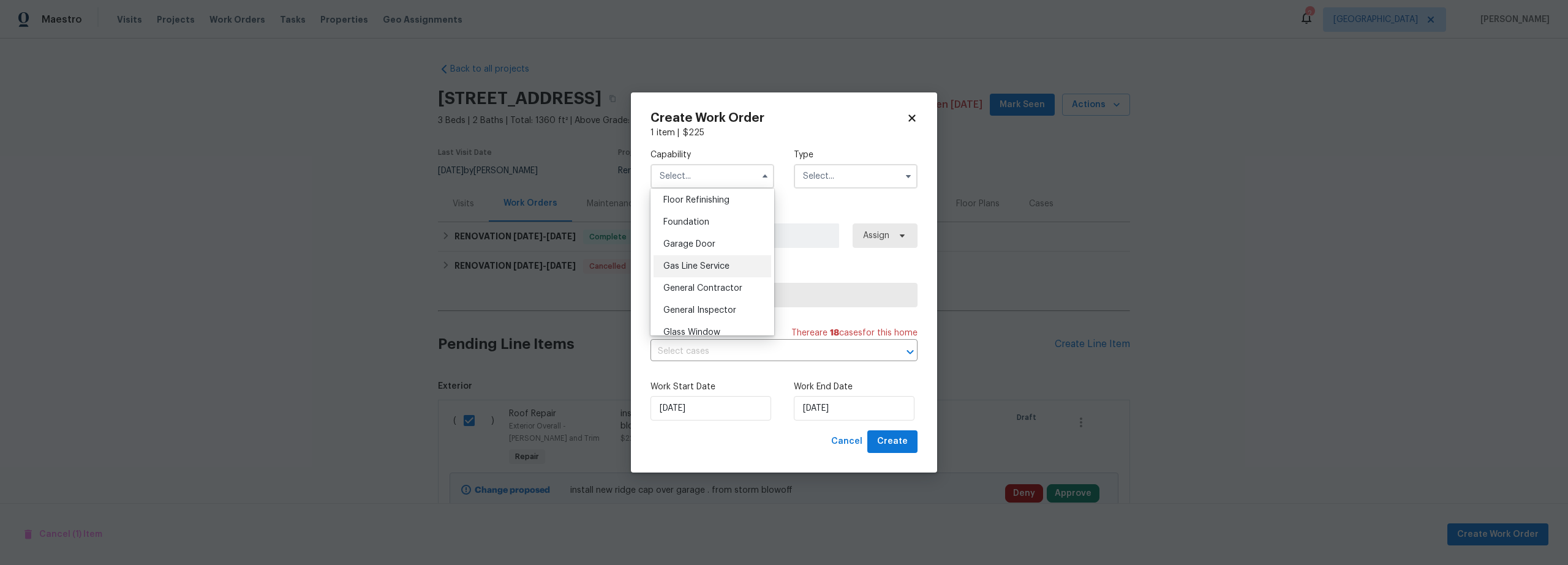
scroll to position [519, 0]
click at [695, 273] on span "General Contractor" at bounding box center [703, 268] width 79 height 9
type input "General Contractor"
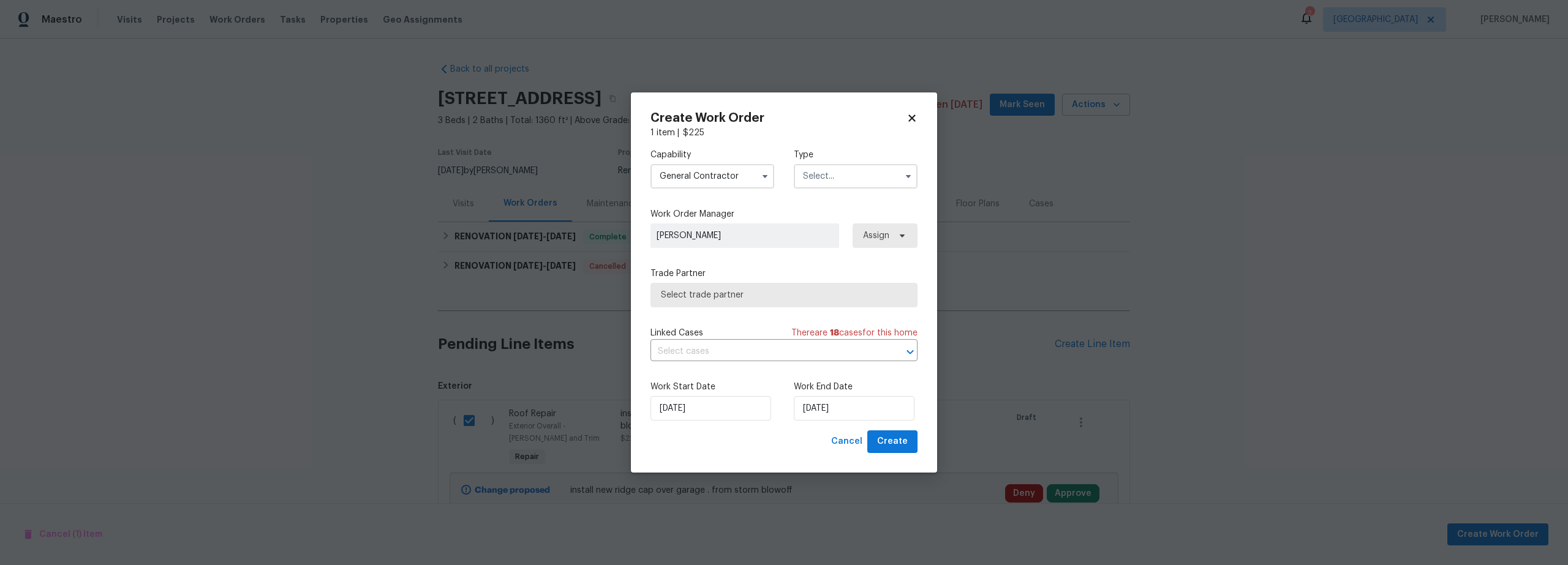
click at [840, 171] on input "text" at bounding box center [855, 176] width 124 height 25
click at [820, 266] on span "Listed" at bounding box center [819, 268] width 25 height 9
type input "Listed"
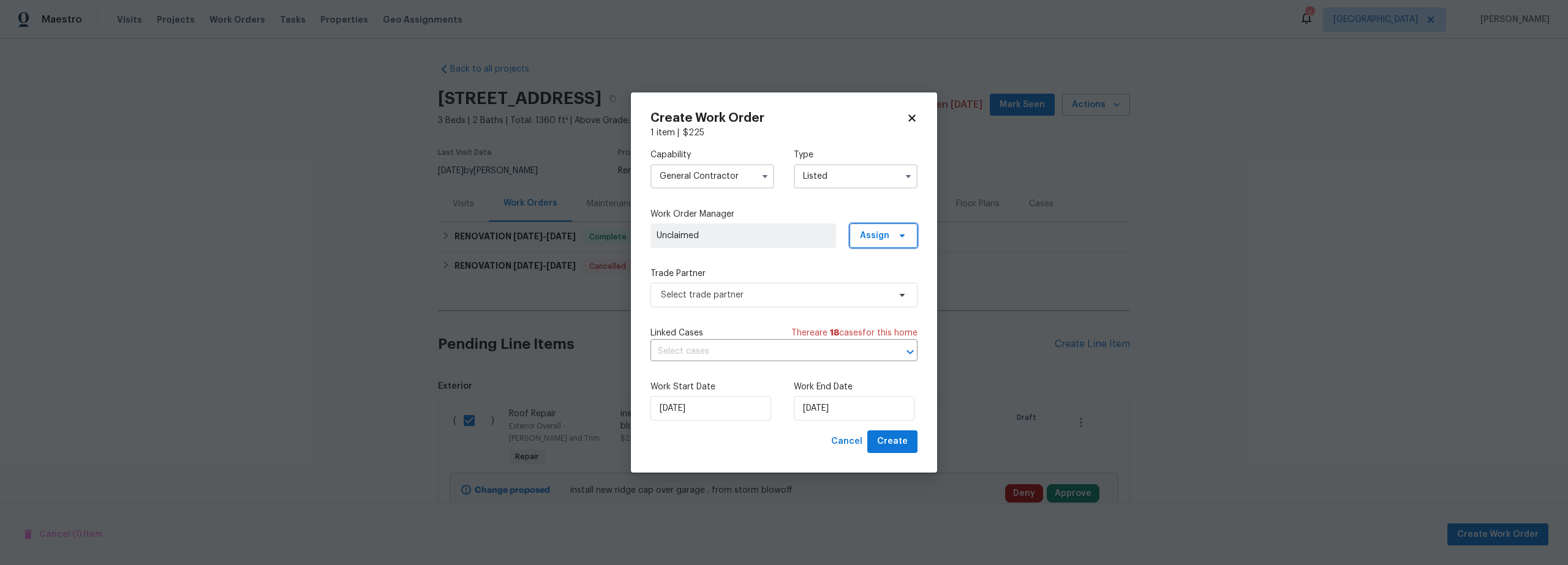
click at [882, 239] on span "Assign" at bounding box center [875, 236] width 29 height 12
click at [882, 303] on div "Assign to me" at bounding box center [885, 305] width 53 height 12
click at [762, 296] on span "Select trade partner" at bounding box center [775, 295] width 228 height 12
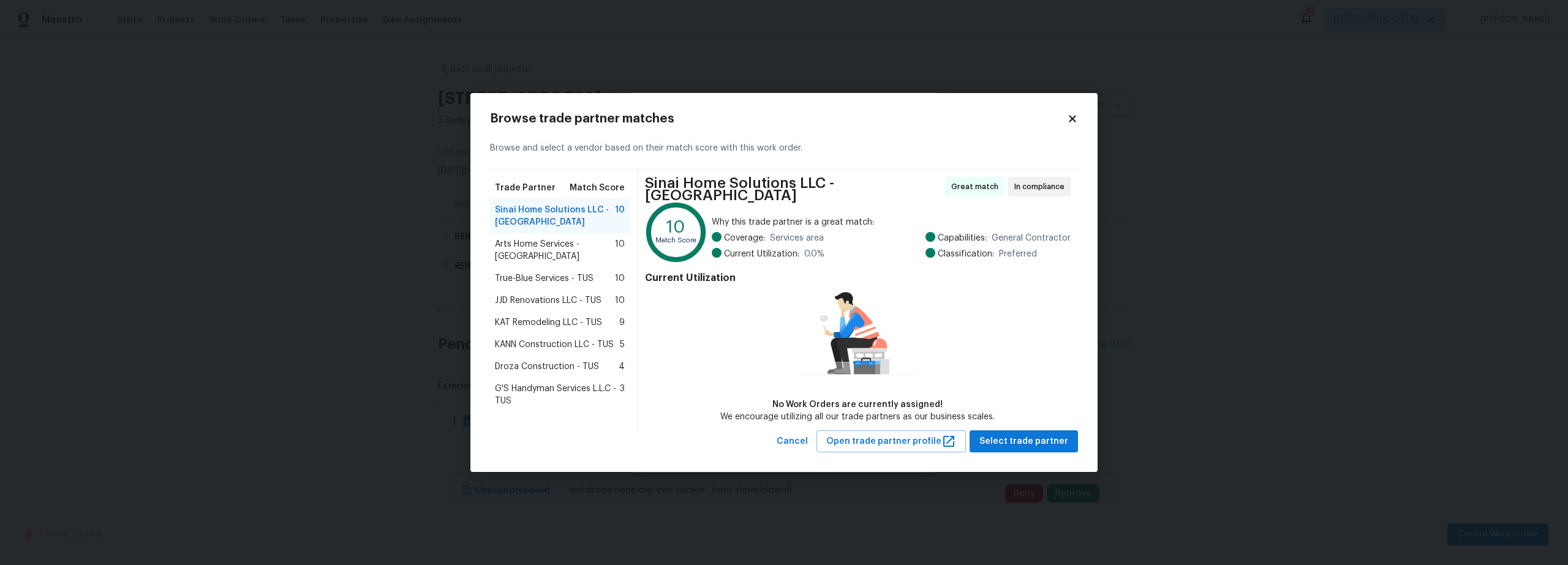
click at [545, 246] on span "Arts Home Services - [GEOGRAPHIC_DATA]" at bounding box center [555, 250] width 120 height 25
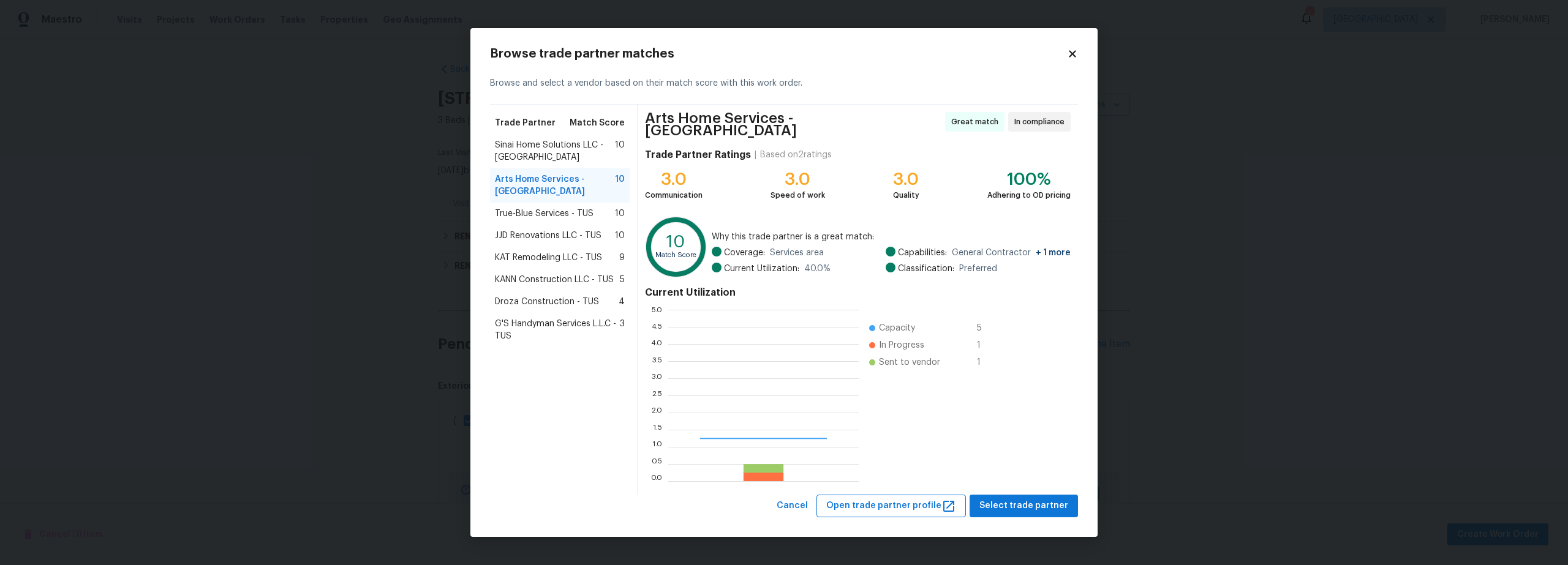
scroll to position [162, 182]
click at [1024, 504] on span "Select trade partner" at bounding box center [1024, 506] width 89 height 15
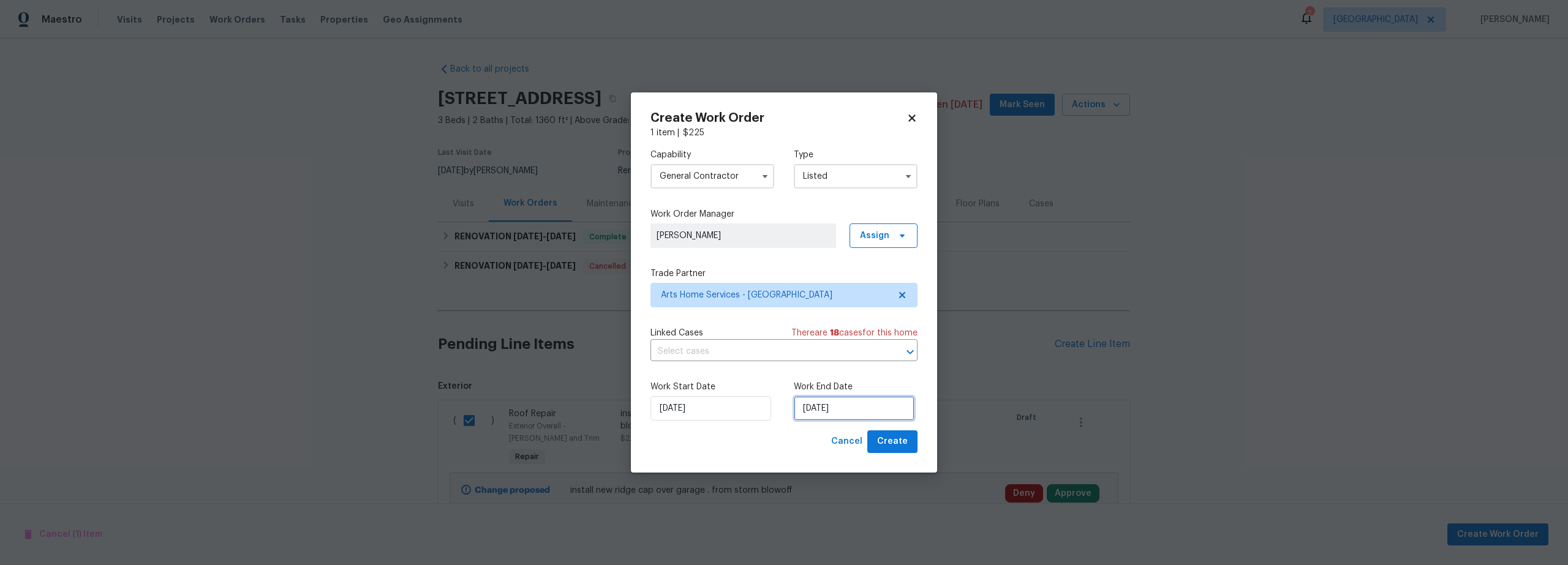
click at [831, 408] on input "10/13/2025" at bounding box center [854, 408] width 121 height 25
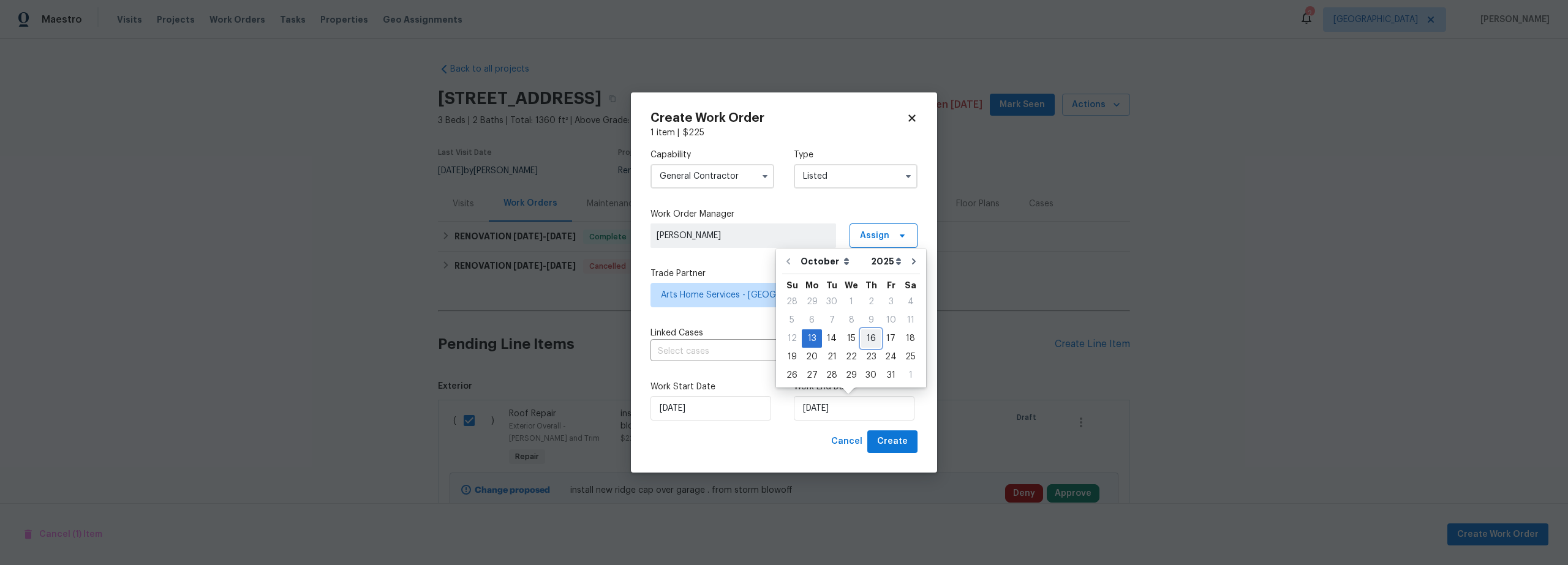
click at [863, 339] on div "16" at bounding box center [871, 339] width 20 height 17
type input "10/16/2025"
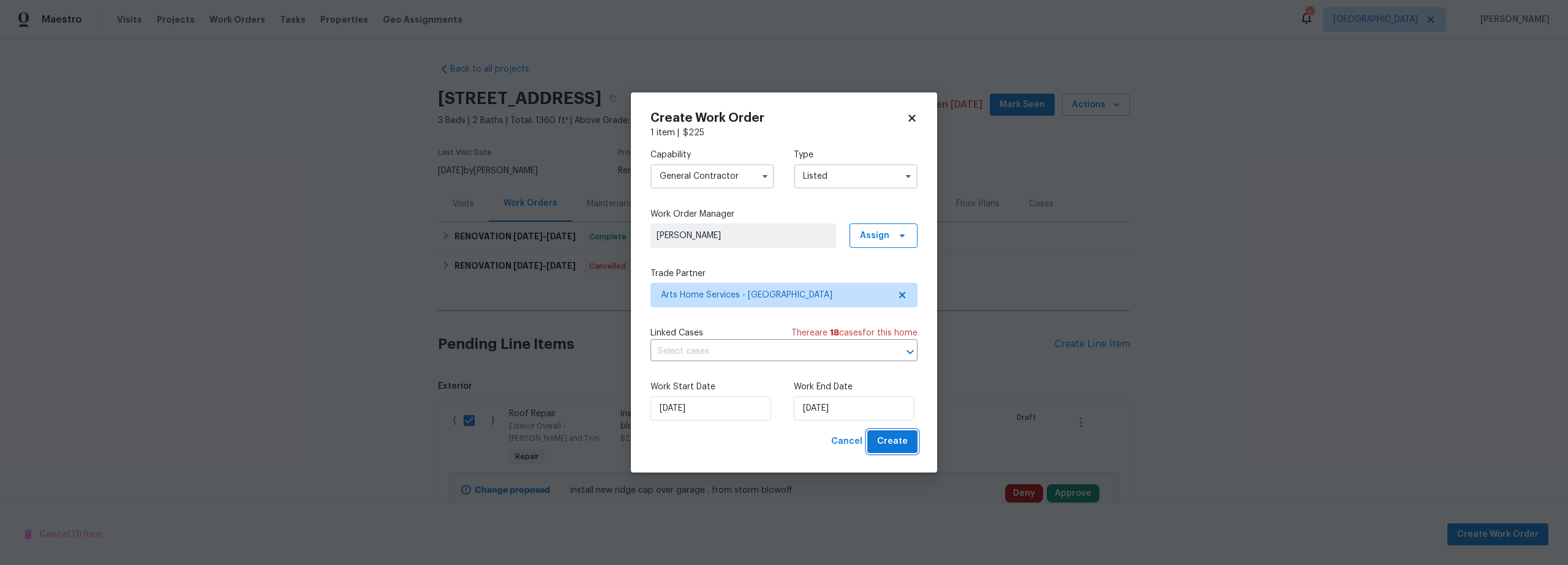
click at [894, 439] on span "Create" at bounding box center [893, 442] width 31 height 15
checkbox input "false"
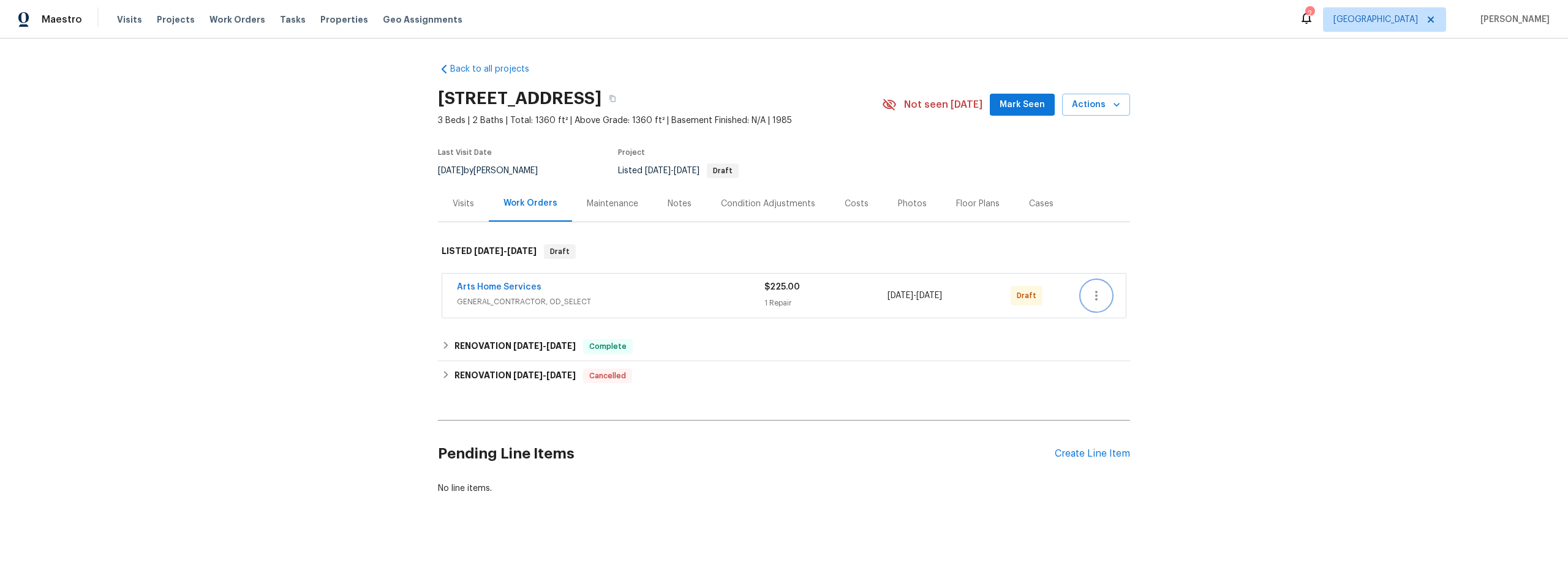
click at [1090, 299] on icon "button" at bounding box center [1096, 295] width 15 height 15
click at [1116, 315] on li "Confirm and Send to Vendor" at bounding box center [1146, 316] width 137 height 20
click at [262, 301] on div at bounding box center [784, 282] width 1568 height 565
click at [519, 287] on link "Arts Home Services" at bounding box center [499, 287] width 84 height 9
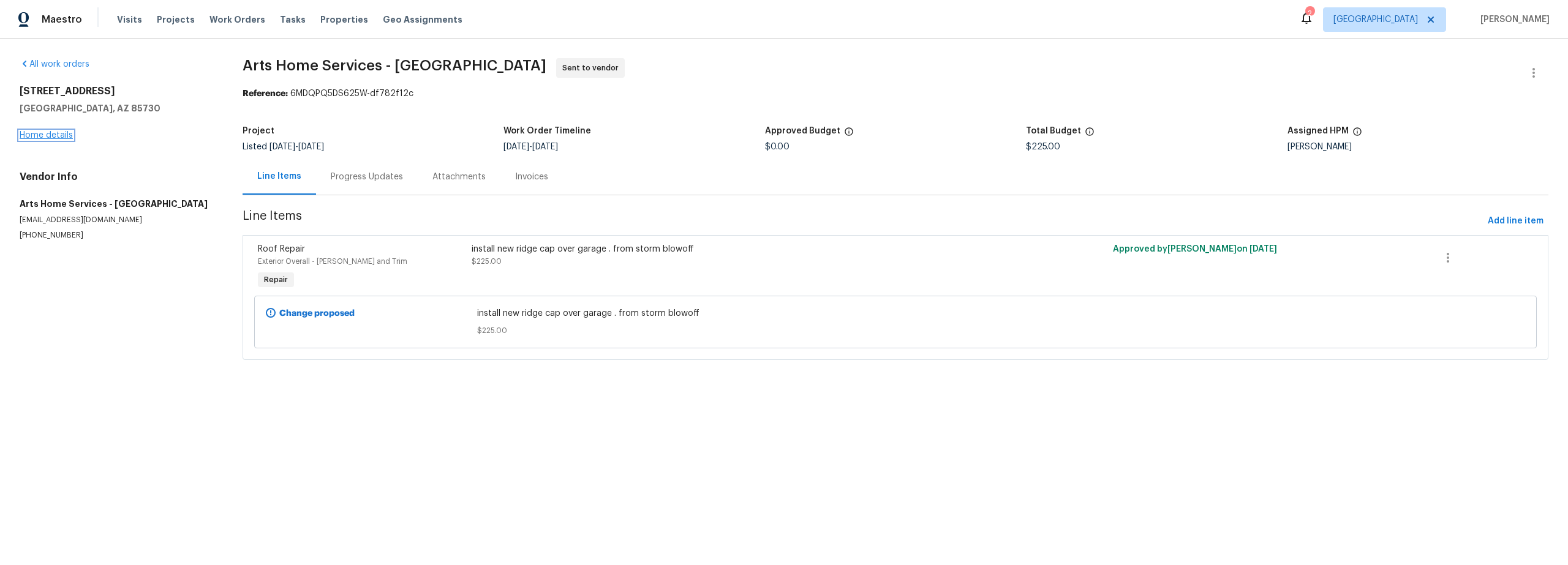
click at [43, 134] on link "Home details" at bounding box center [46, 135] width 53 height 9
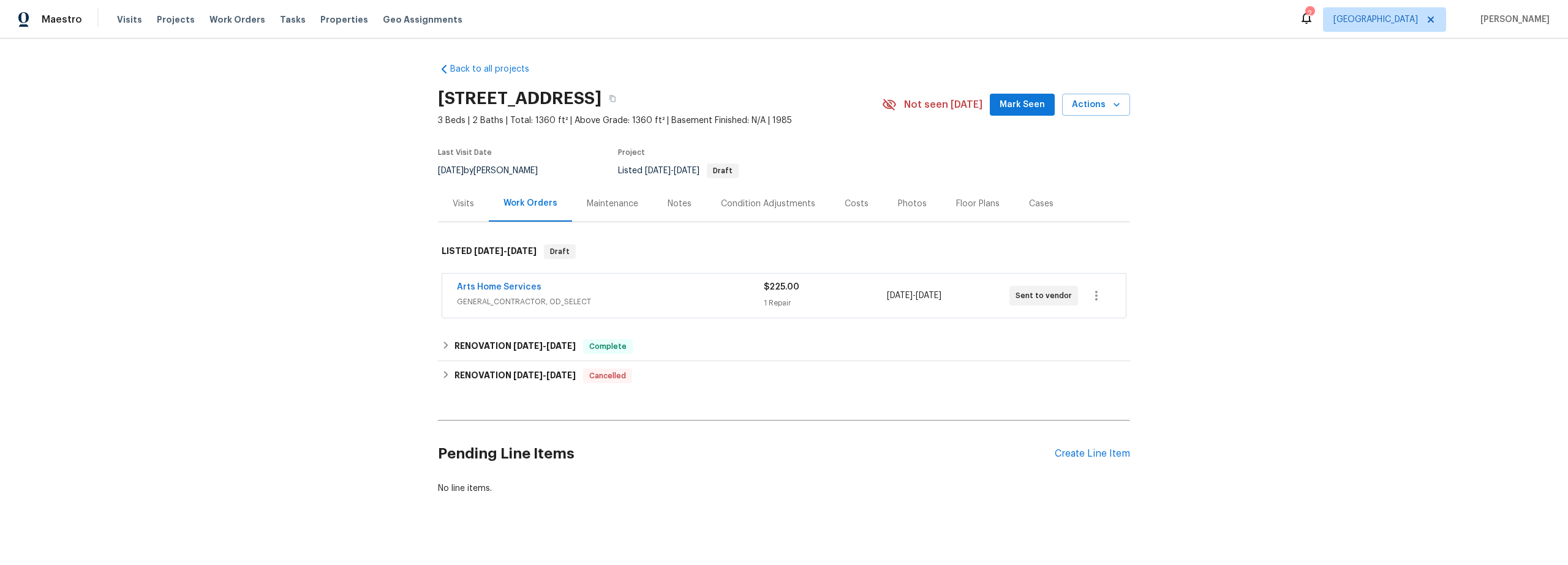
click at [852, 204] on div "Costs" at bounding box center [857, 204] width 24 height 12
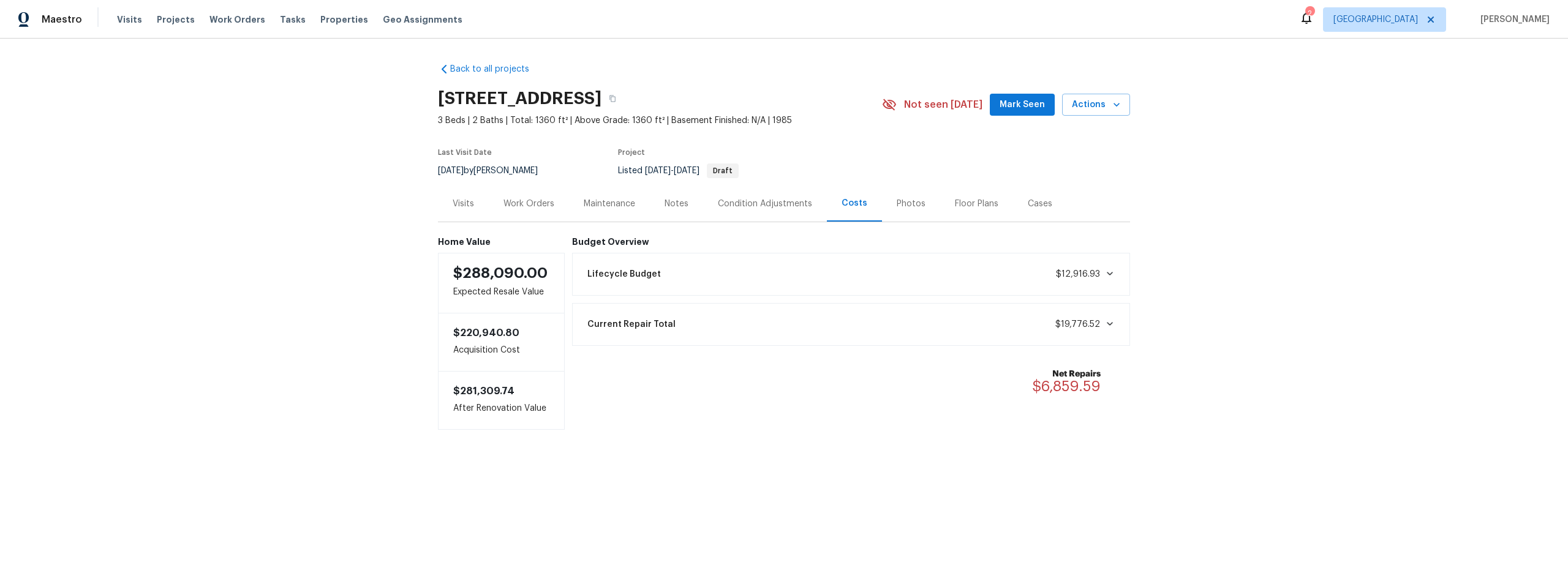
click at [677, 204] on div "Notes" at bounding box center [677, 204] width 24 height 12
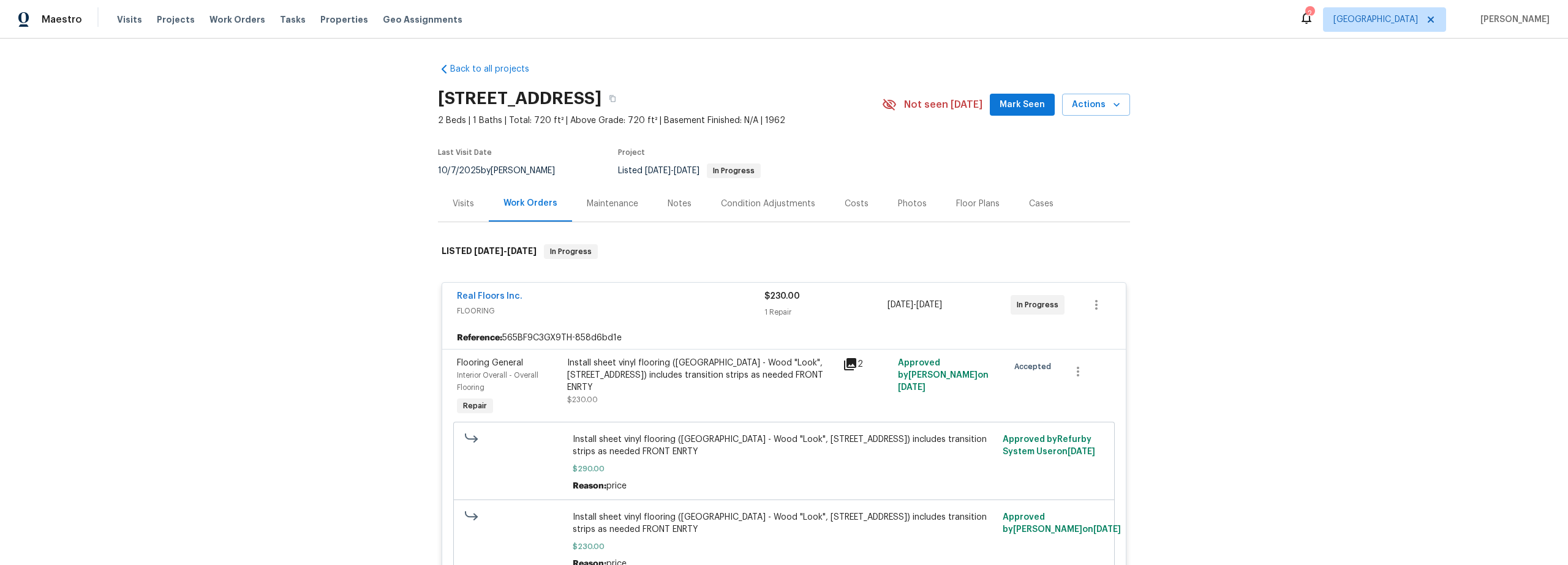
scroll to position [9, 0]
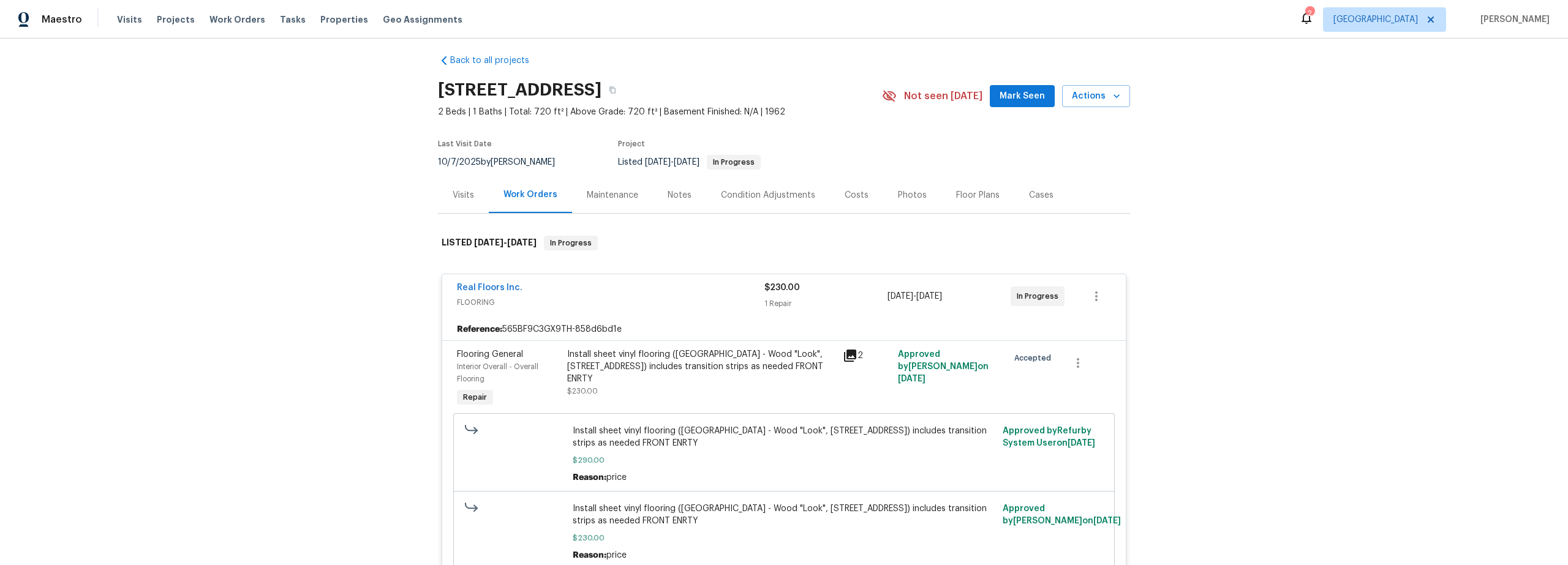
drag, startPoint x: 672, startPoint y: 195, endPoint x: 678, endPoint y: 197, distance: 6.3
click at [673, 195] on div "Notes" at bounding box center [679, 195] width 24 height 12
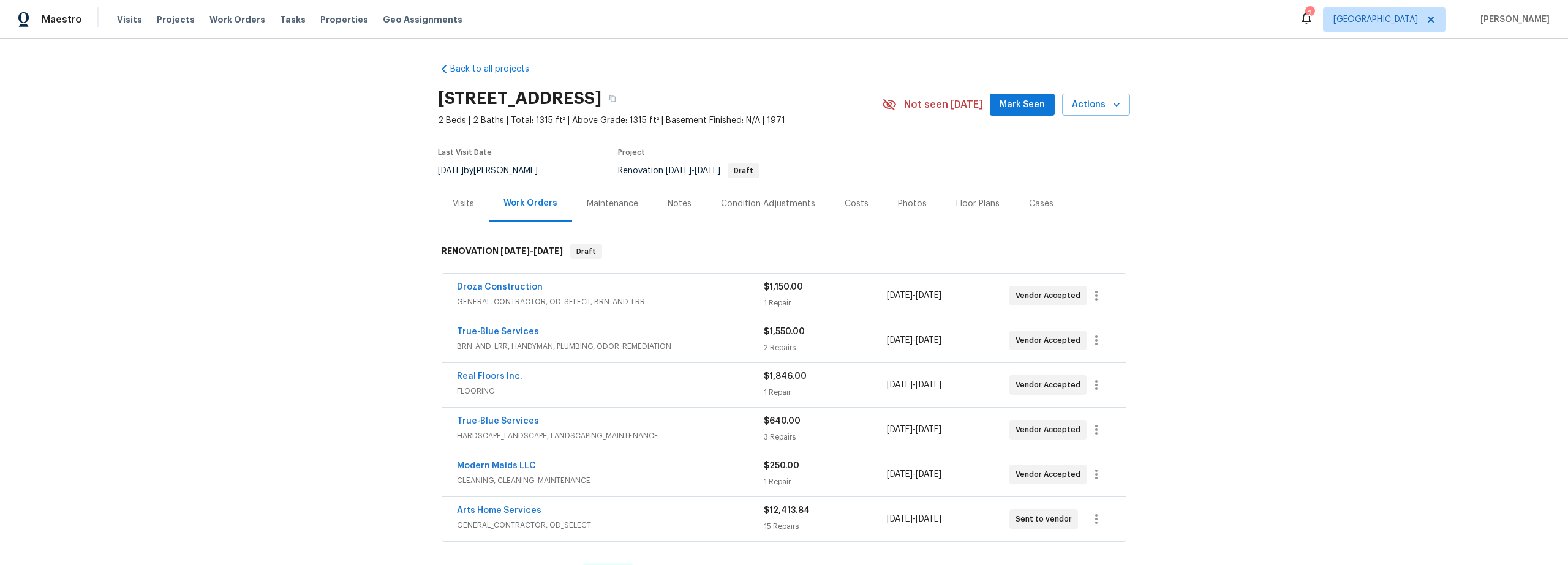
scroll to position [20, 0]
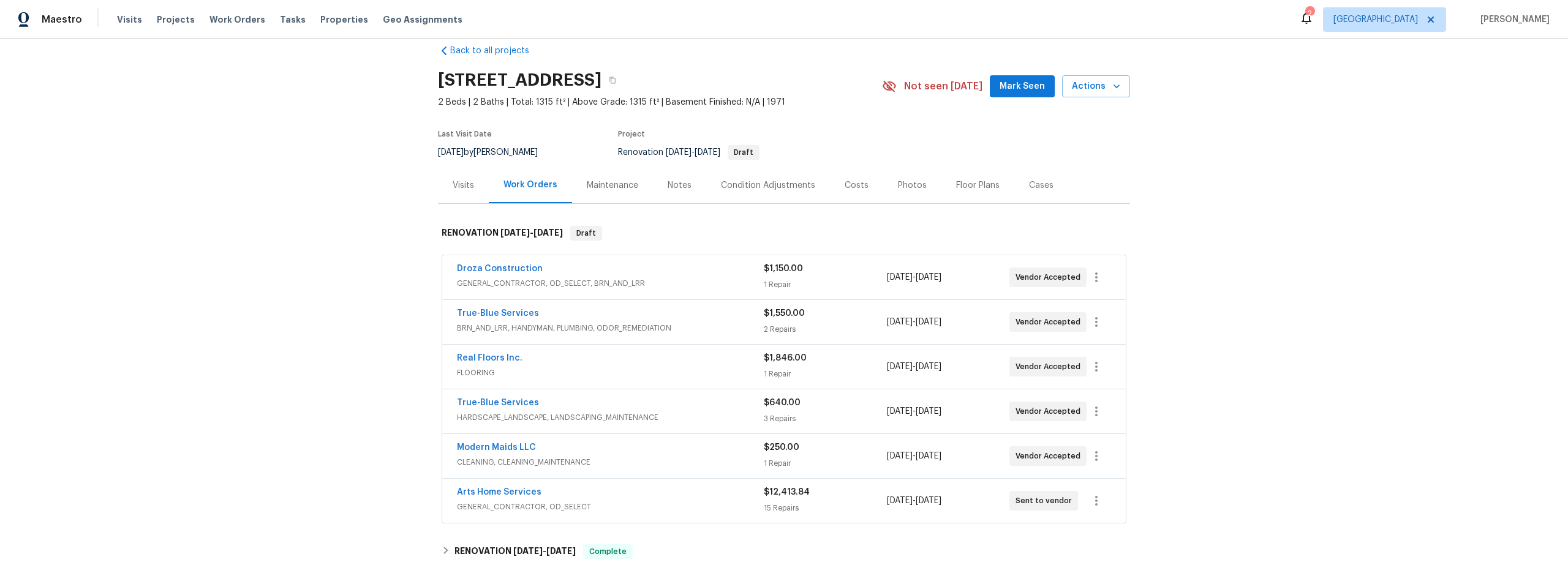
scroll to position [60, 0]
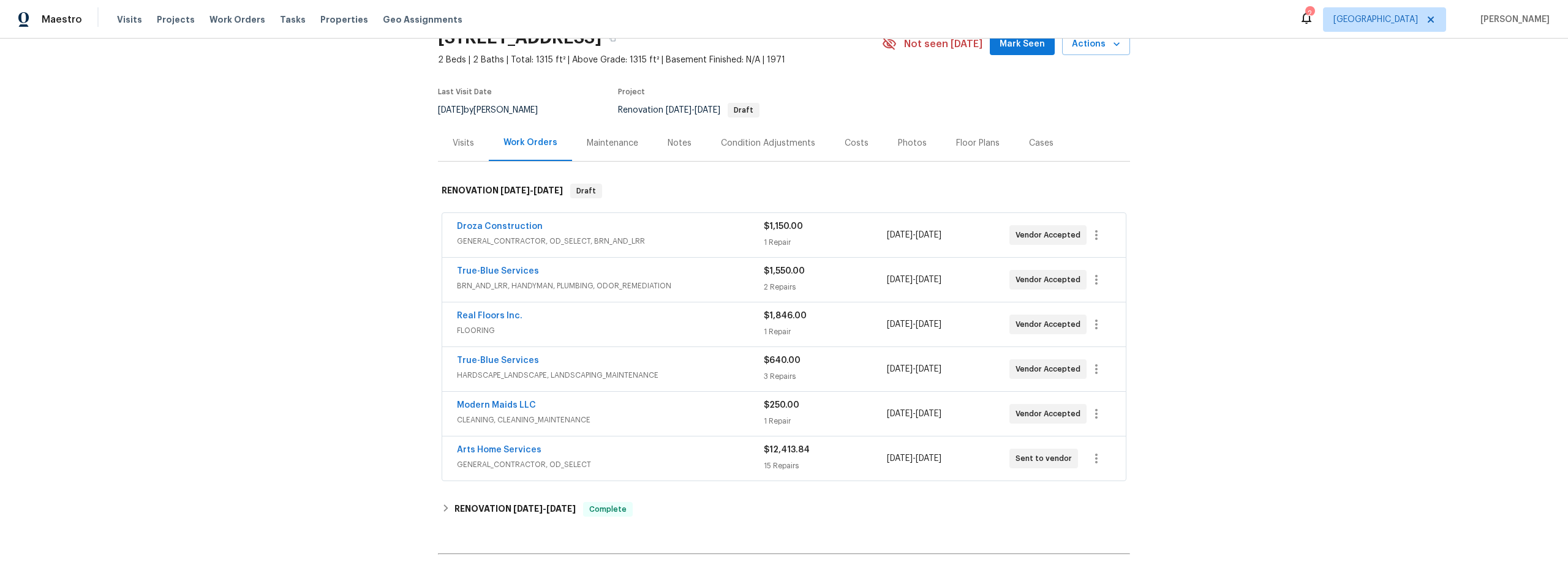
click at [713, 460] on span "GENERAL_CONTRACTOR, OD_SELECT" at bounding box center [610, 465] width 307 height 12
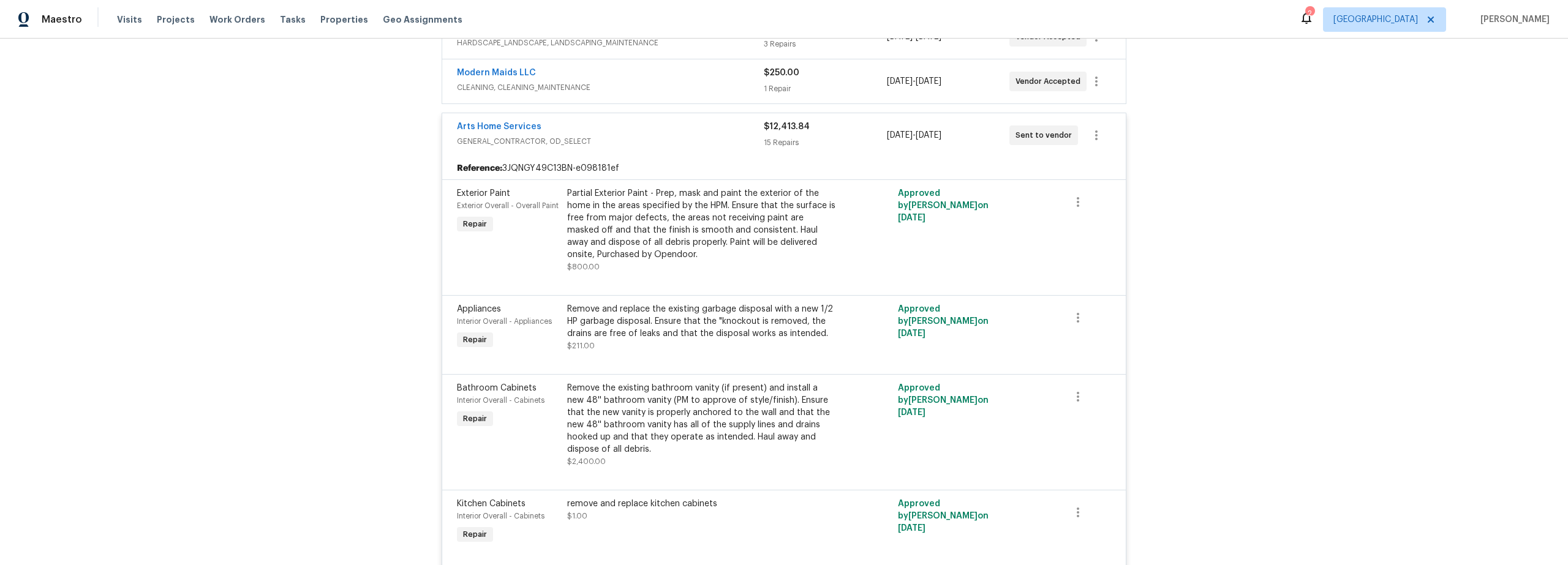
scroll to position [0, 0]
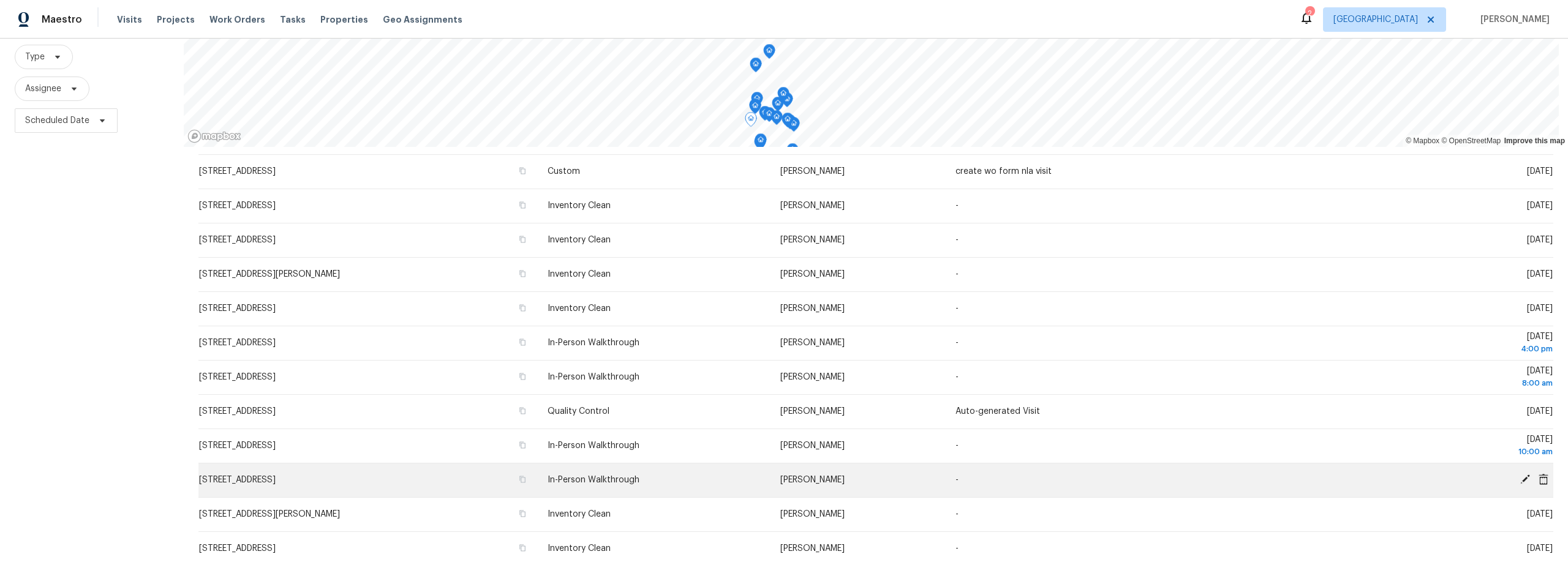
scroll to position [155, 0]
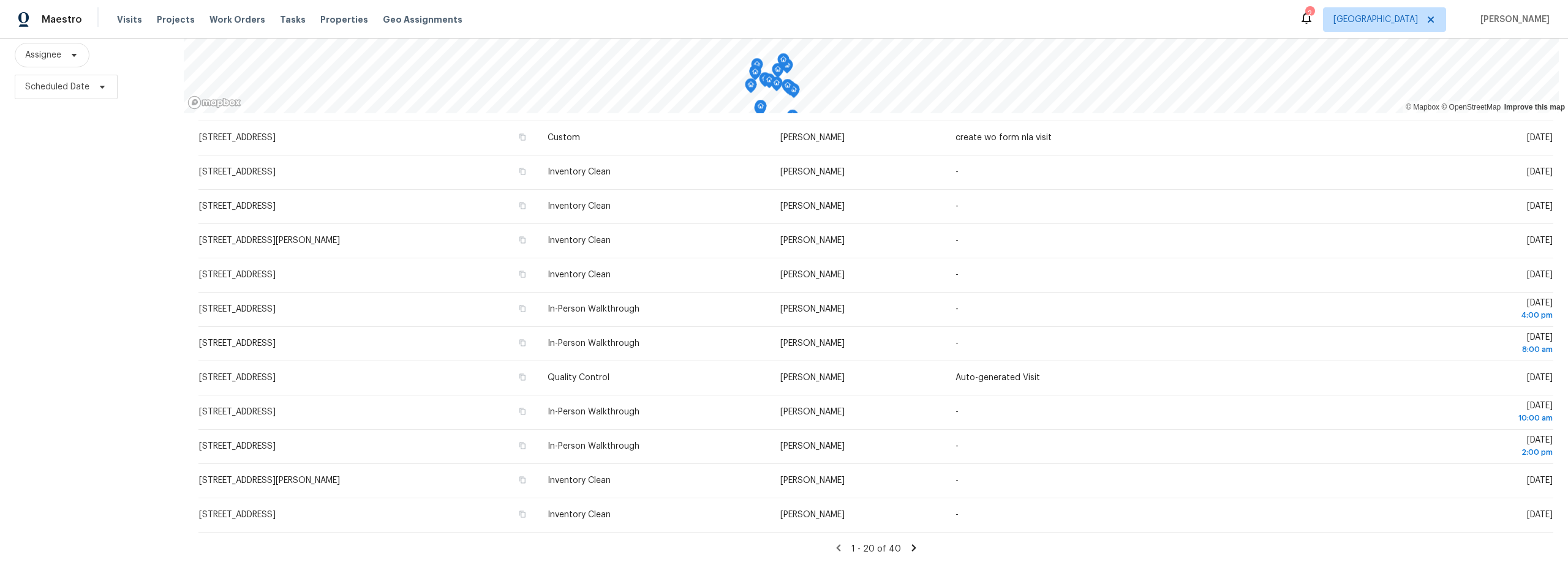
click at [912, 544] on icon at bounding box center [914, 548] width 4 height 7
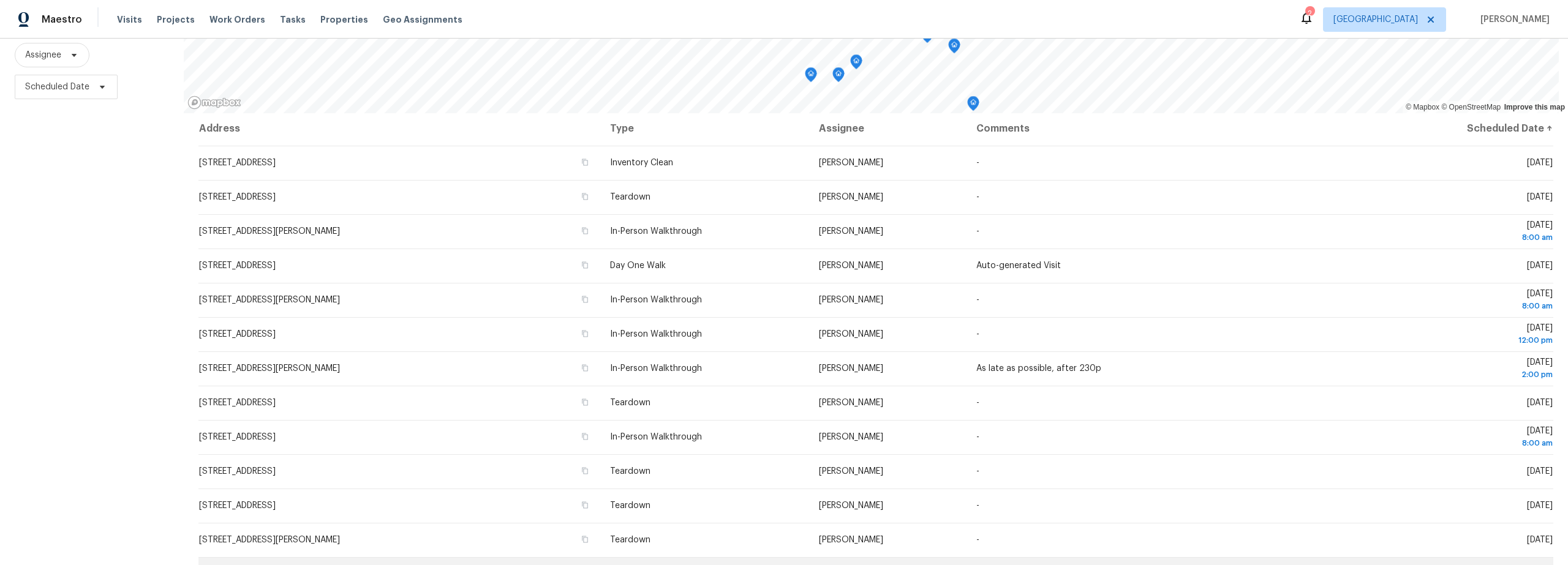
scroll to position [0, 0]
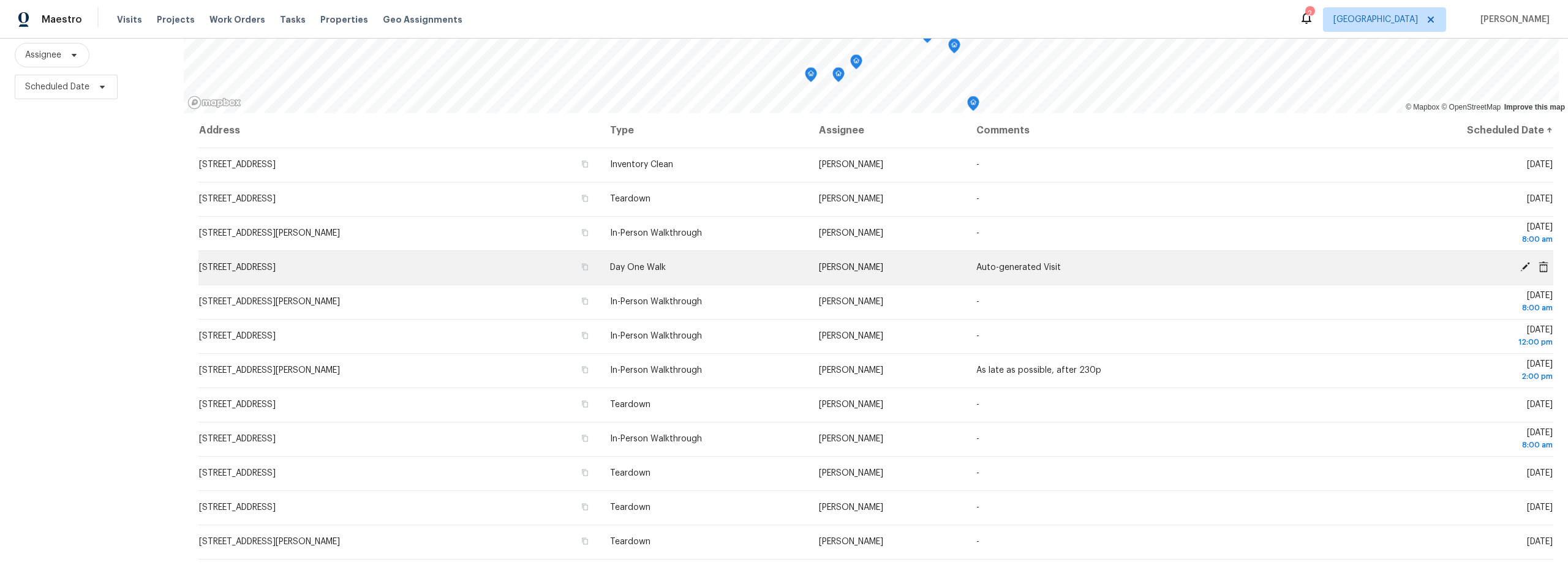
click at [1520, 262] on icon at bounding box center [1525, 267] width 10 height 10
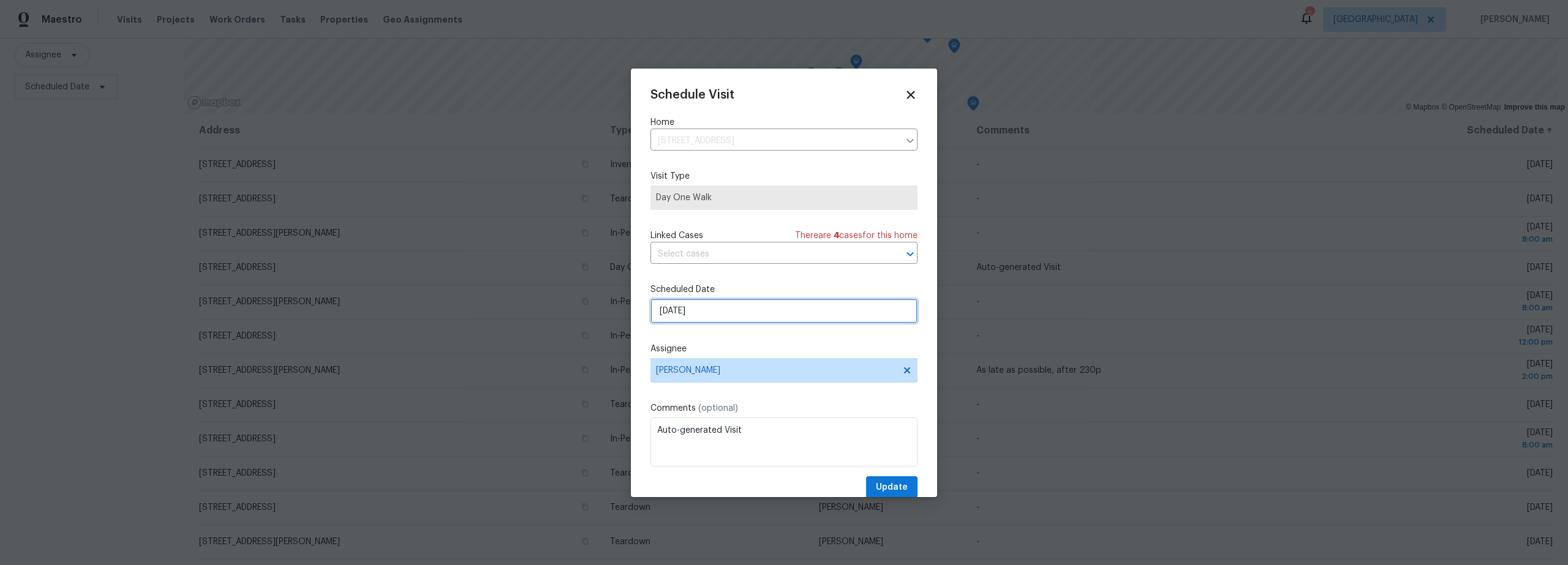
click at [703, 316] on input "[DATE]" at bounding box center [784, 311] width 267 height 25
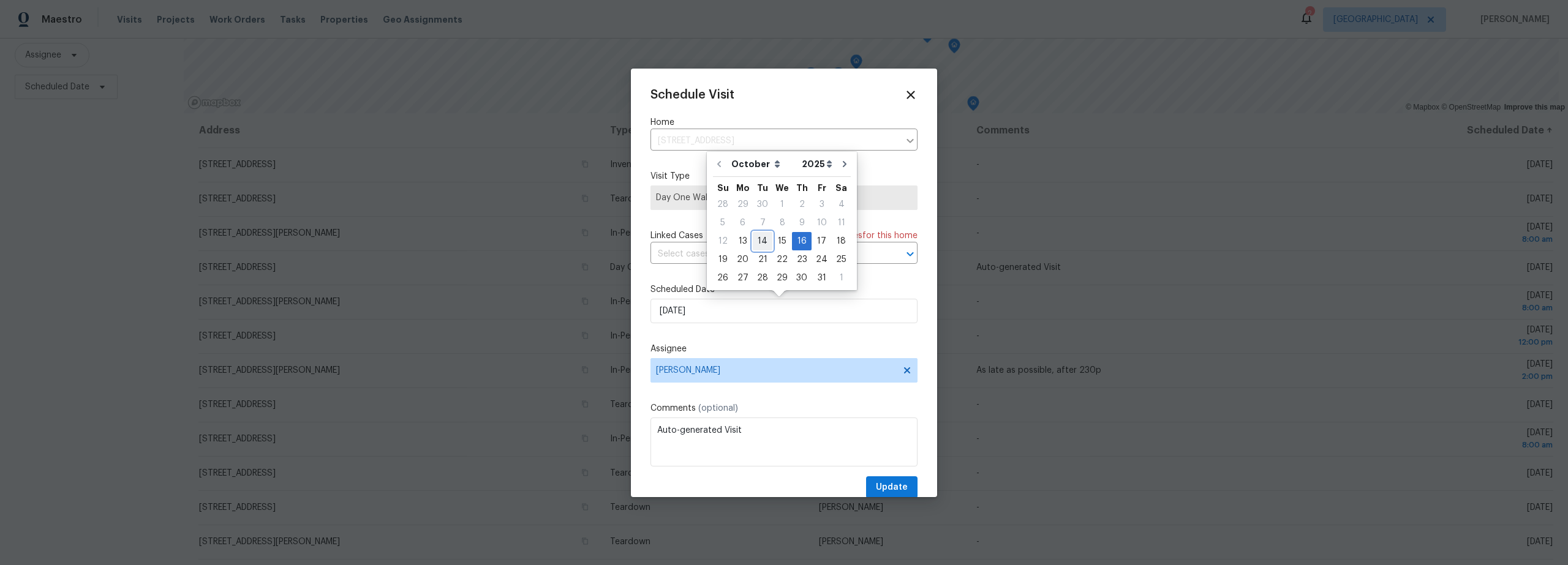
click at [754, 247] on div "14" at bounding box center [763, 242] width 20 height 17
type input "[DATE]"
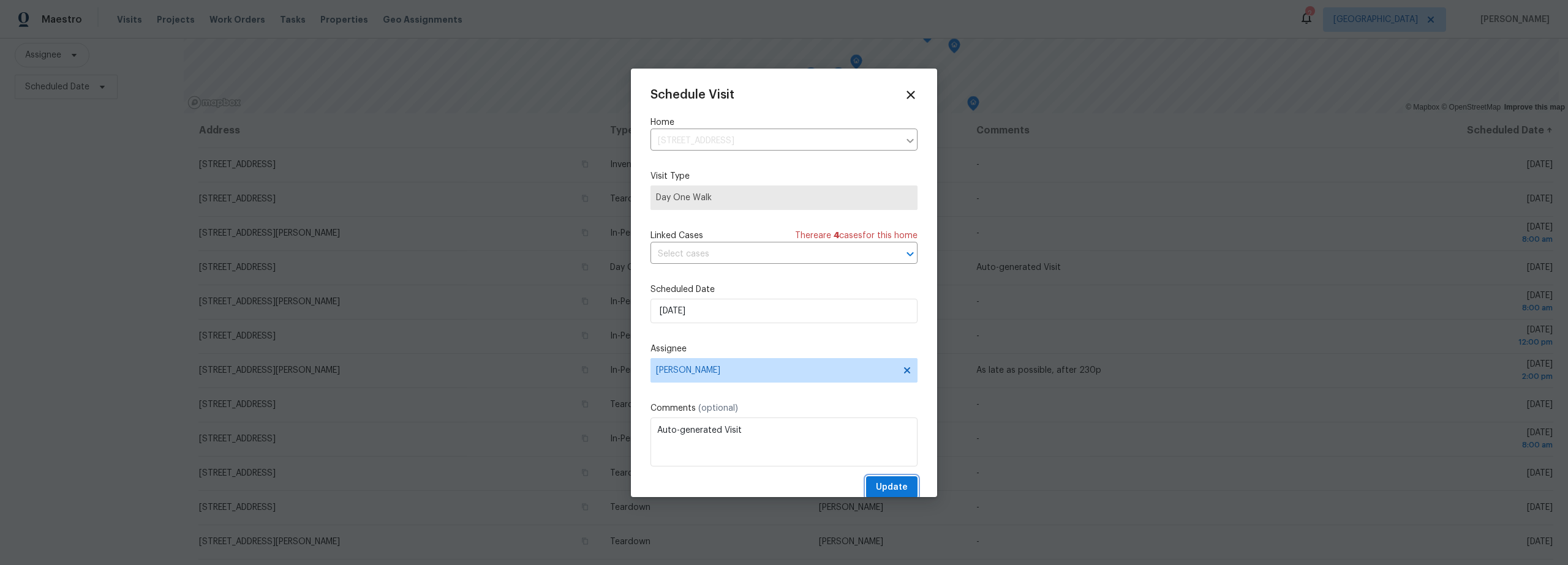
click at [878, 483] on span "Update" at bounding box center [892, 487] width 32 height 15
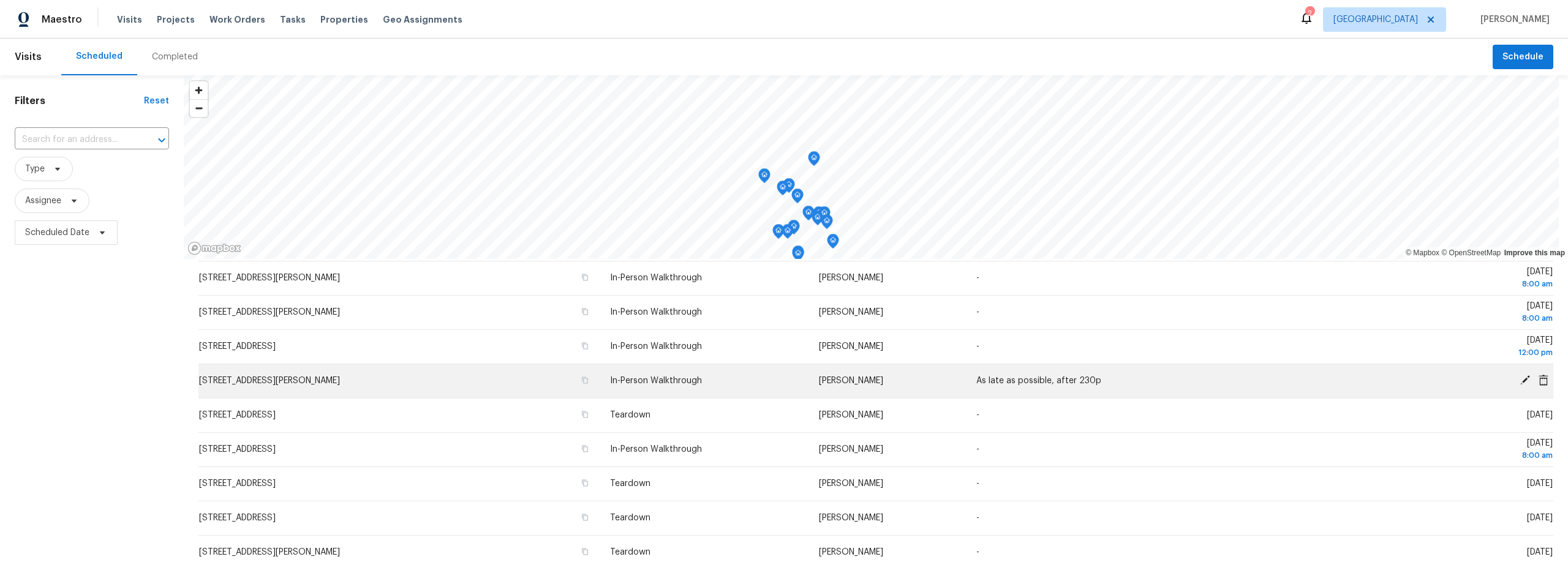
scroll to position [301, 0]
